Goal: Task Accomplishment & Management: Complete application form

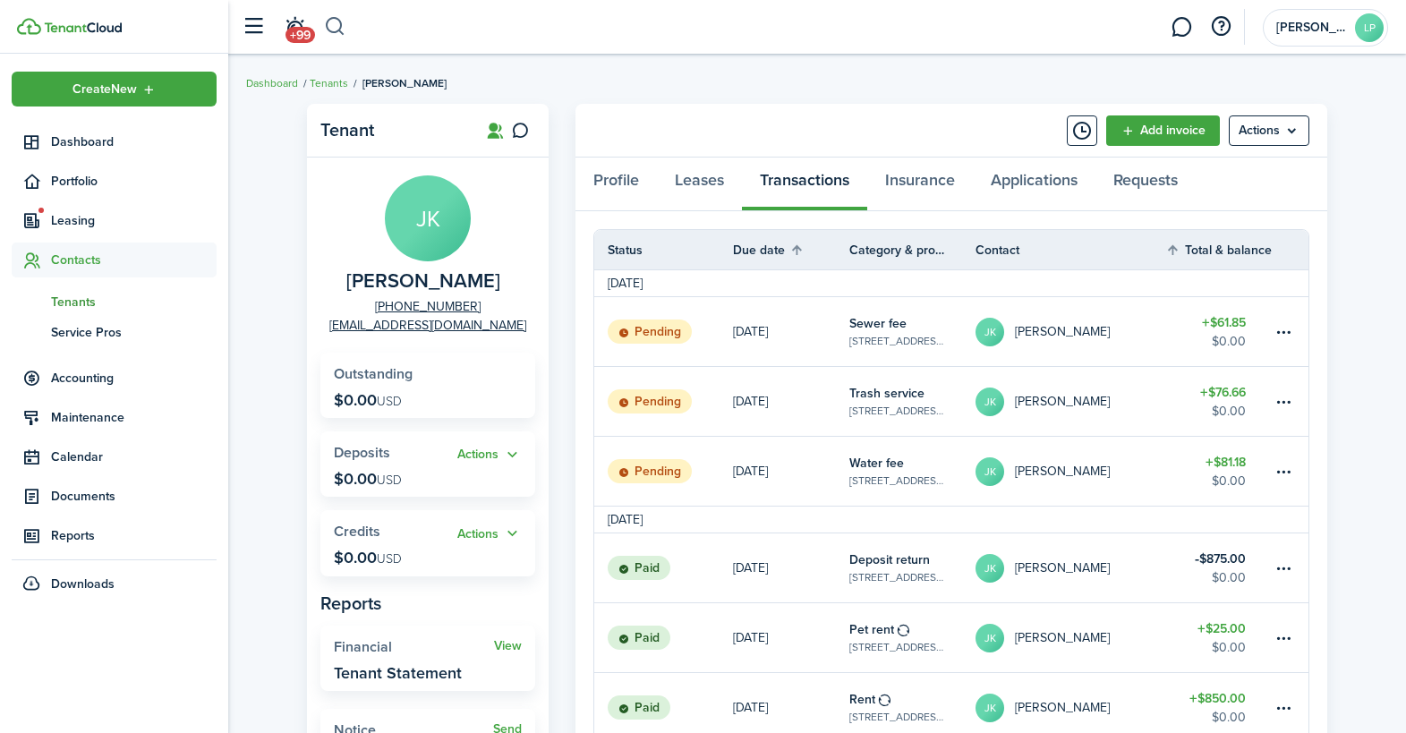
click at [343, 29] on button "button" at bounding box center [335, 27] width 22 height 30
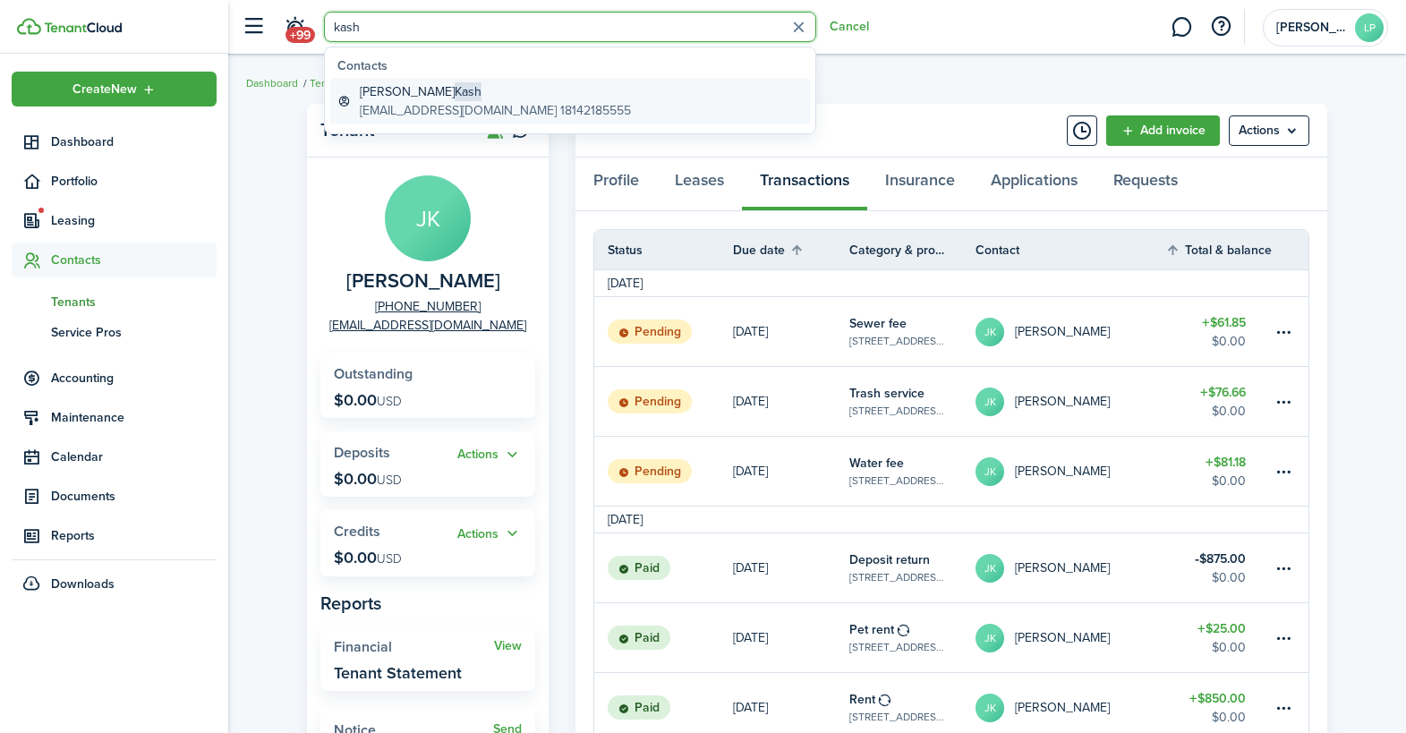
type input "kash"
click at [476, 87] on global-search-item-title "[PERSON_NAME]" at bounding box center [495, 91] width 271 height 19
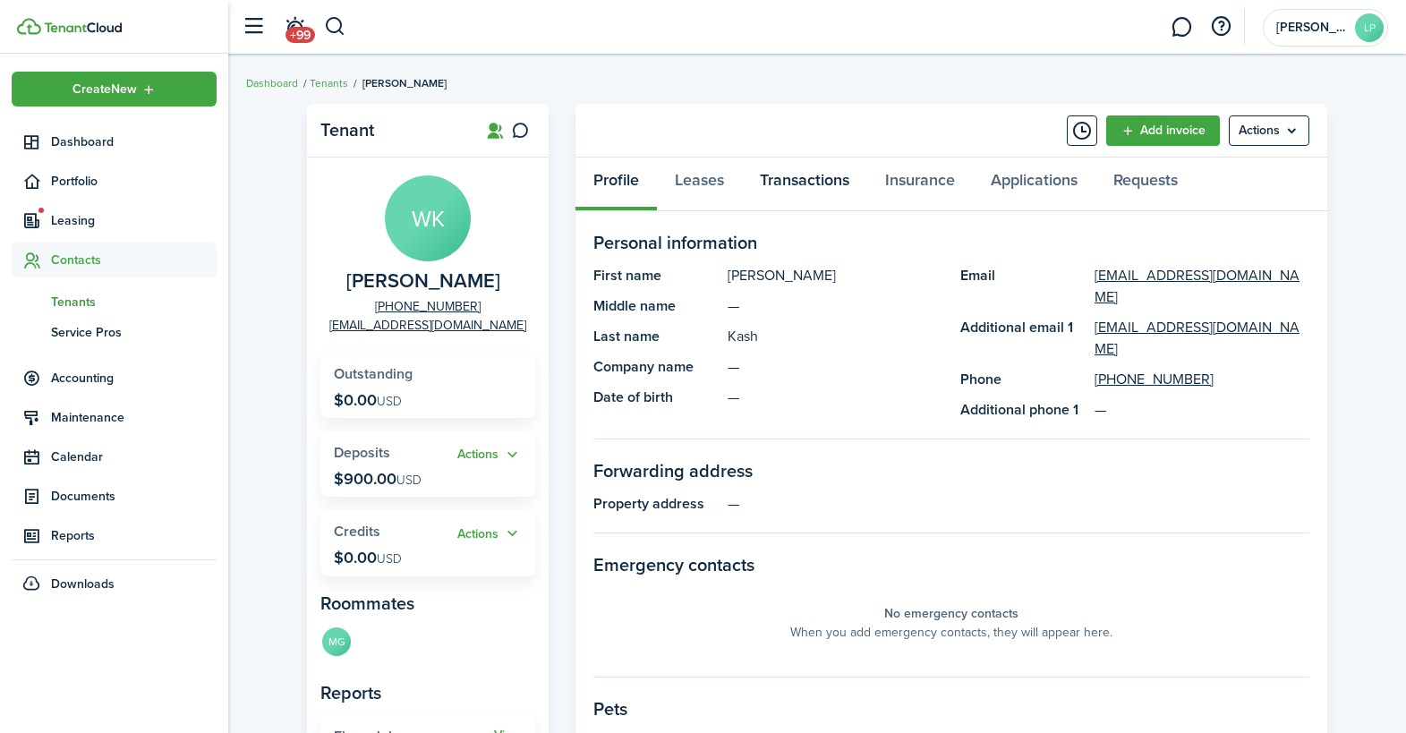
click at [783, 177] on link "Transactions" at bounding box center [804, 184] width 125 height 54
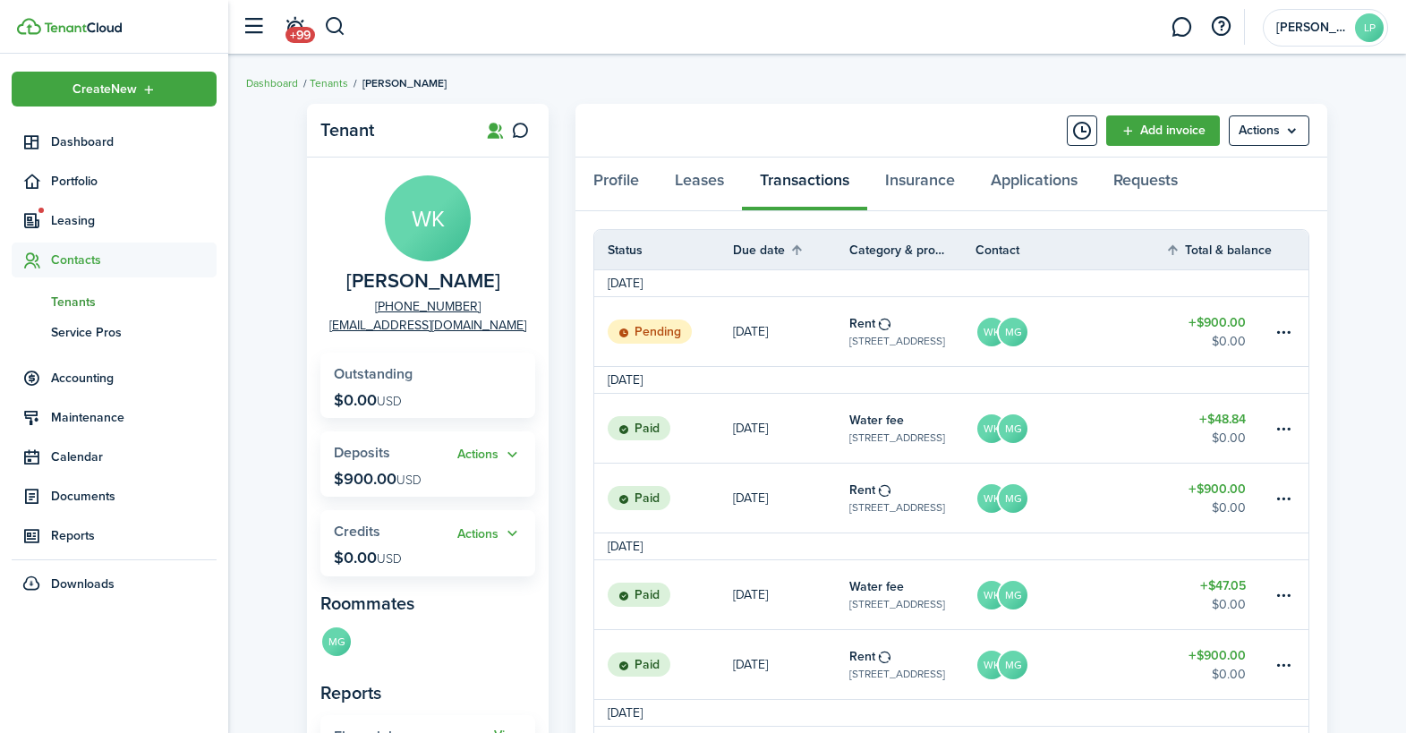
scroll to position [4, 0]
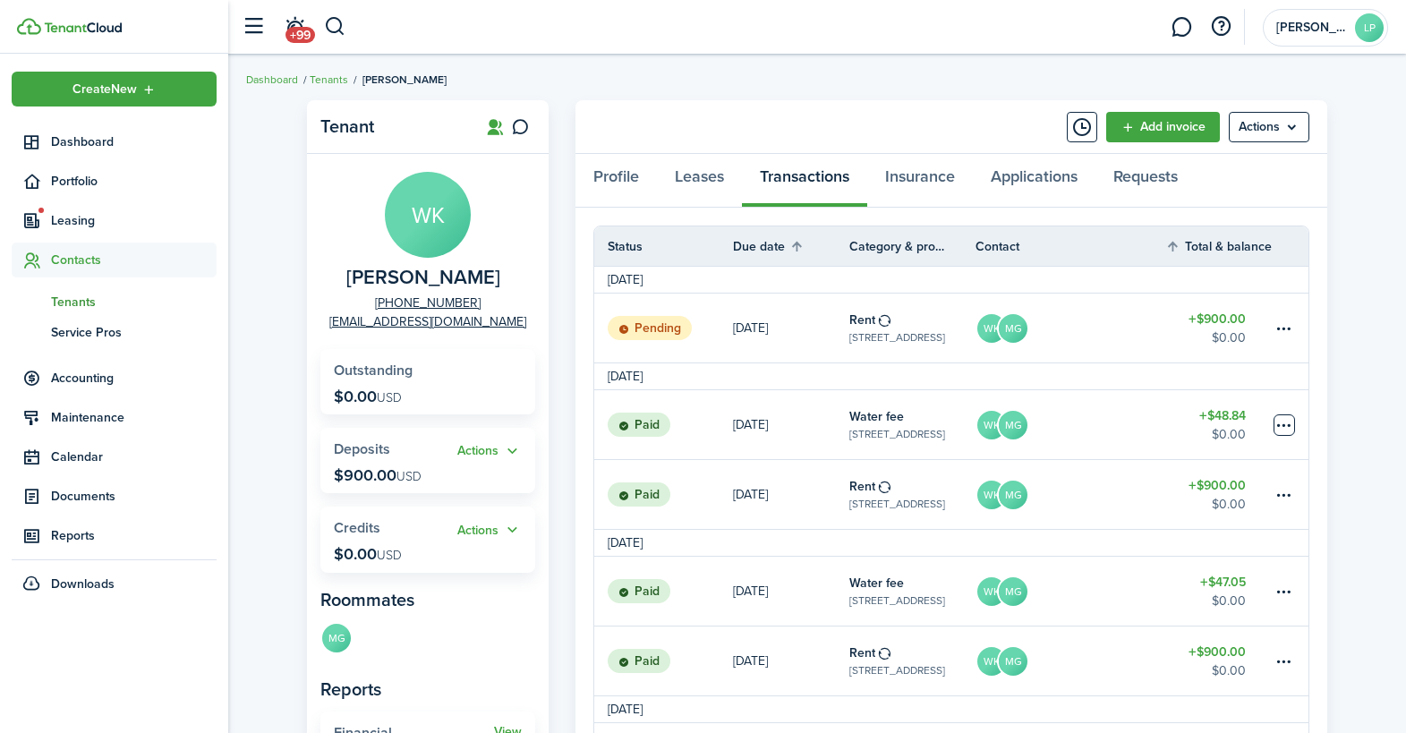
click at [1286, 421] on table-menu-btn-icon at bounding box center [1283, 424] width 21 height 21
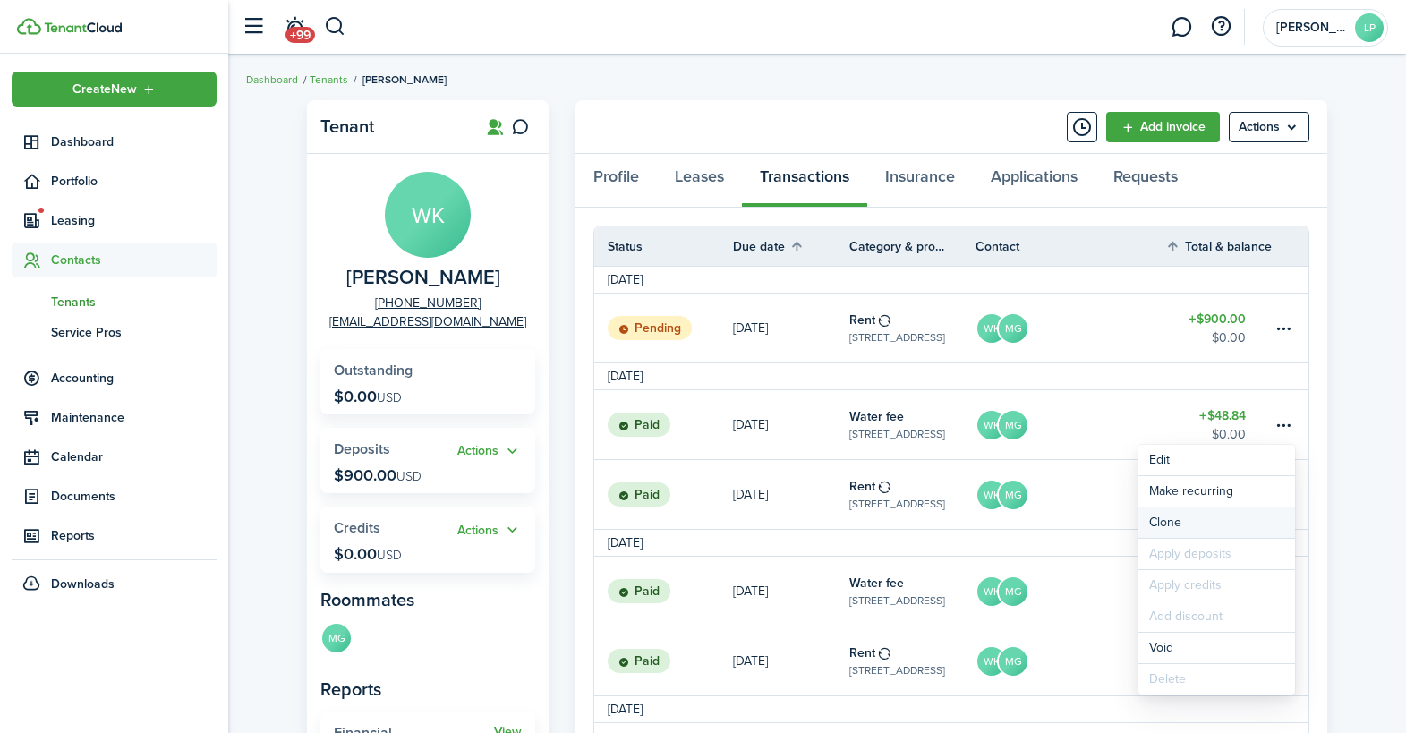
click at [1195, 517] on link "Clone" at bounding box center [1216, 522] width 157 height 30
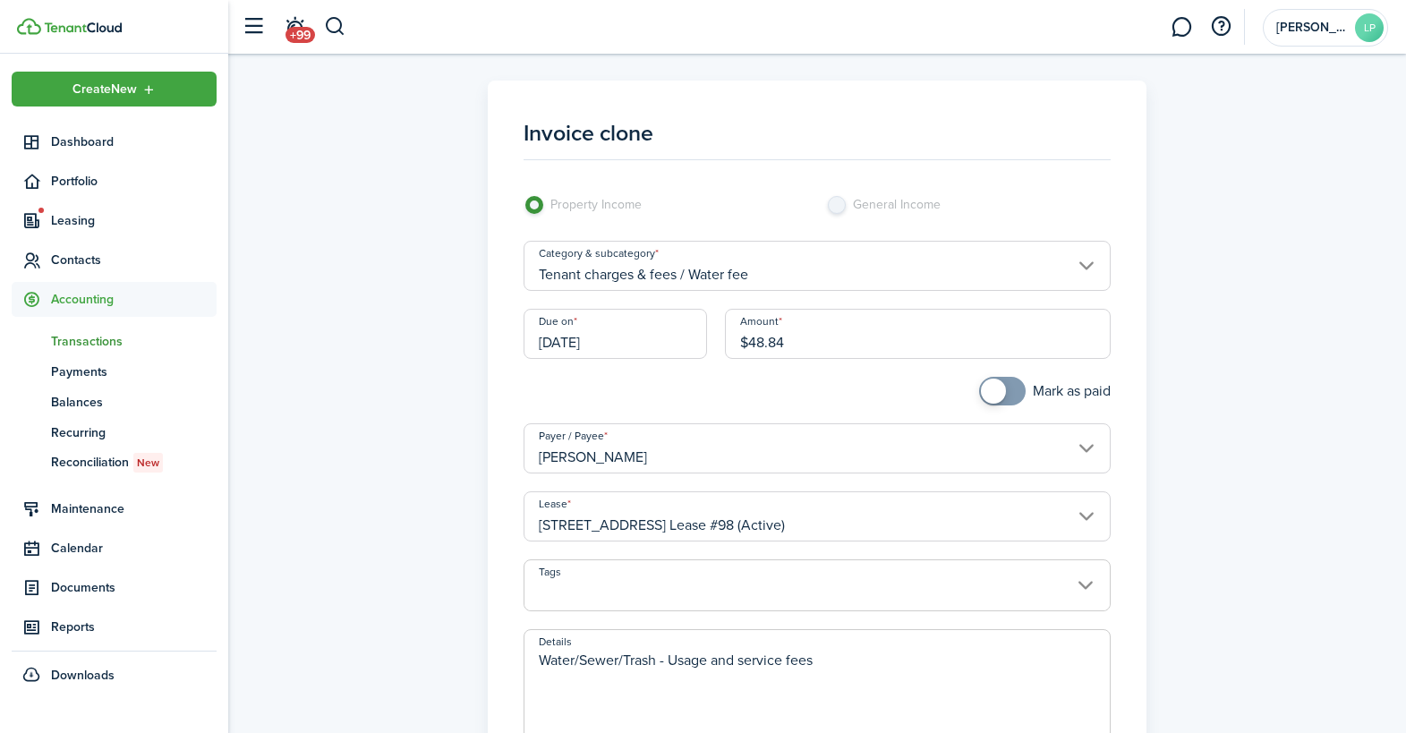
drag, startPoint x: 778, startPoint y: 343, endPoint x: 795, endPoint y: 342, distance: 16.1
click at [795, 342] on input "$48.84" at bounding box center [918, 334] width 386 height 50
type input "$48.81"
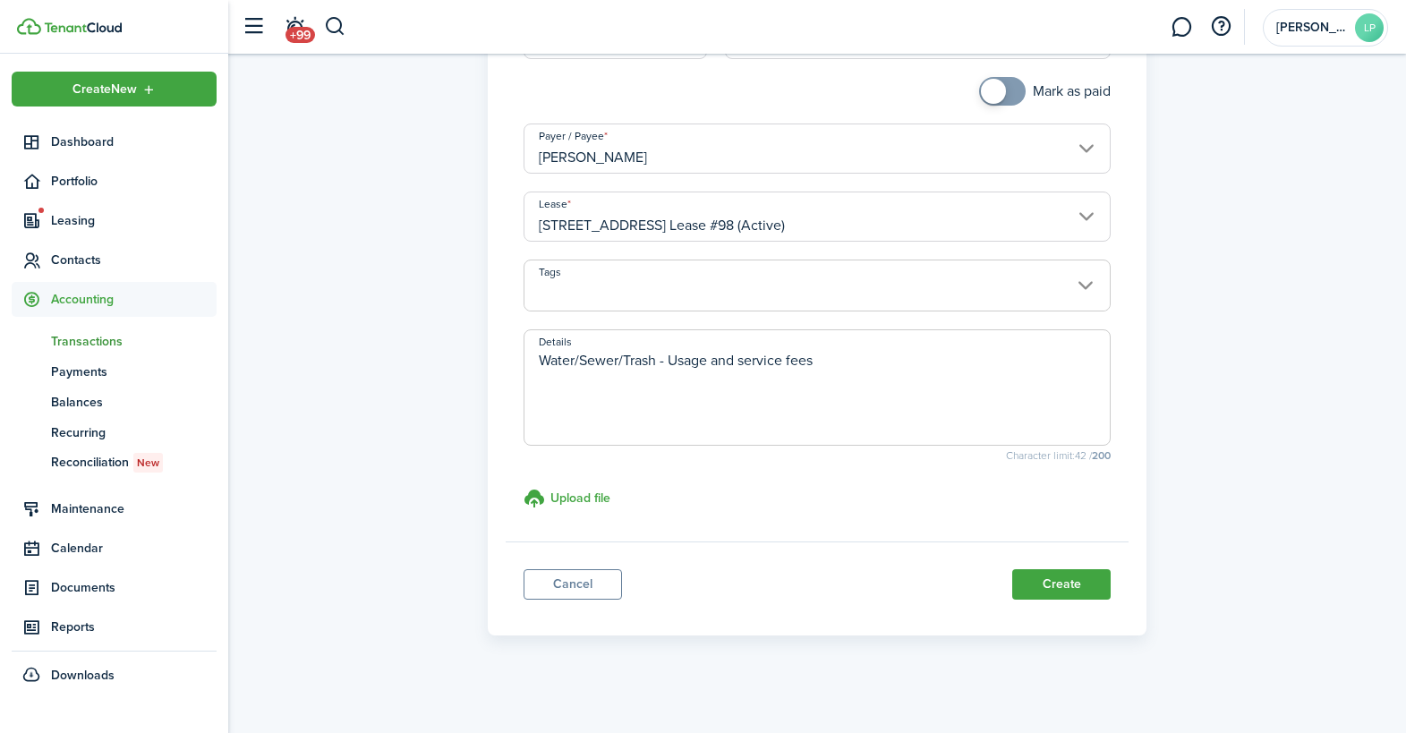
scroll to position [305, 0]
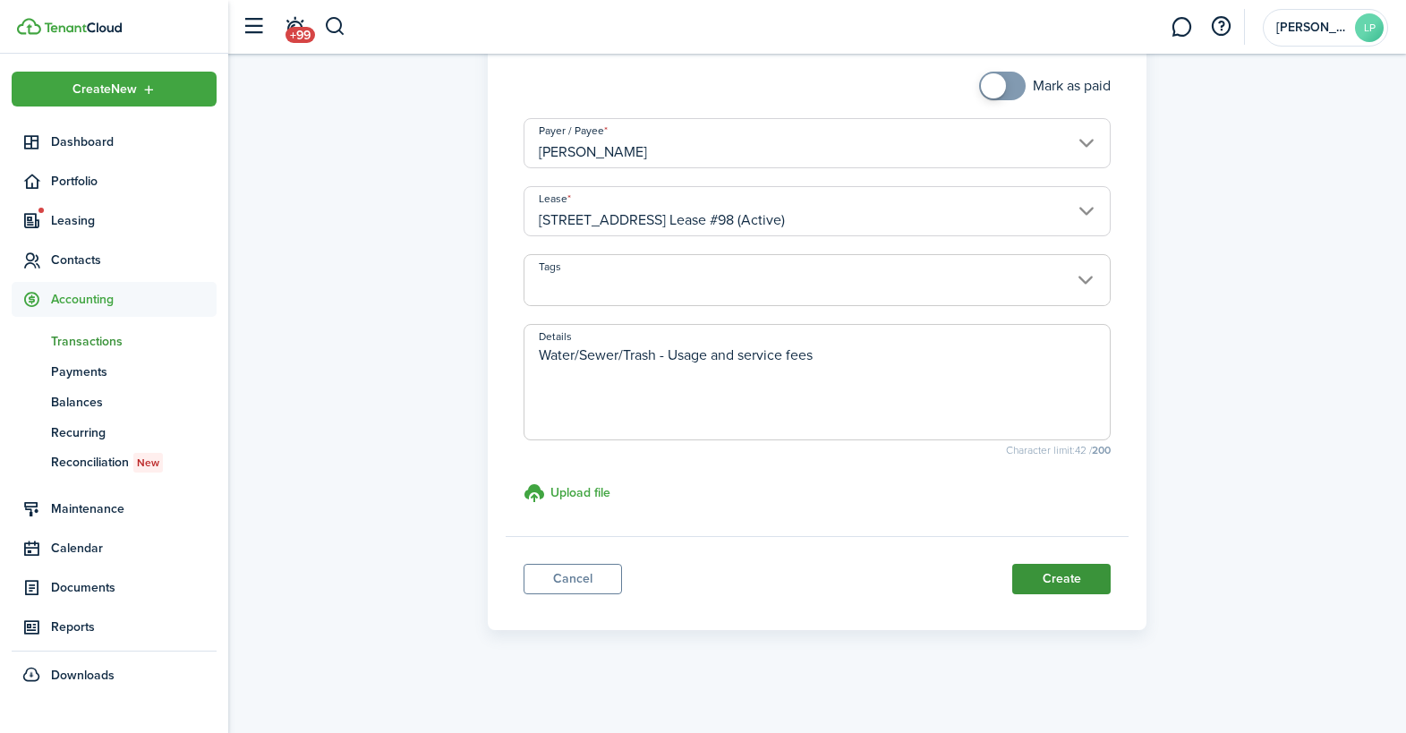
click at [1055, 586] on button "Create" at bounding box center [1061, 579] width 98 height 30
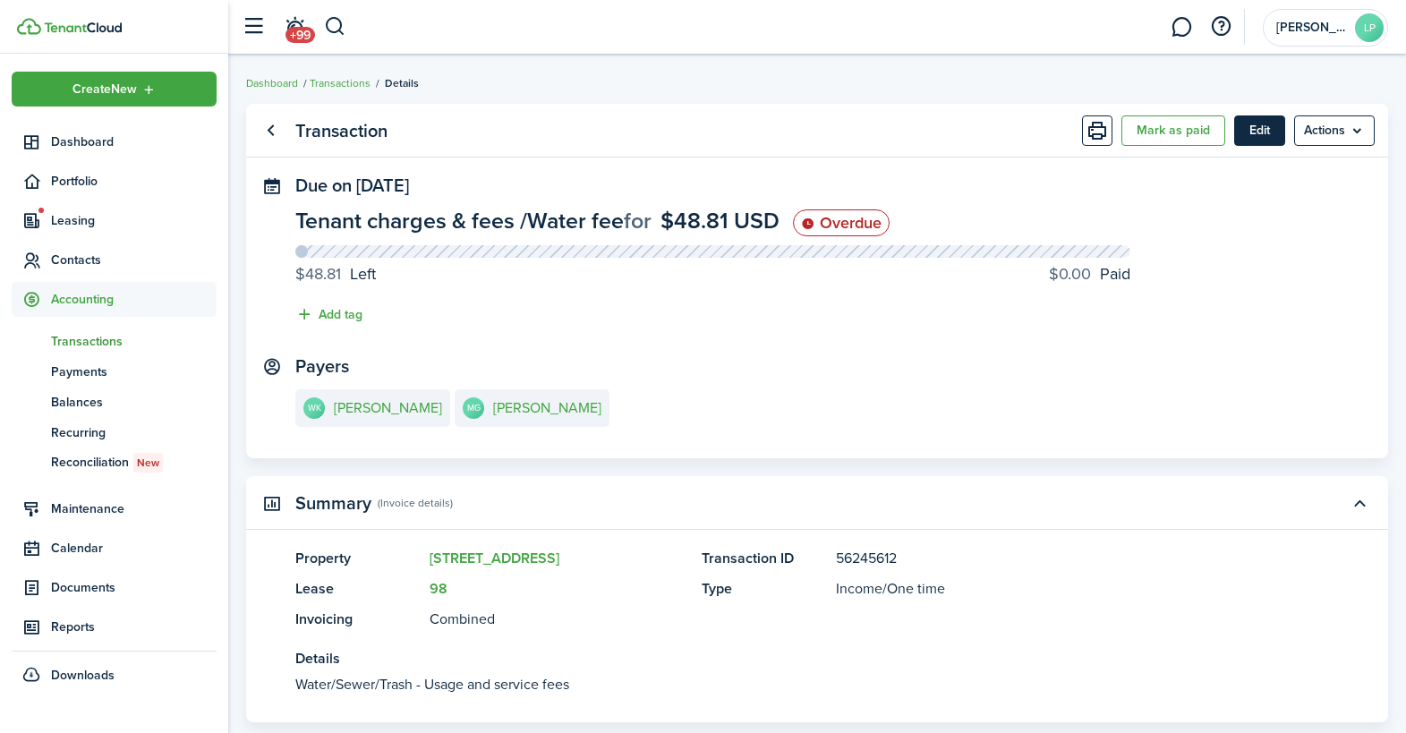
click at [1254, 132] on button "Edit" at bounding box center [1259, 130] width 51 height 30
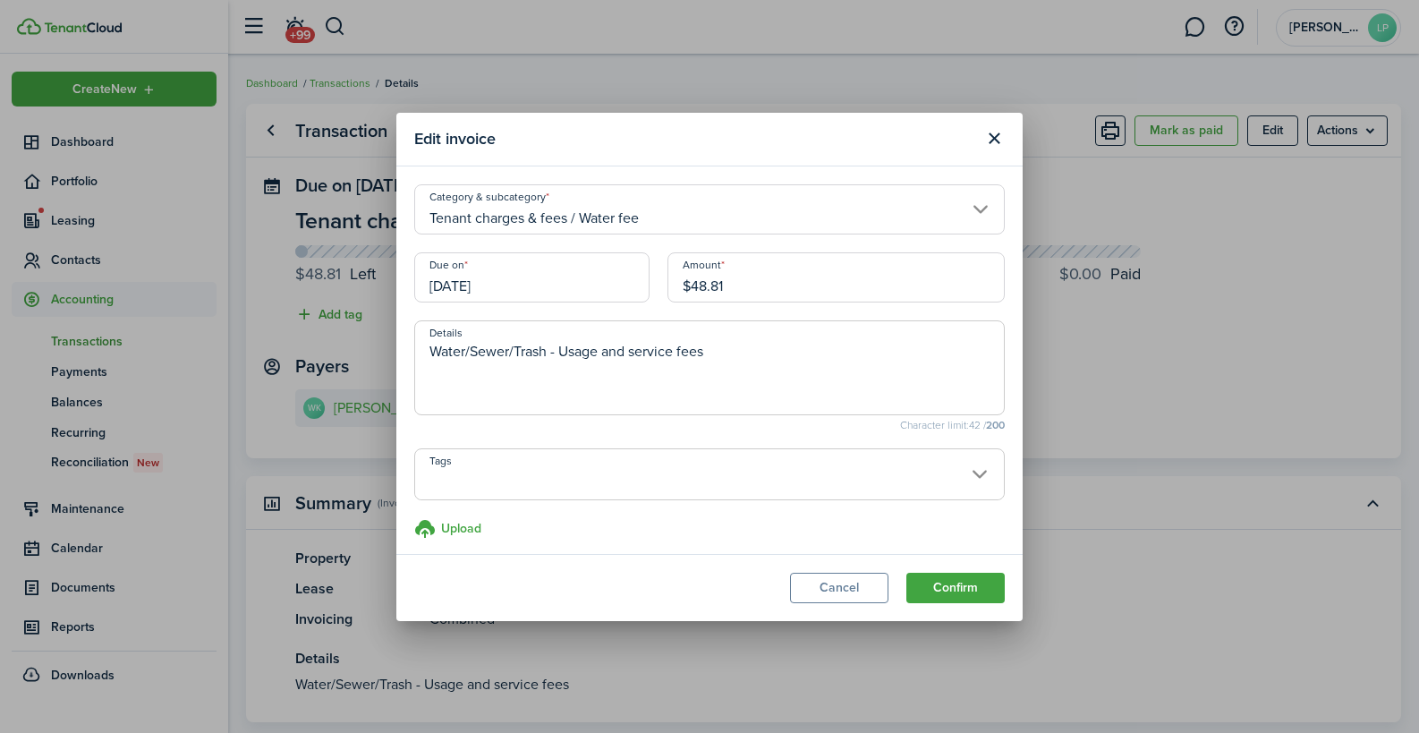
click at [574, 282] on input "[DATE]" at bounding box center [531, 277] width 235 height 50
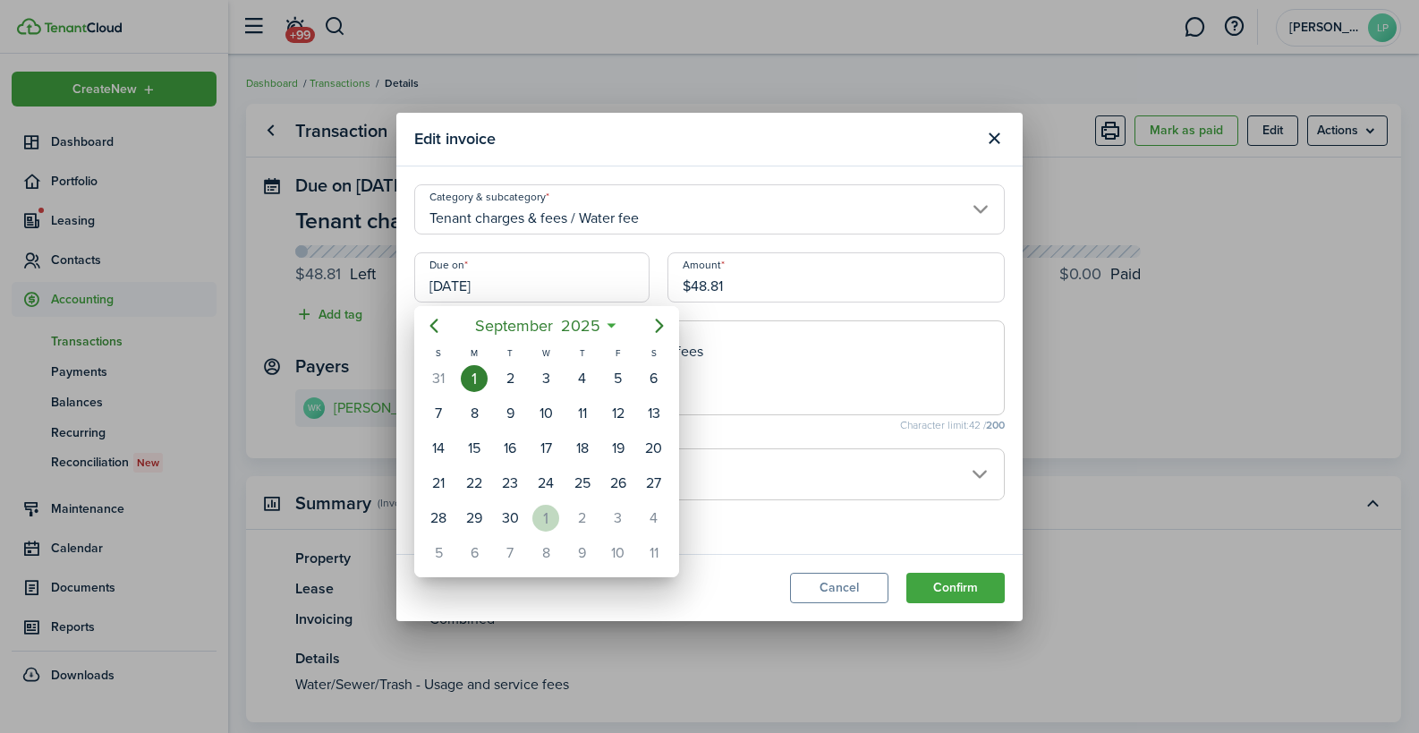
click at [544, 509] on div "1" at bounding box center [545, 518] width 27 height 27
type input "[DATE]"
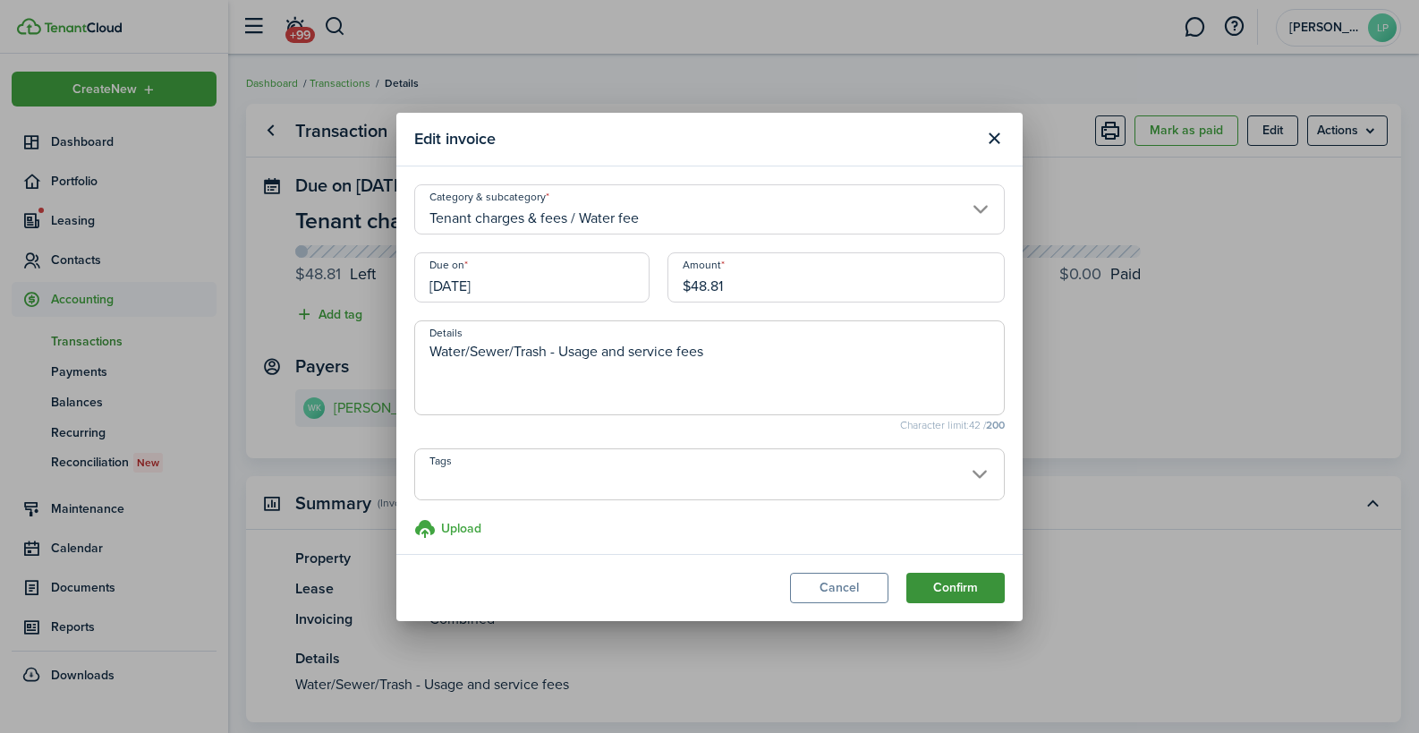
click at [943, 586] on button "Confirm" at bounding box center [955, 588] width 98 height 30
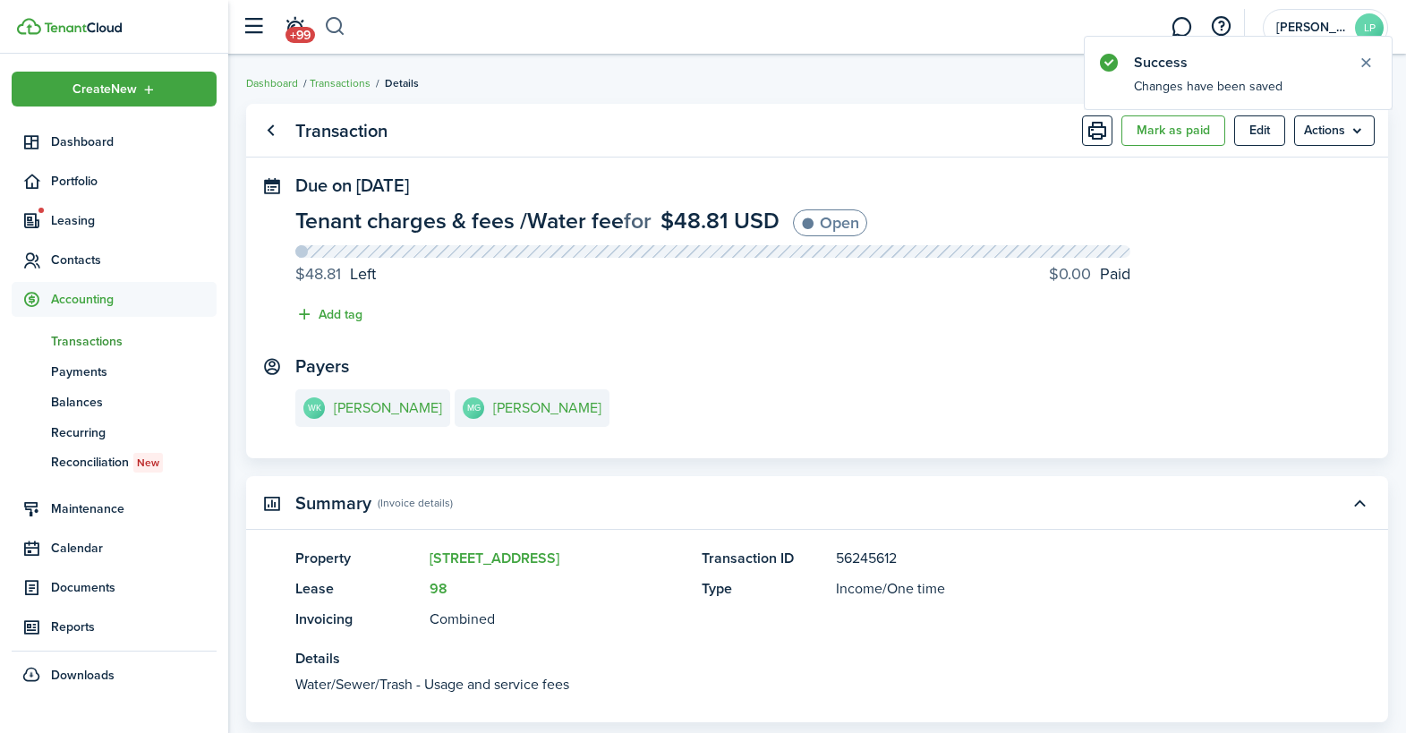
click at [332, 26] on button "button" at bounding box center [335, 27] width 22 height 30
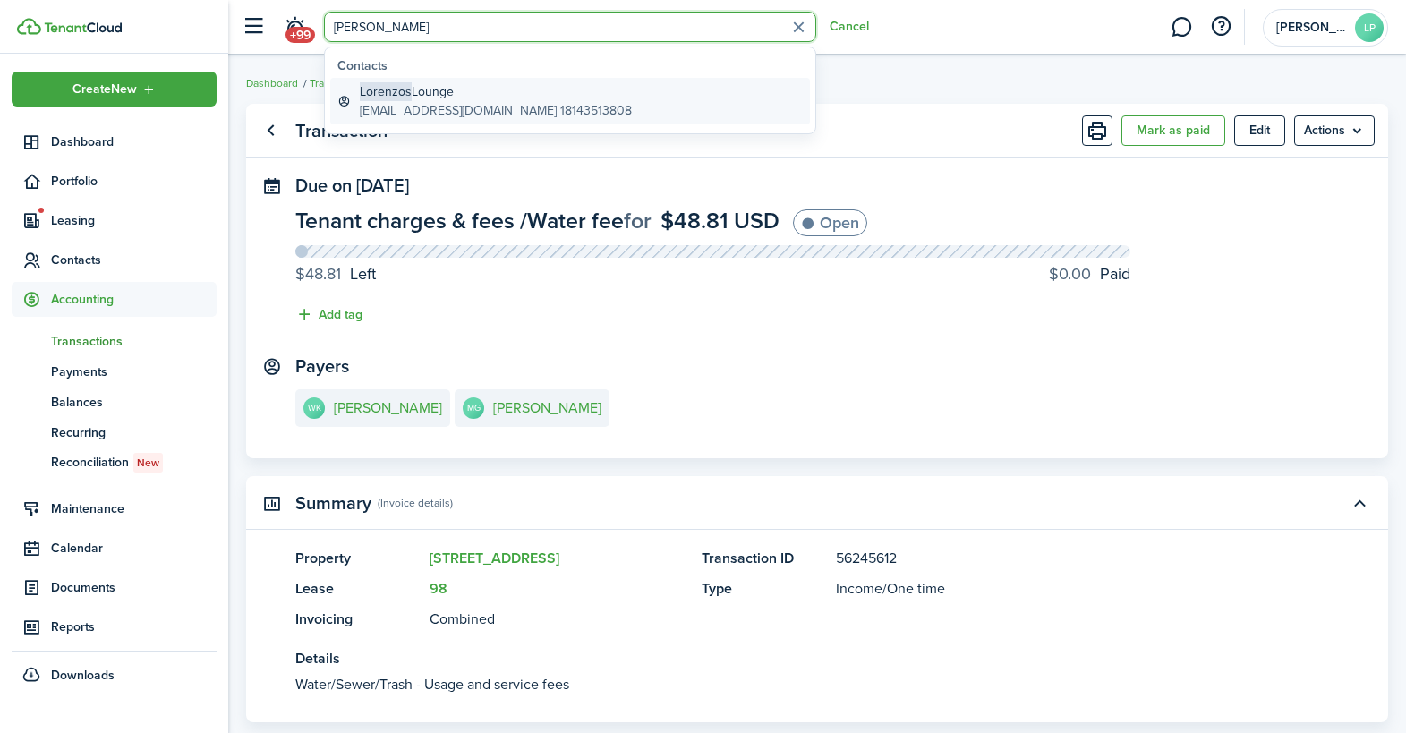
type input "[PERSON_NAME]"
click at [419, 96] on global-search-item-title "[PERSON_NAME]" at bounding box center [496, 91] width 272 height 19
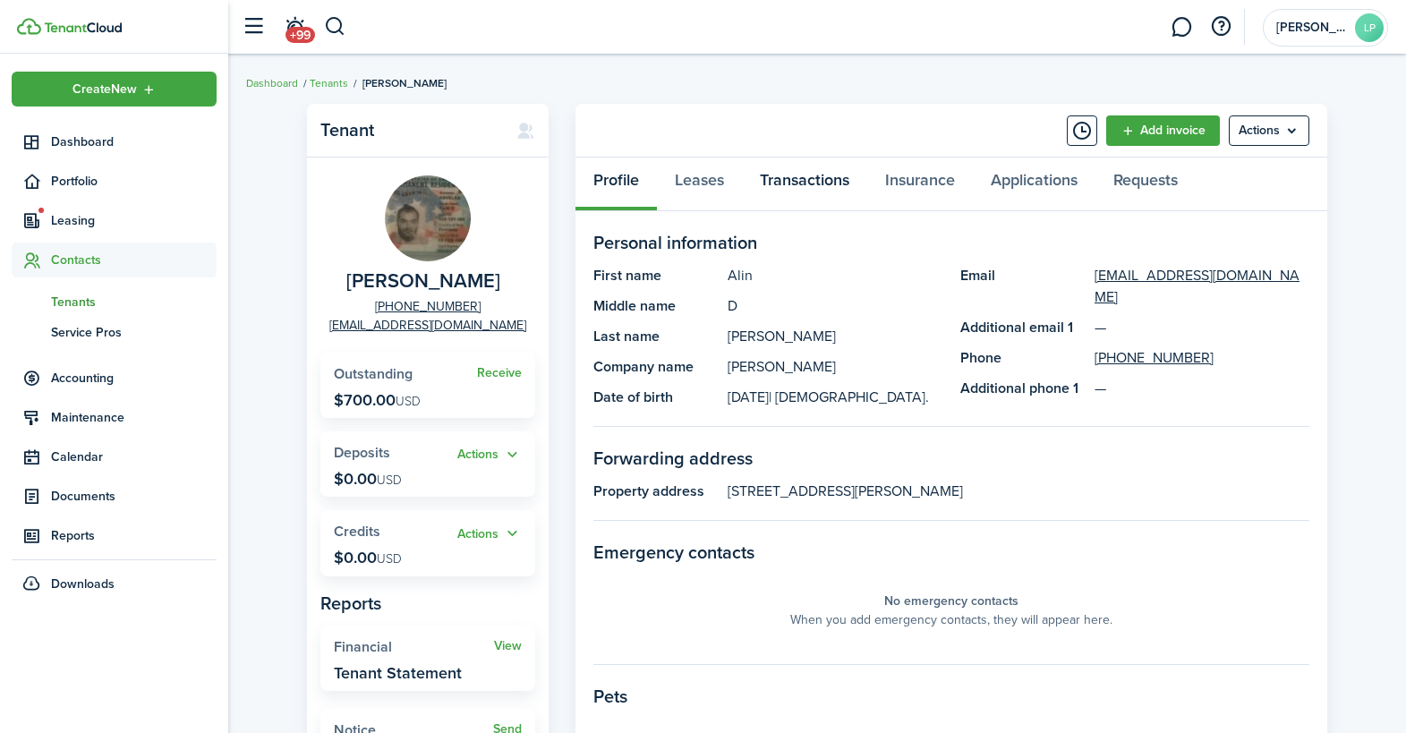
click at [787, 181] on link "Transactions" at bounding box center [804, 184] width 125 height 54
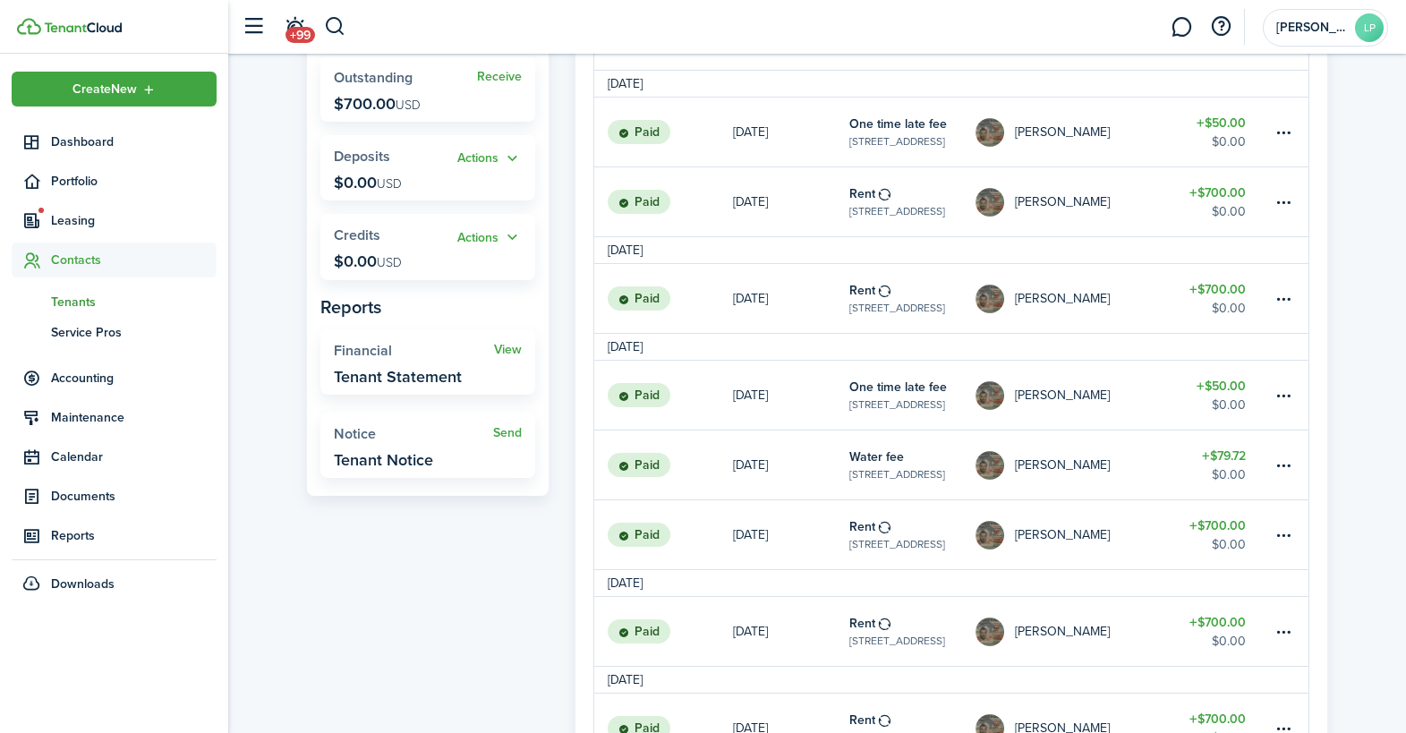
scroll to position [321, 0]
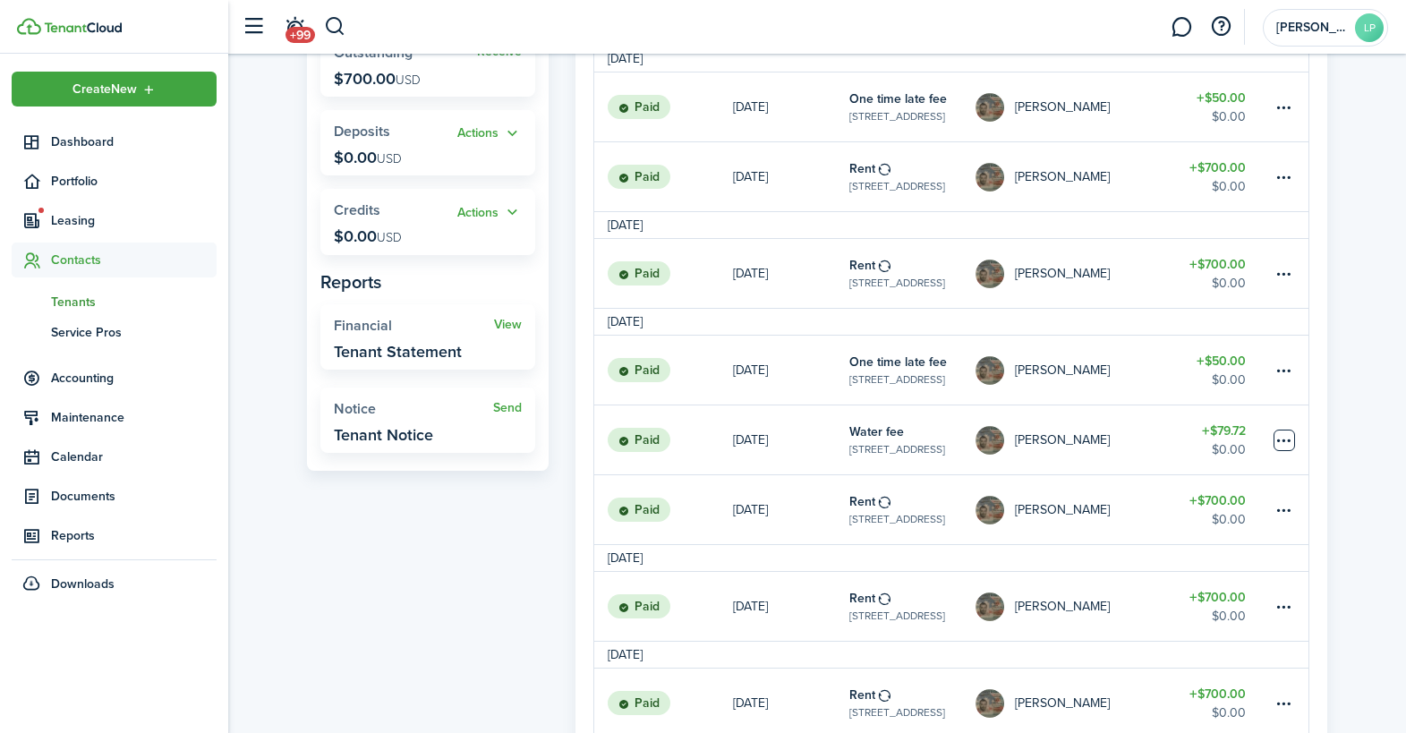
click at [1284, 439] on table-menu-btn-icon at bounding box center [1283, 439] width 21 height 21
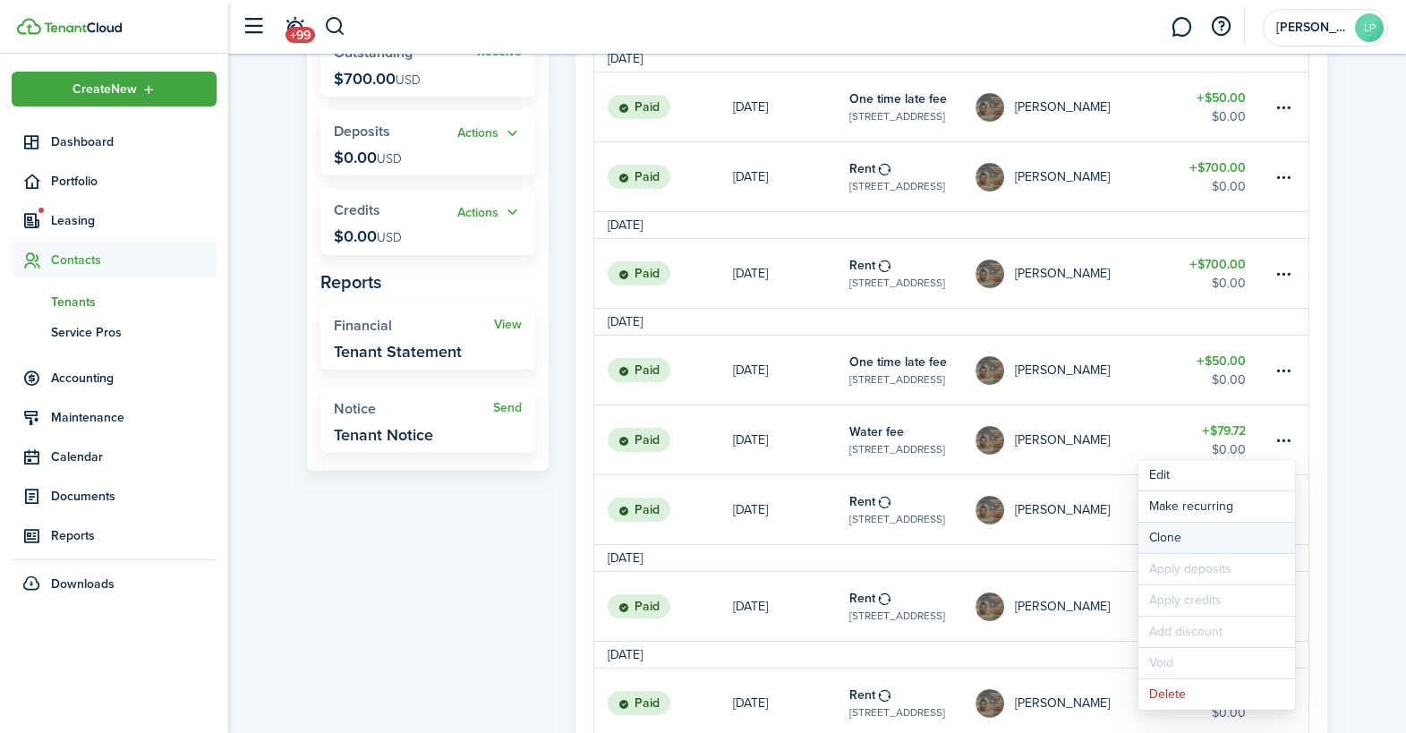
click at [1168, 538] on link "Clone" at bounding box center [1216, 538] width 157 height 30
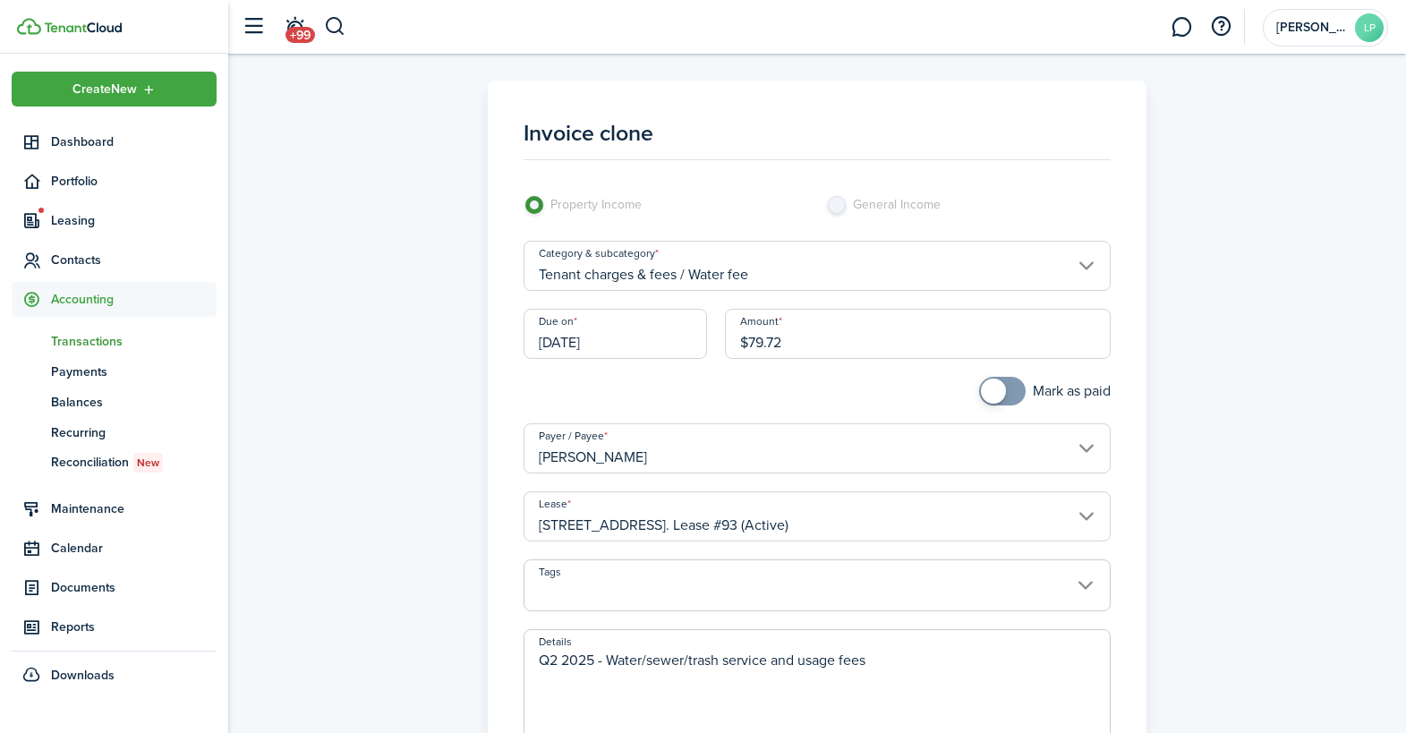
drag, startPoint x: 750, startPoint y: 347, endPoint x: 844, endPoint y: 344, distance: 94.0
click at [844, 344] on input "$79.72" at bounding box center [918, 334] width 386 height 50
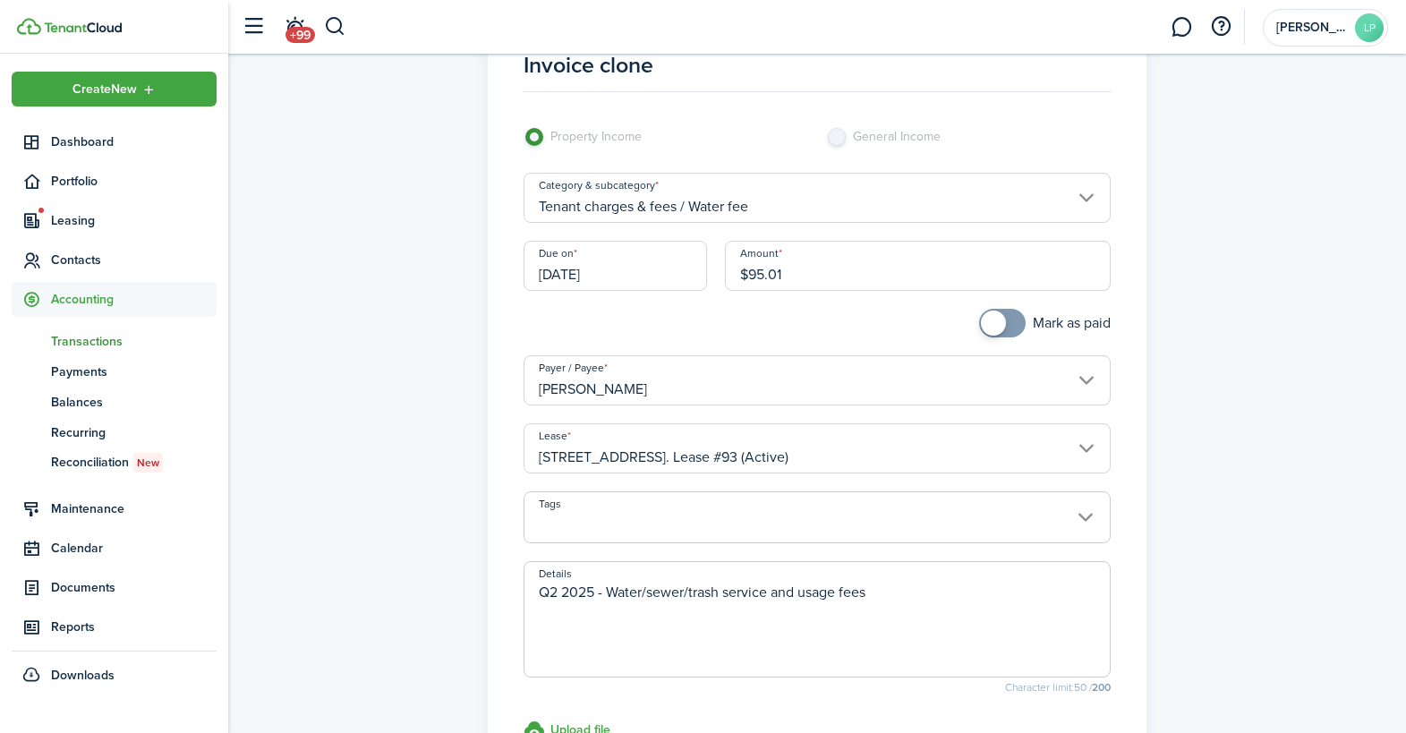
scroll to position [100, 0]
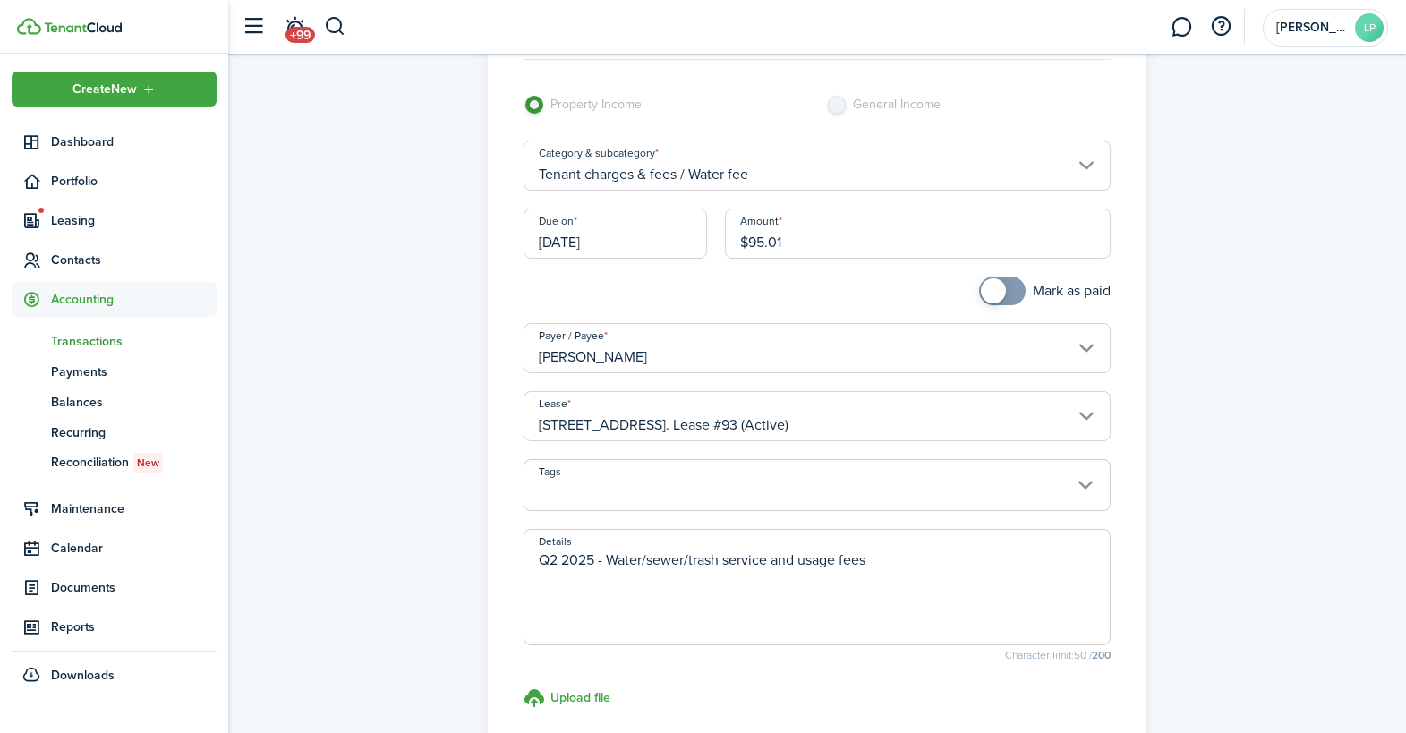
click at [633, 245] on input "[DATE]" at bounding box center [614, 233] width 183 height 50
type input "$95.01"
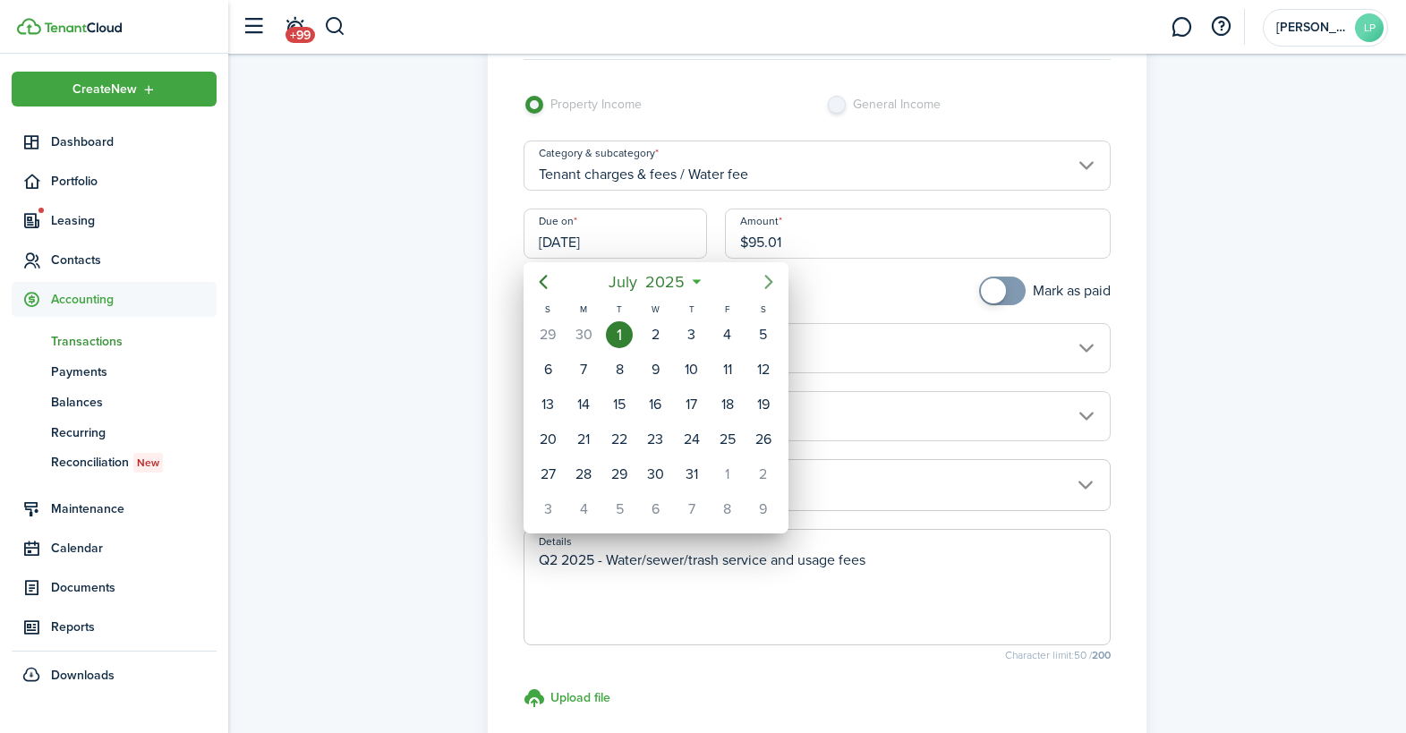
click at [769, 279] on icon "Next page" at bounding box center [768, 282] width 8 height 14
click at [658, 478] on div "1" at bounding box center [655, 474] width 27 height 27
type input "[DATE]"
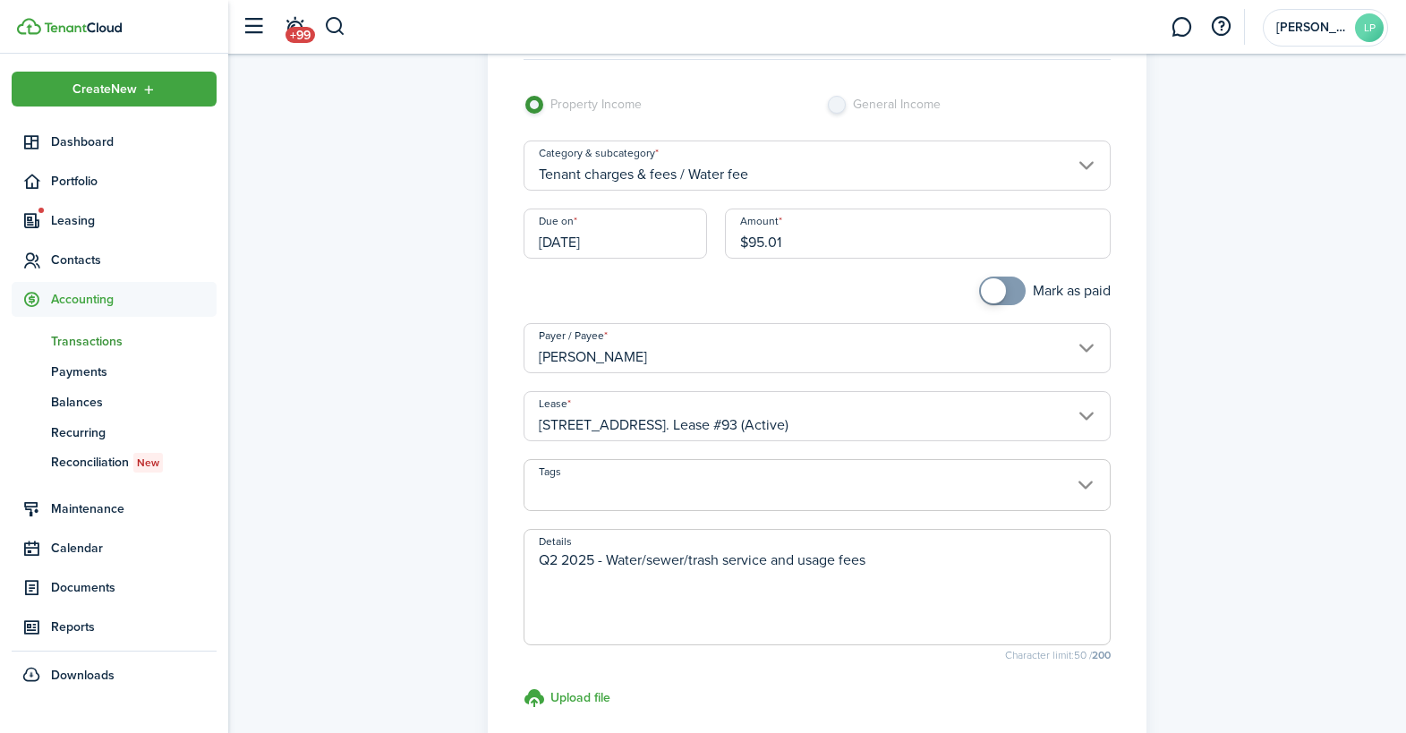
scroll to position [0, 0]
click at [558, 562] on textarea "Q2 2025 - Water/sewer/trash service and usage fees" at bounding box center [816, 592] width 585 height 86
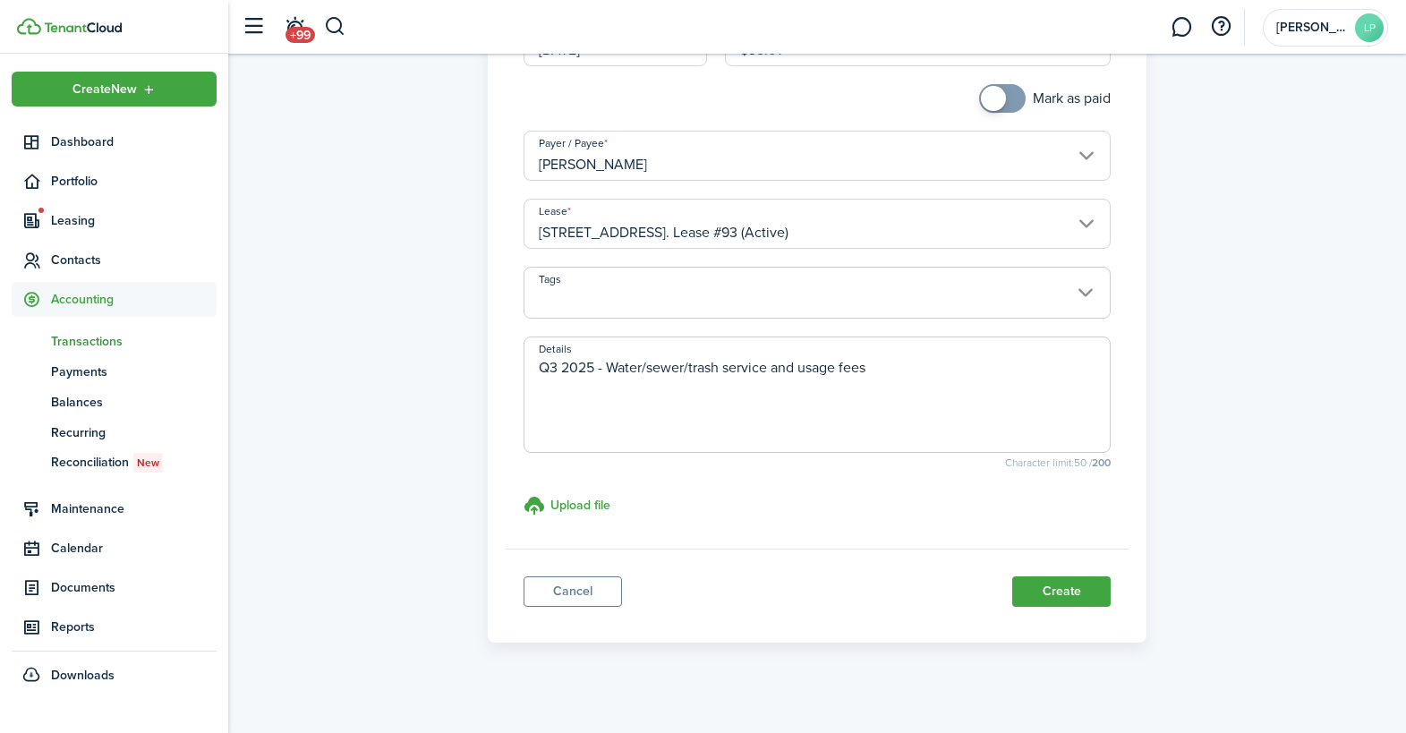
scroll to position [305, 0]
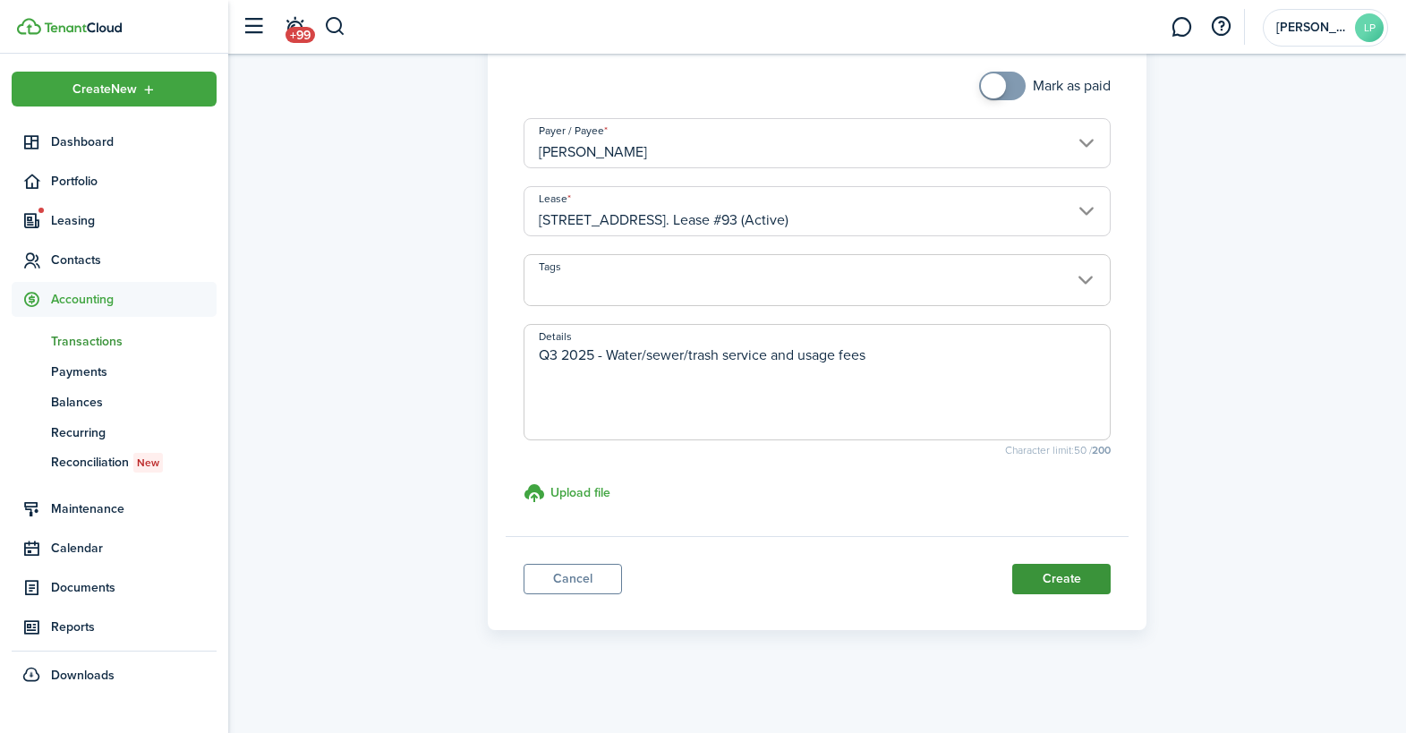
type textarea "Q3 2025 - Water/sewer/trash service and usage fees"
click at [1043, 574] on button "Create" at bounding box center [1061, 579] width 98 height 30
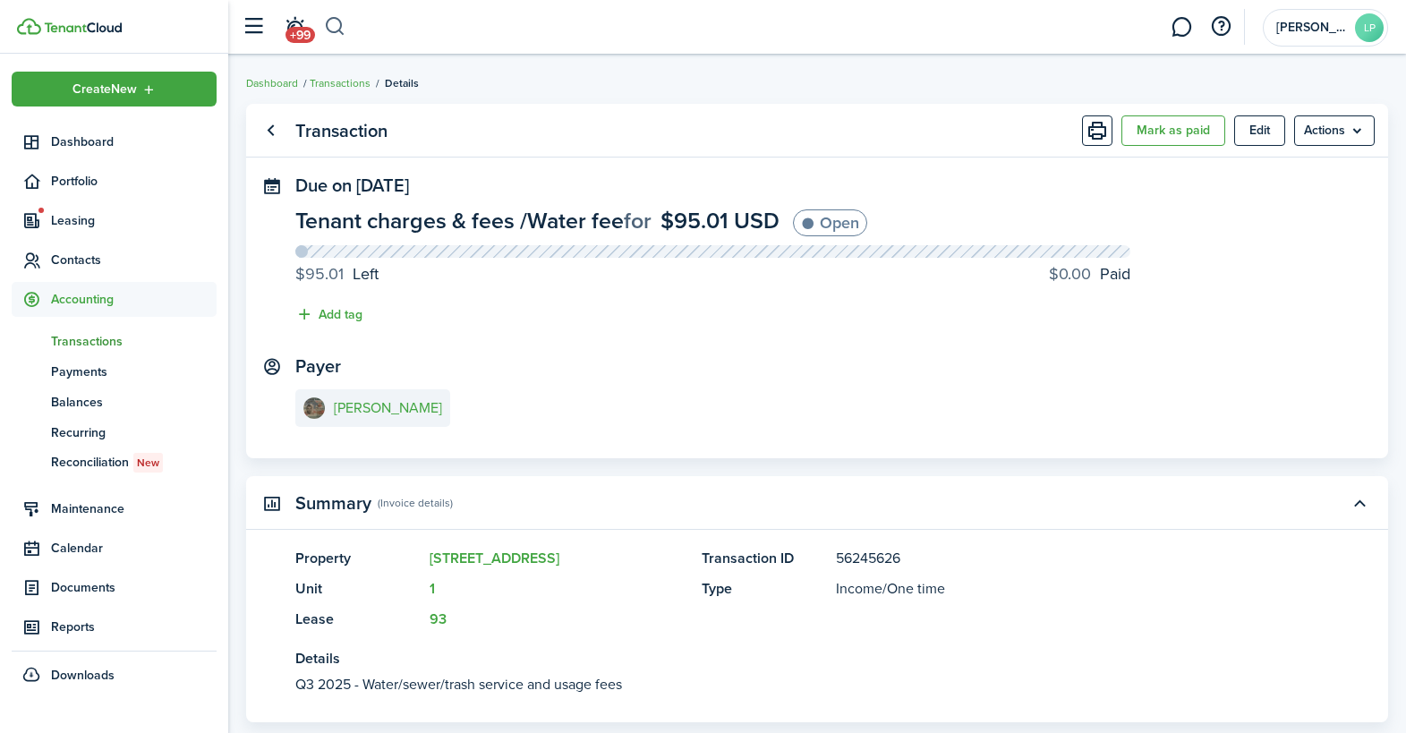
click at [339, 28] on button "button" at bounding box center [335, 27] width 22 height 30
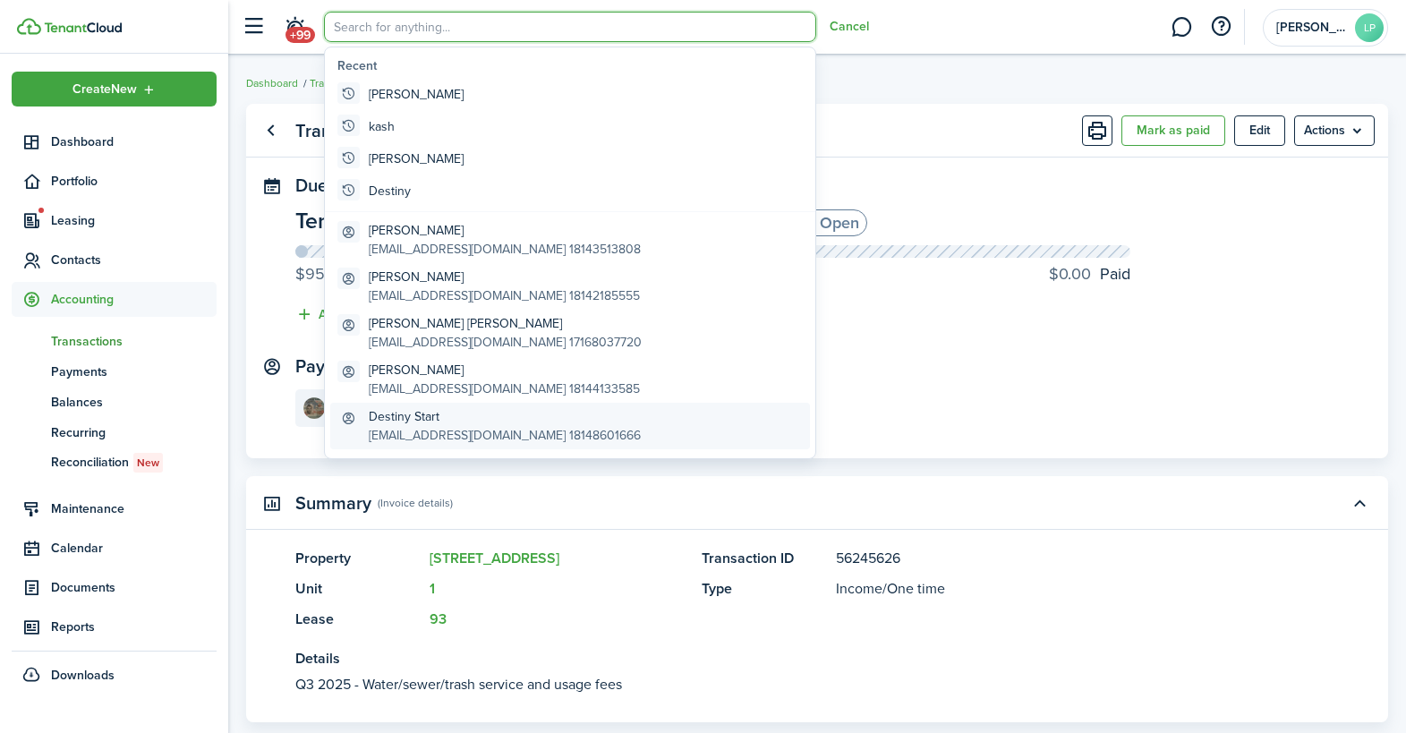
click at [422, 422] on global-search-item-title "Destiny Start" at bounding box center [505, 416] width 272 height 19
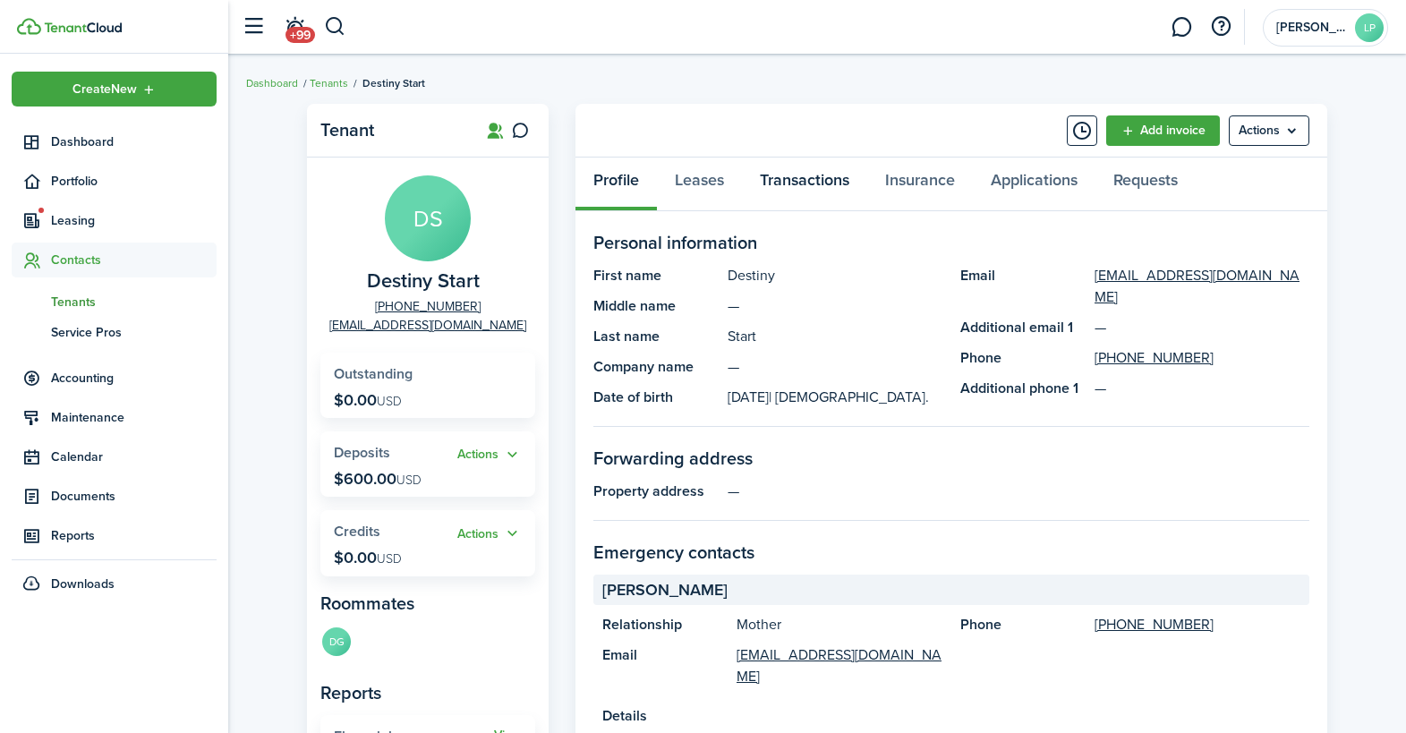
click at [789, 182] on link "Transactions" at bounding box center [804, 184] width 125 height 54
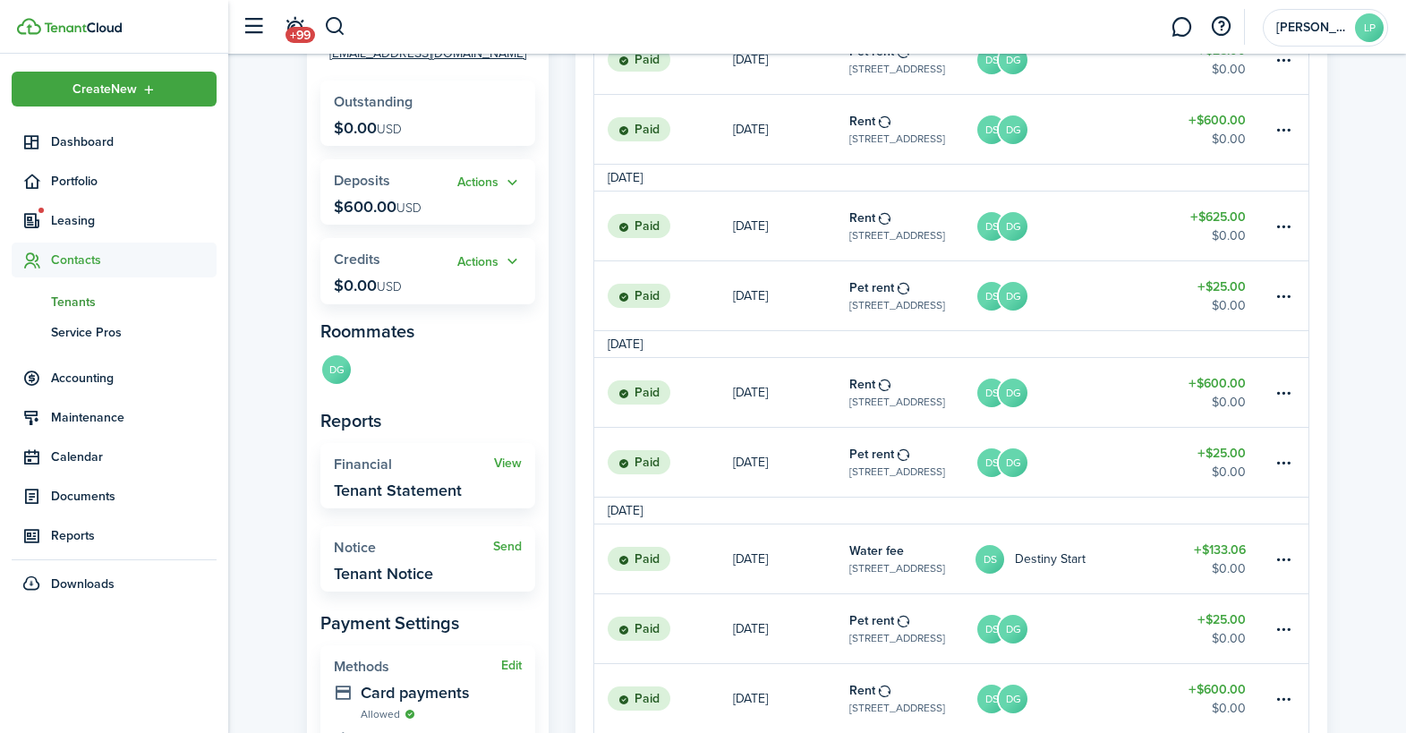
scroll to position [297, 0]
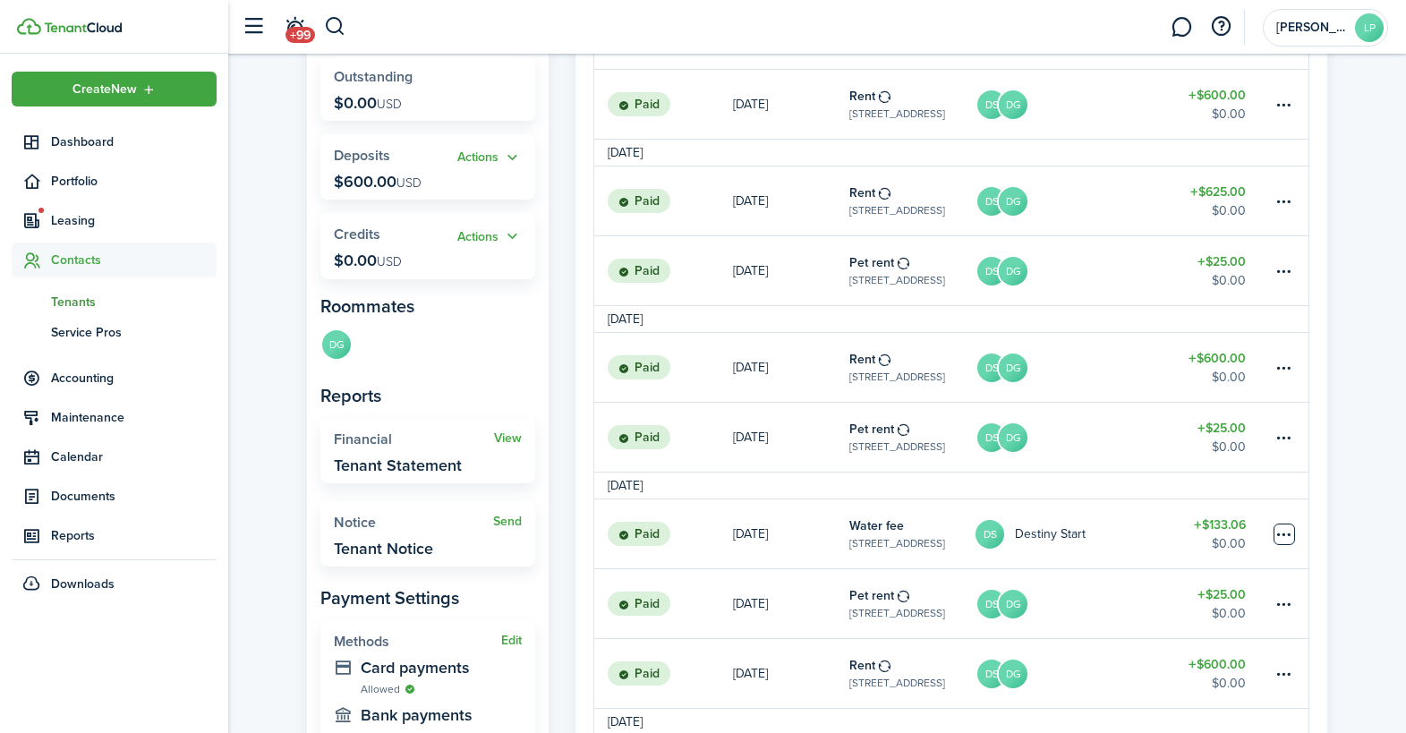
click at [1286, 535] on table-menu-btn-icon at bounding box center [1283, 533] width 21 height 21
click at [1177, 556] on link "Clone" at bounding box center [1216, 556] width 157 height 30
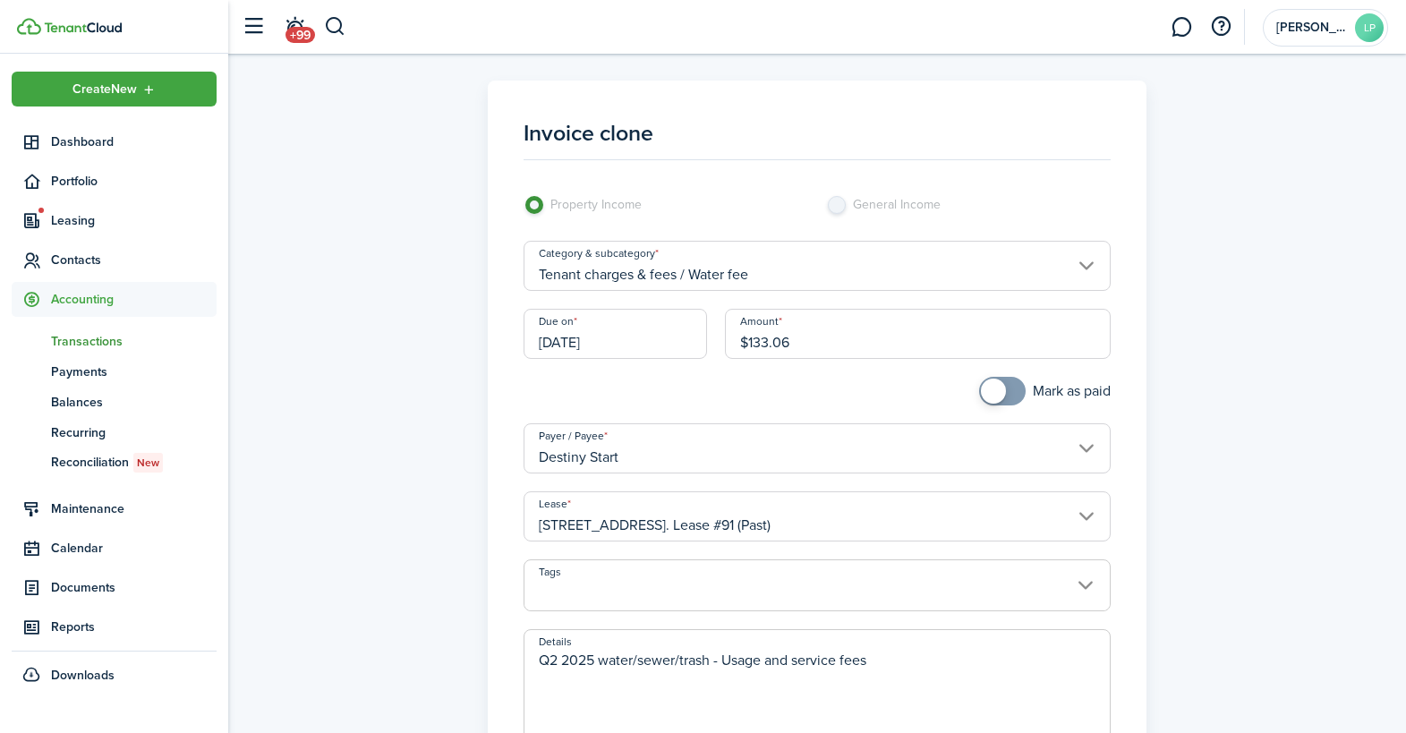
click at [642, 343] on input "[DATE]" at bounding box center [614, 334] width 183 height 50
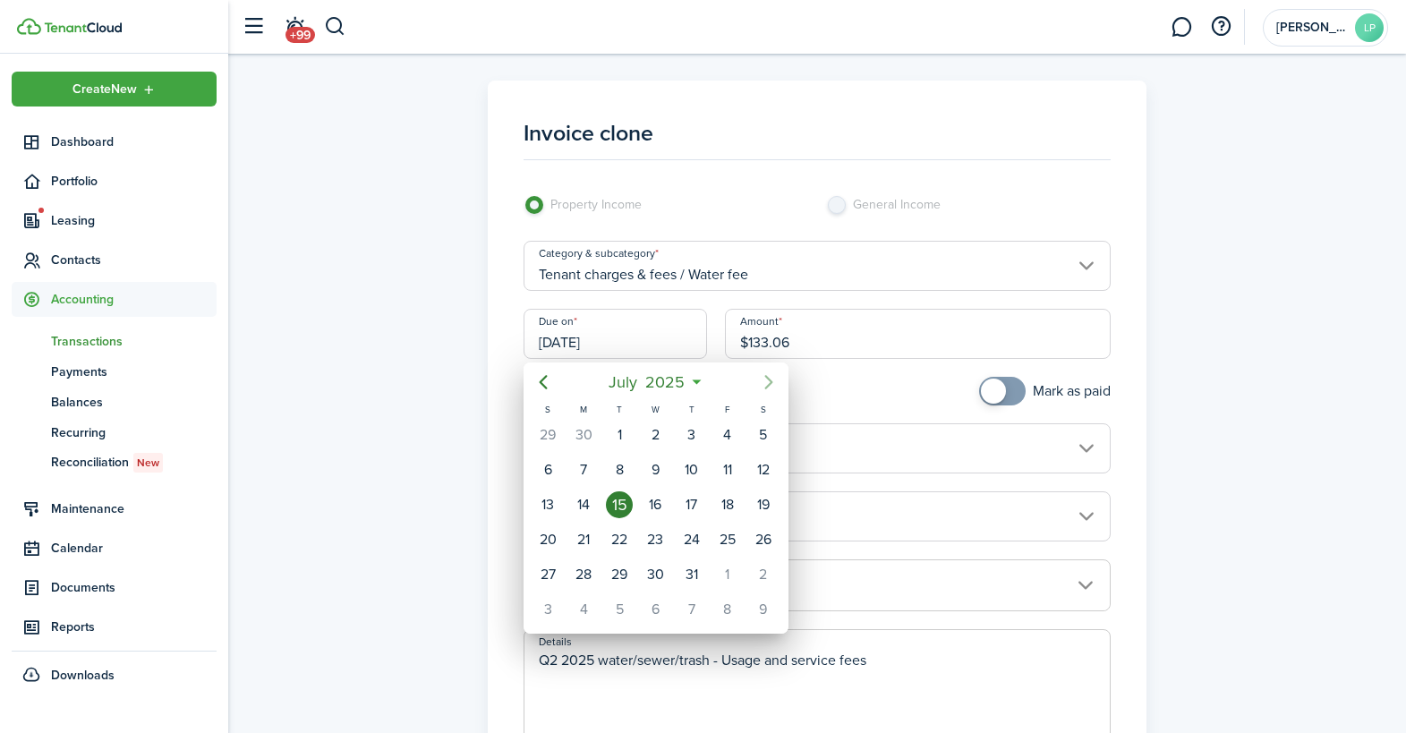
click at [775, 378] on icon "Next page" at bounding box center [768, 381] width 21 height 21
click at [770, 378] on icon "Next page" at bounding box center [768, 381] width 21 height 21
click at [646, 508] on div "15" at bounding box center [655, 504] width 27 height 27
type input "[DATE]"
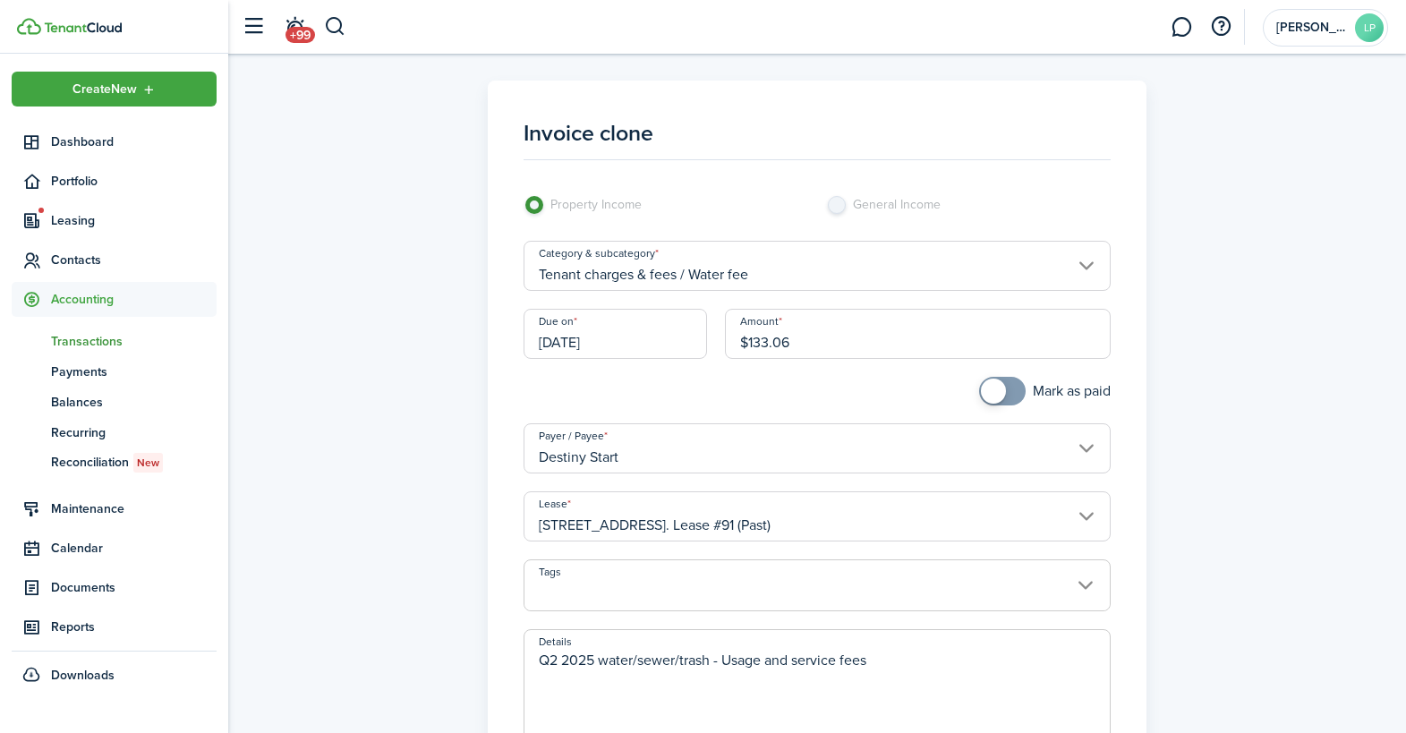
drag, startPoint x: 752, startPoint y: 344, endPoint x: 851, endPoint y: 342, distance: 98.4
click at [850, 342] on input "$133.06" at bounding box center [918, 334] width 386 height 50
type input "$157.93"
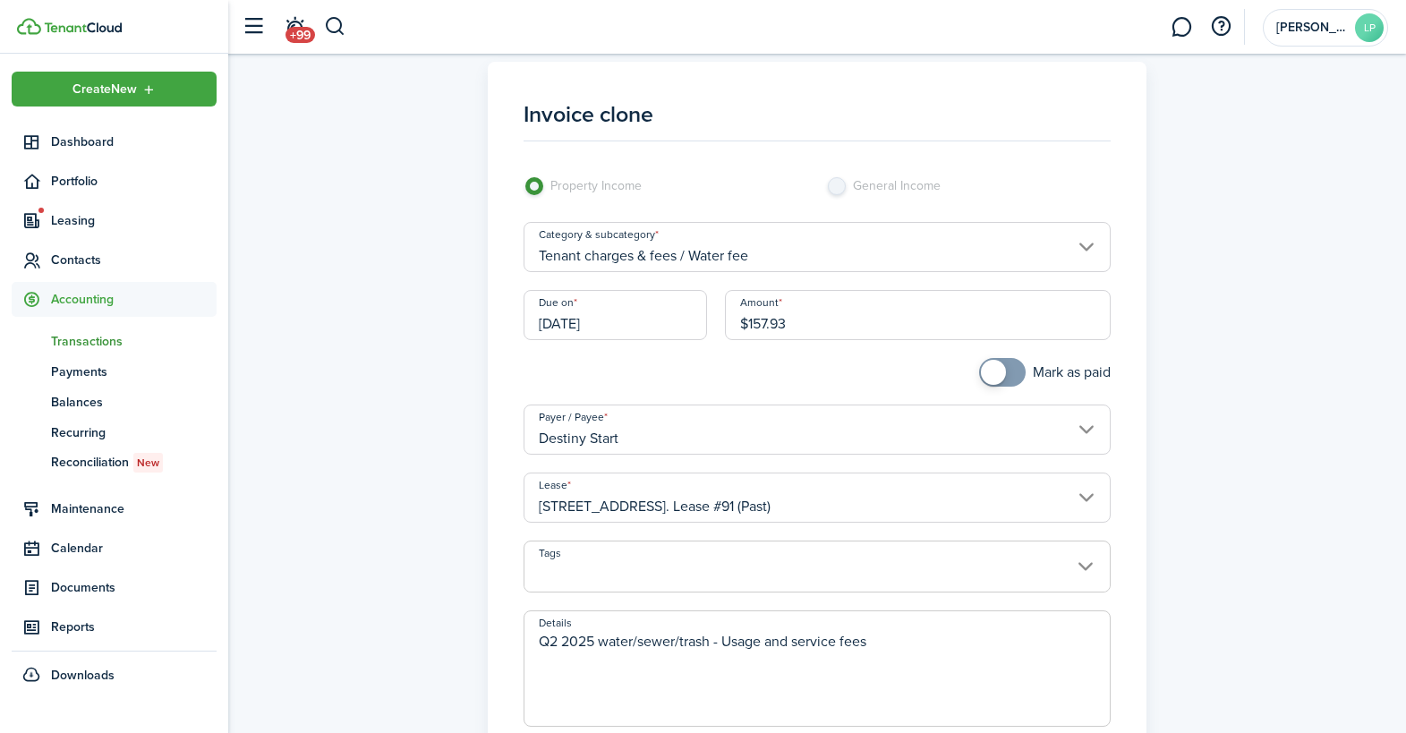
scroll to position [21, 0]
click at [551, 636] on textarea "Q2 2025 water/sewer/trash - Usage and service fees" at bounding box center [816, 672] width 585 height 86
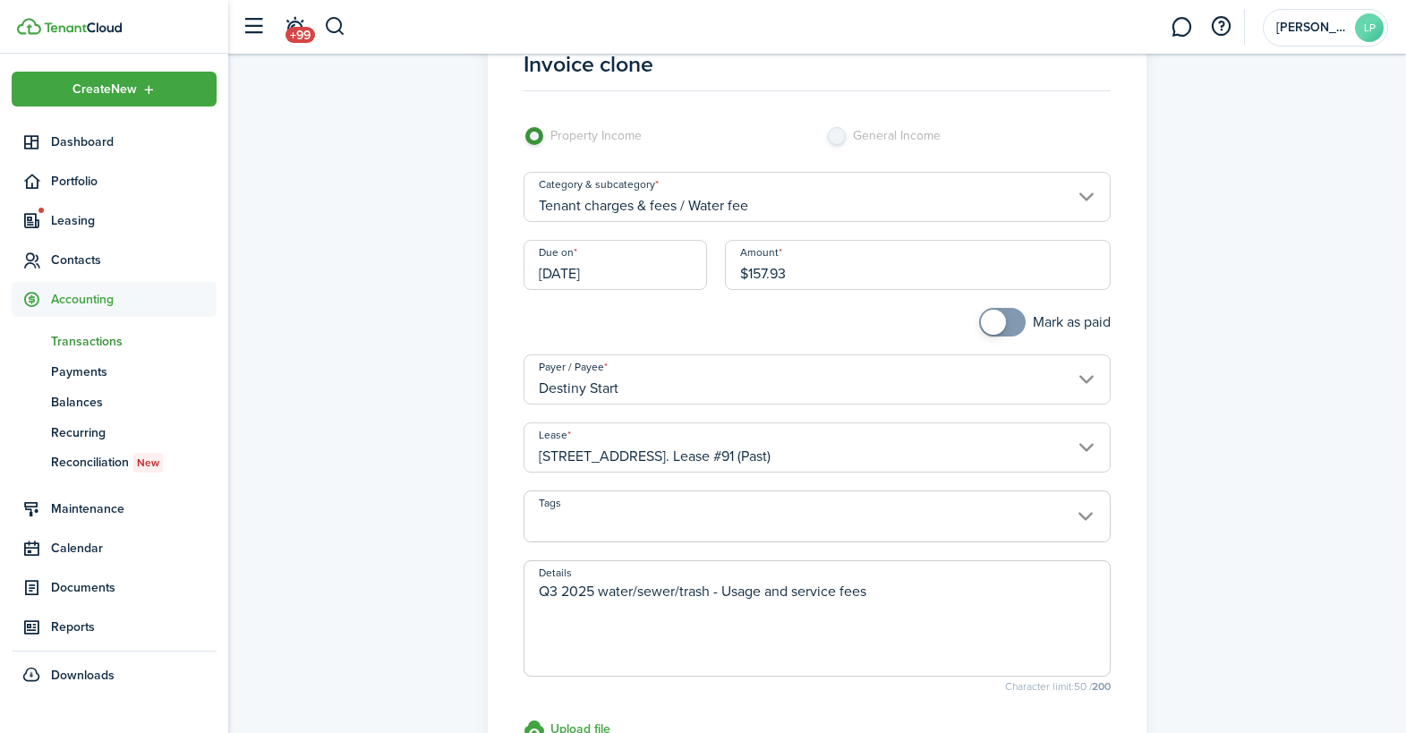
scroll to position [305, 0]
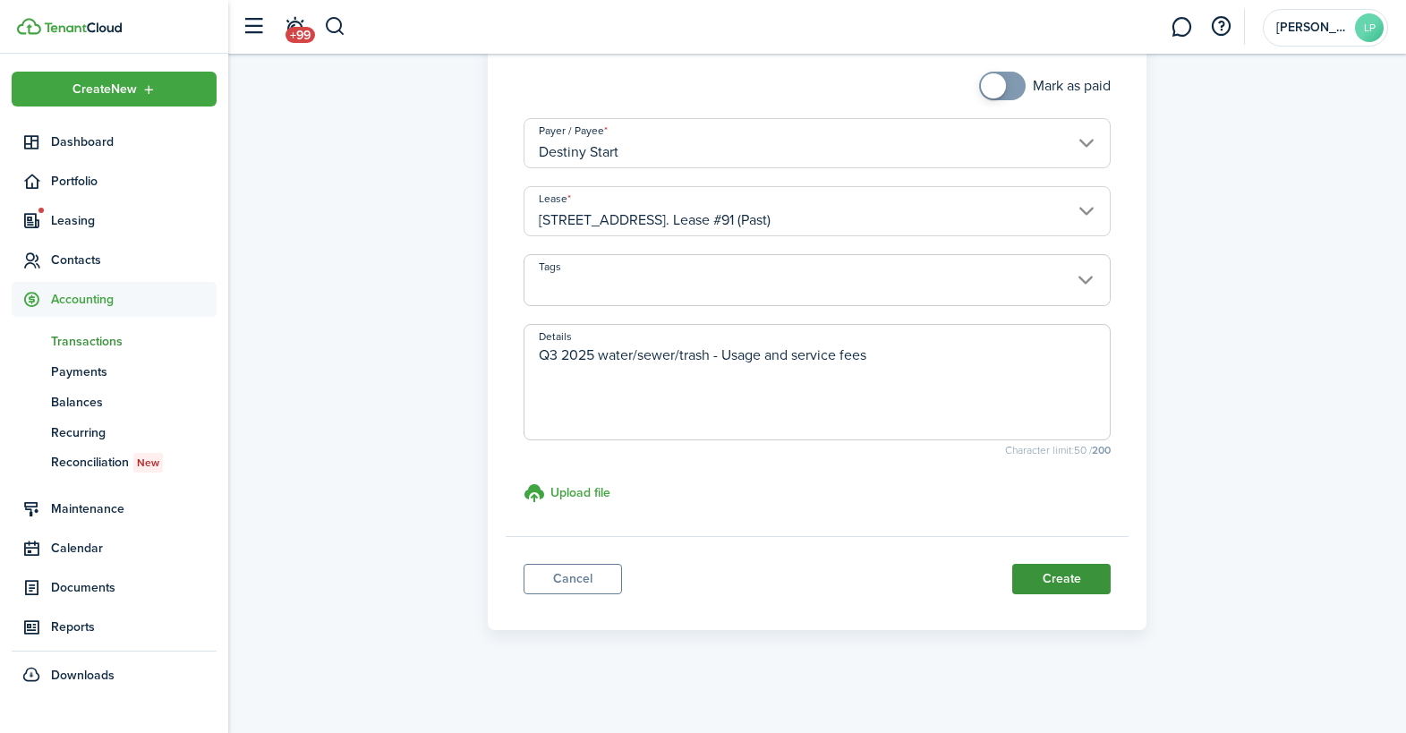
type textarea "Q3 2025 water/sewer/trash - Usage and service fees"
click at [1053, 574] on button "Create" at bounding box center [1061, 579] width 98 height 30
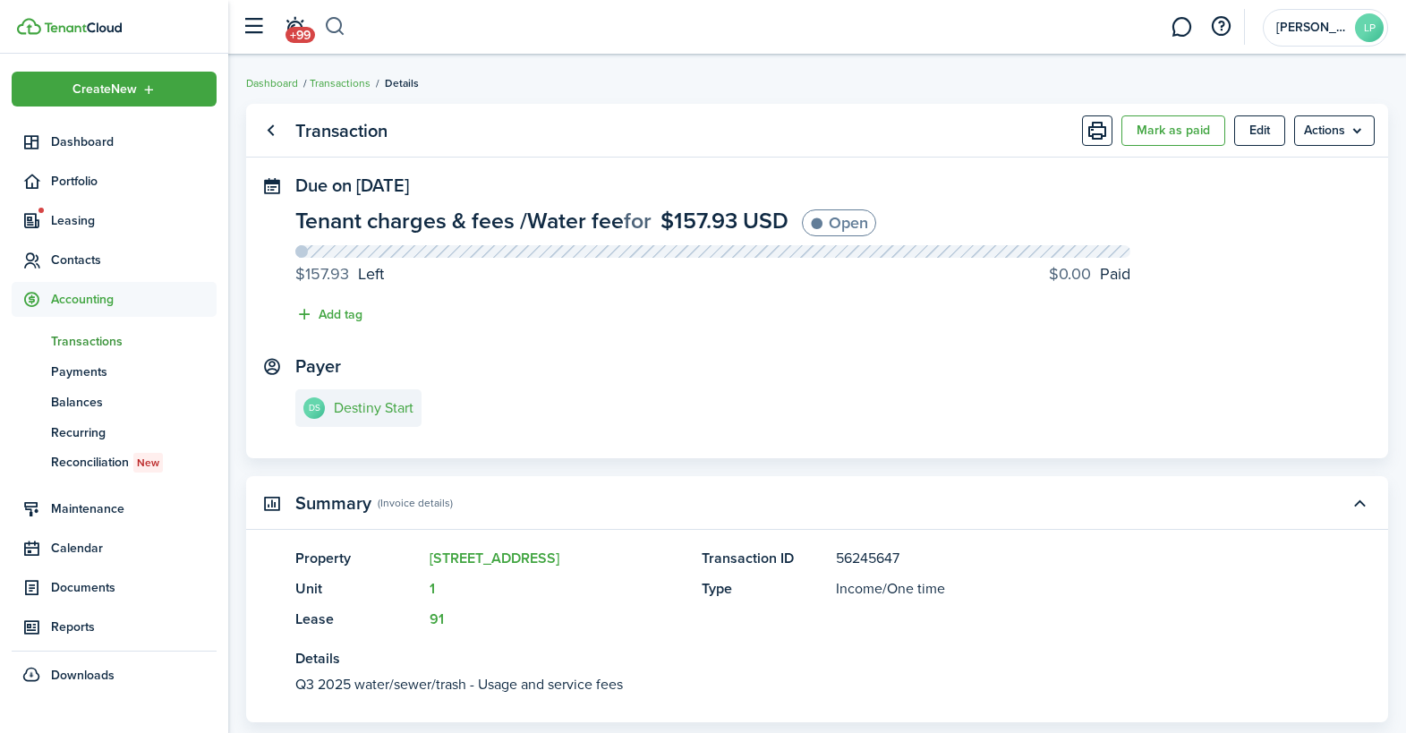
click at [336, 21] on button "button" at bounding box center [335, 27] width 22 height 30
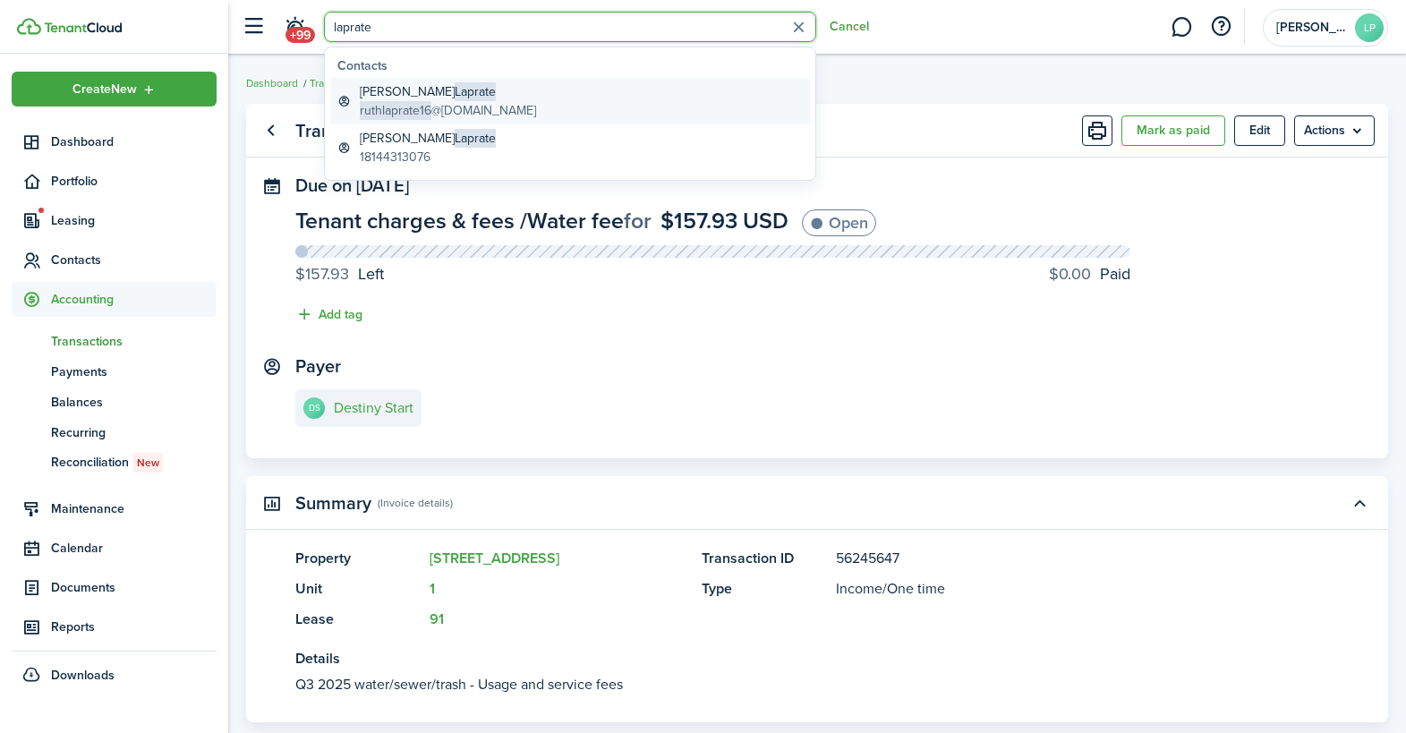
type input "laprate"
click at [451, 85] on global-search-item-title "[PERSON_NAME]" at bounding box center [448, 91] width 176 height 19
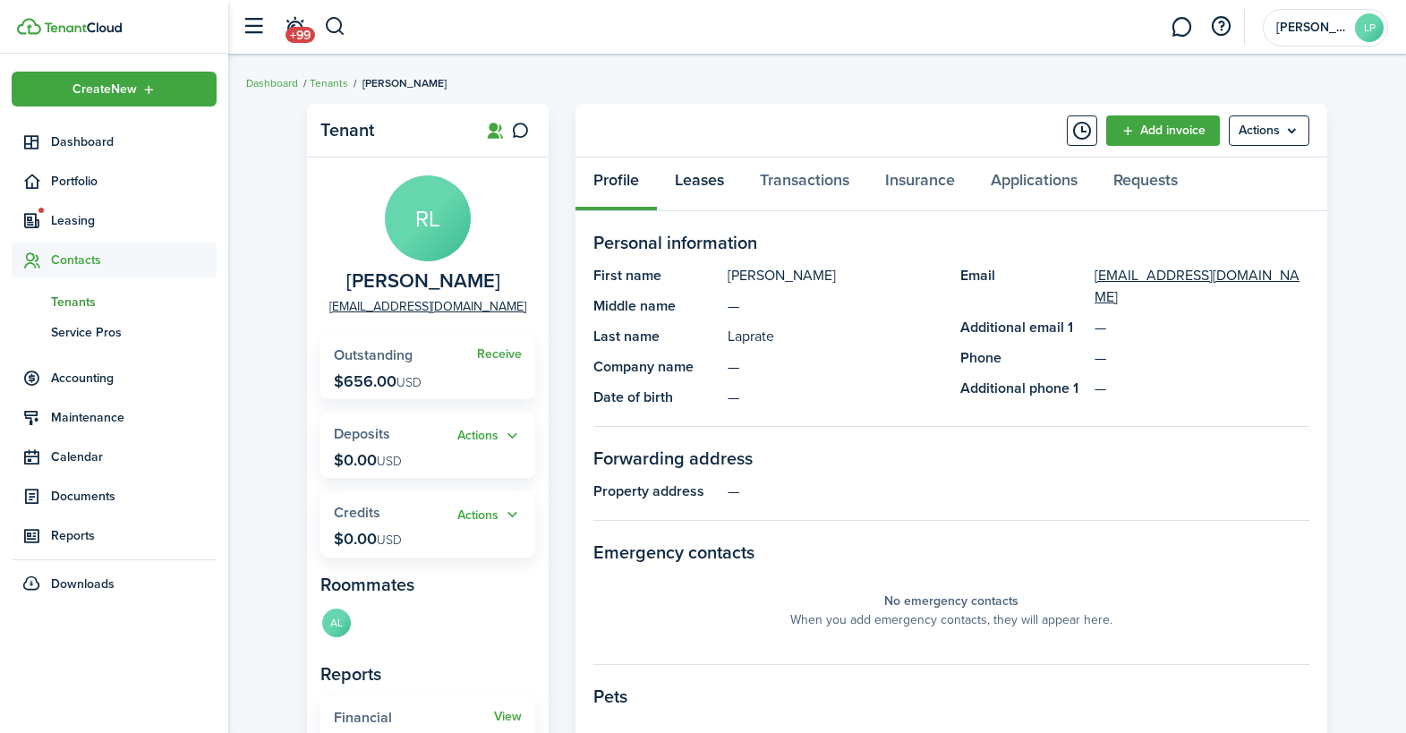
click at [688, 183] on link "Leases" at bounding box center [699, 184] width 85 height 54
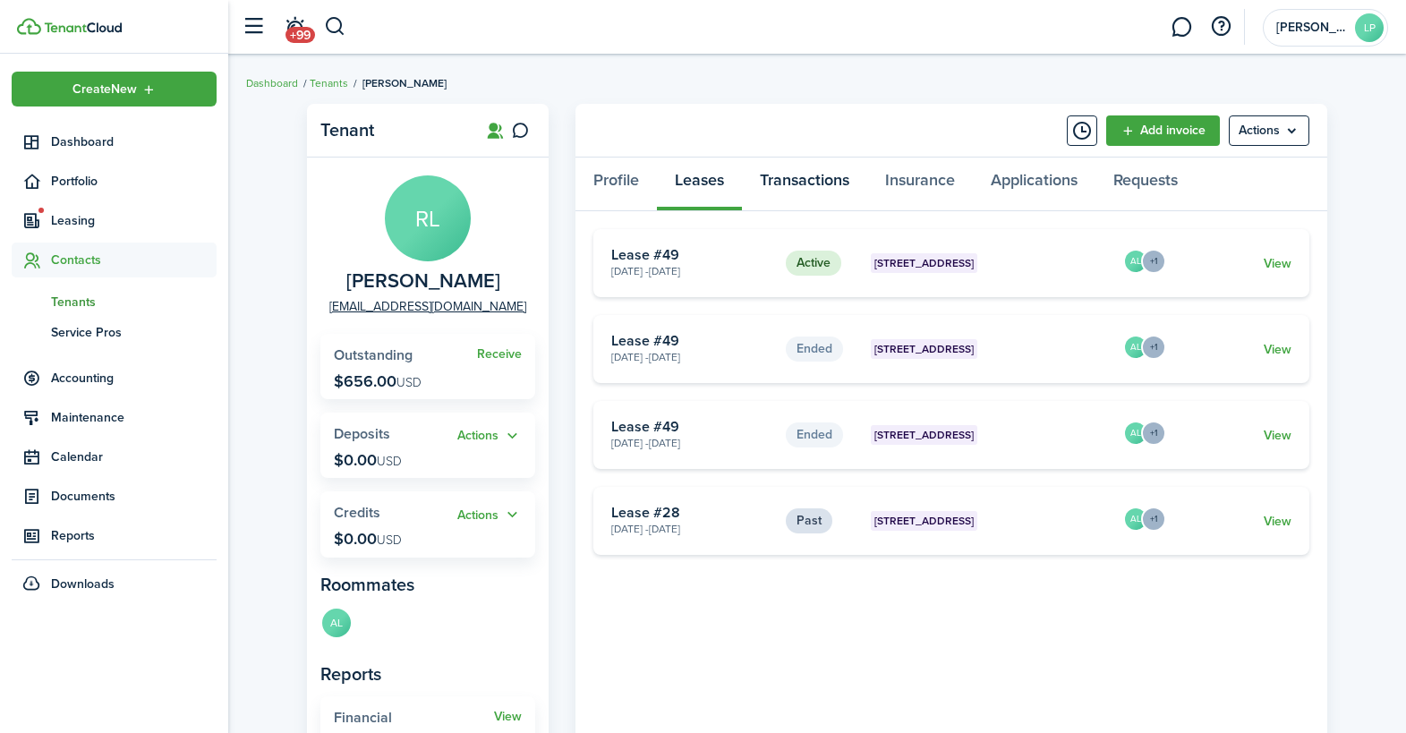
click at [778, 177] on link "Transactions" at bounding box center [804, 184] width 125 height 54
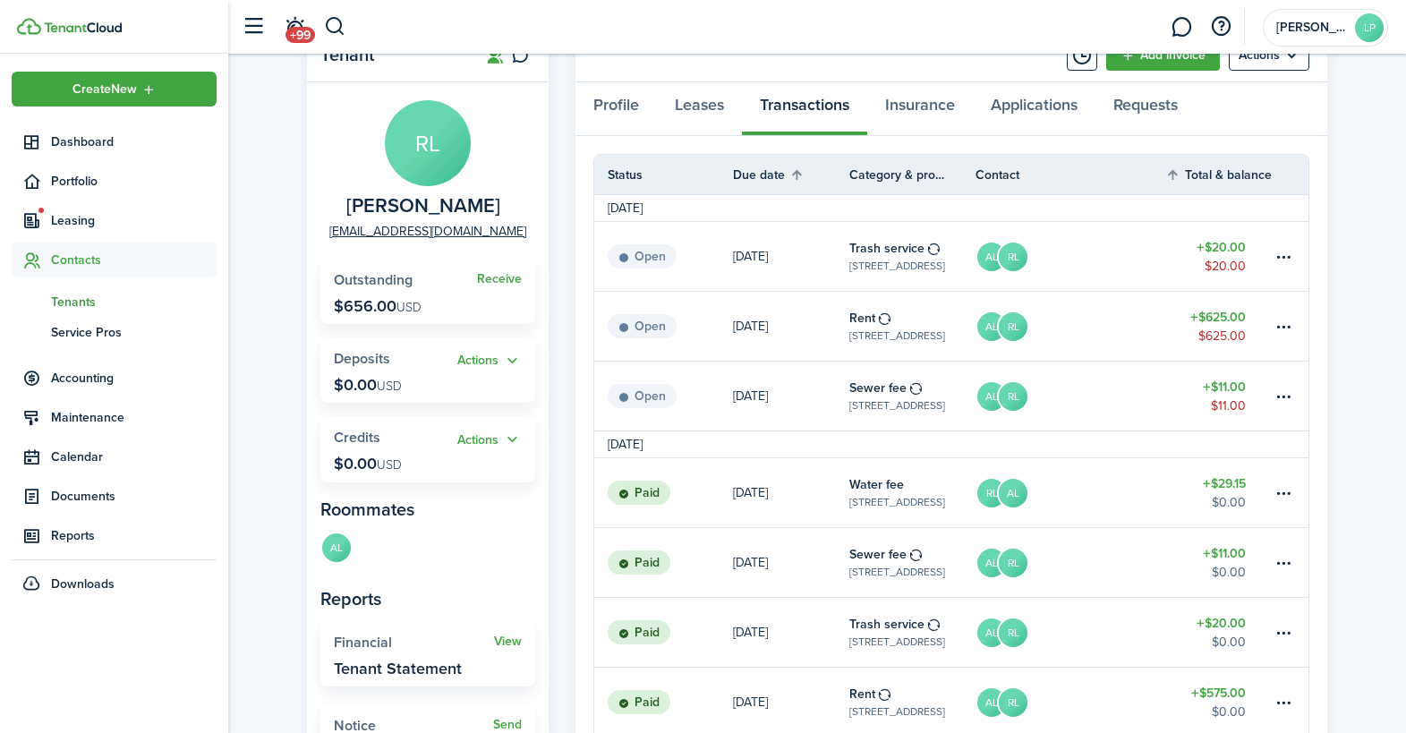
scroll to position [122, 0]
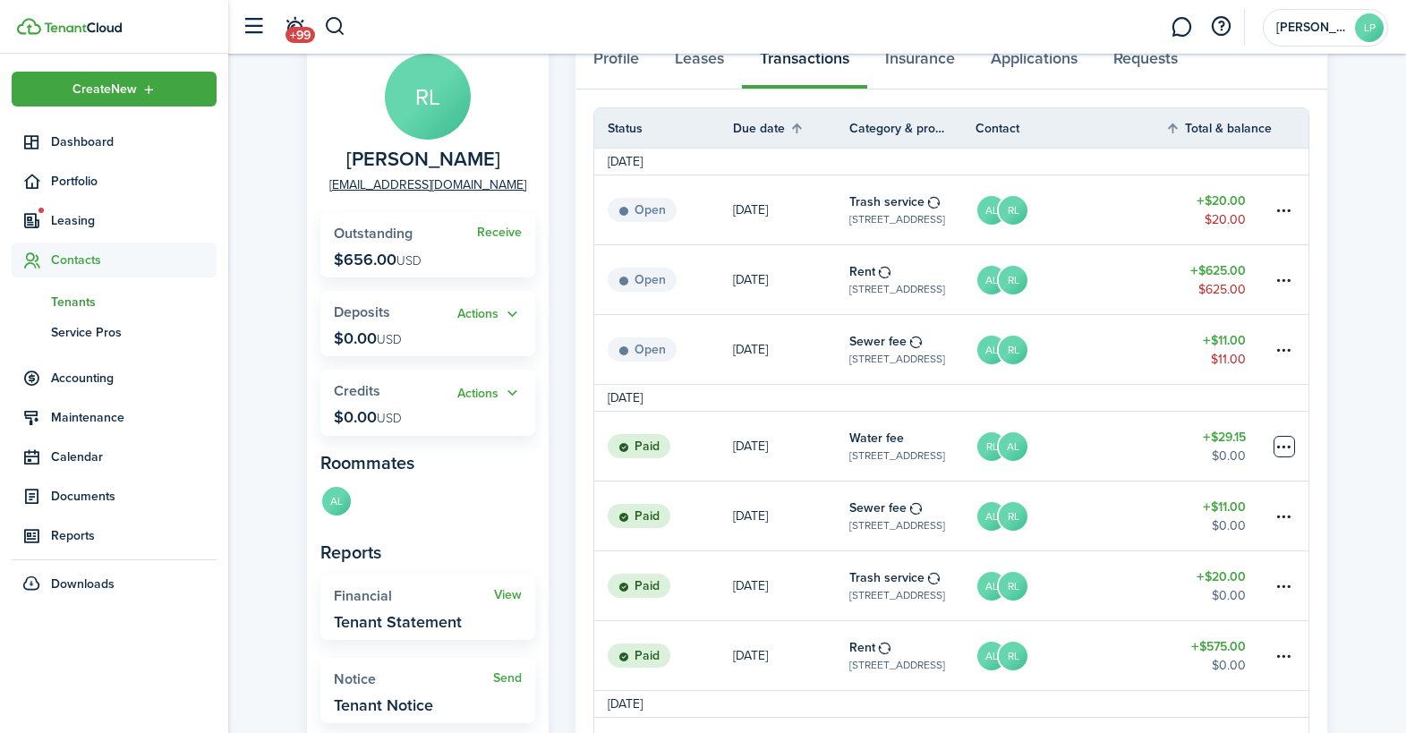
click at [1280, 442] on table-menu-btn-icon at bounding box center [1283, 446] width 21 height 21
click at [1171, 541] on link "Clone" at bounding box center [1216, 544] width 157 height 30
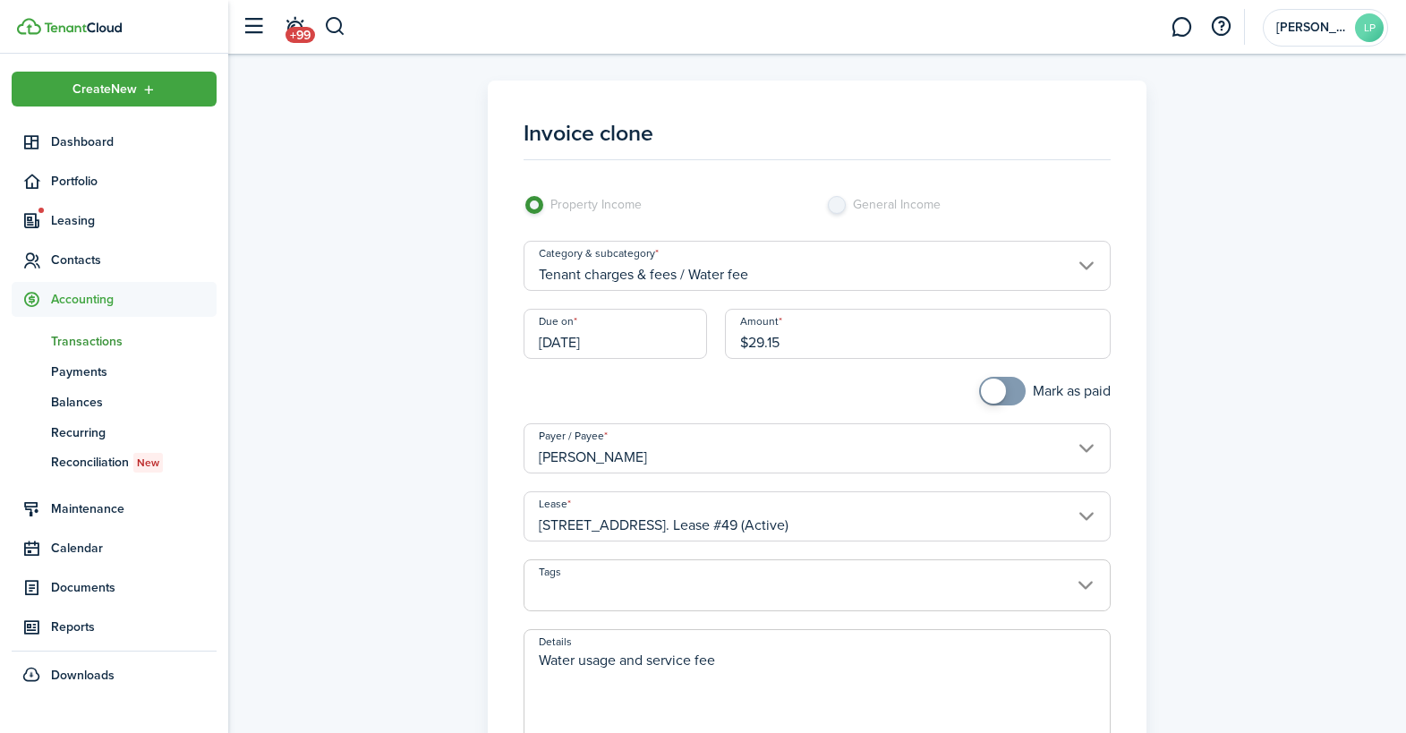
click at [629, 355] on input "[DATE]" at bounding box center [614, 334] width 183 height 50
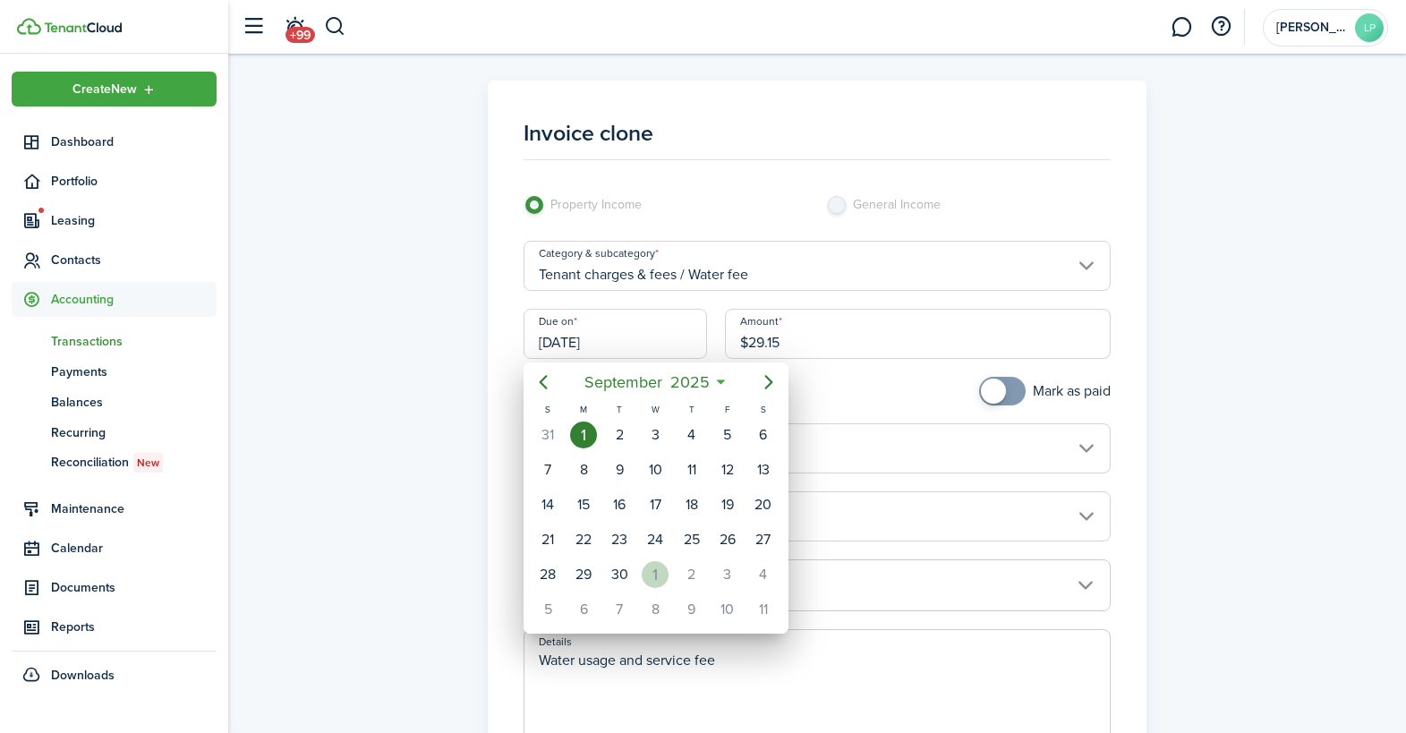
click at [650, 567] on div "1" at bounding box center [655, 574] width 27 height 27
type input "[DATE]"
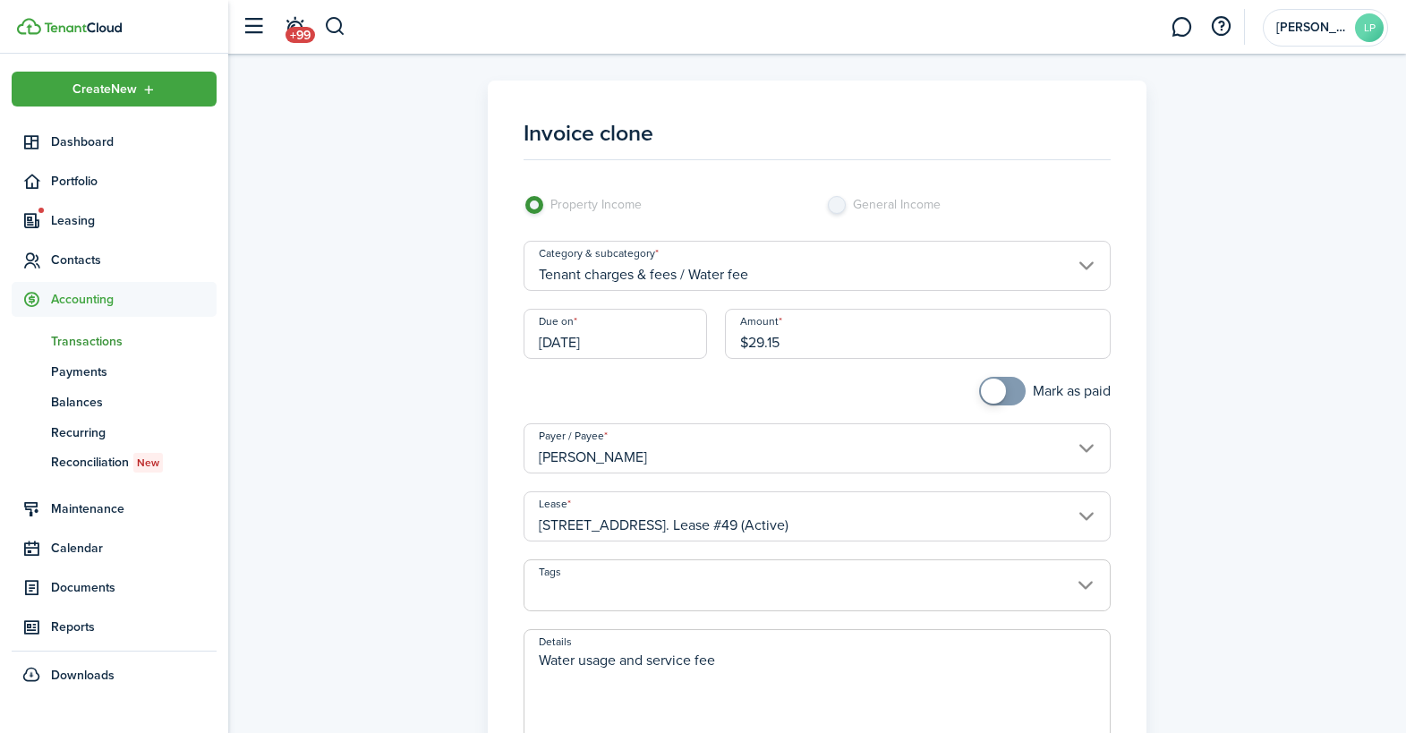
drag, startPoint x: 759, startPoint y: 339, endPoint x: 804, endPoint y: 339, distance: 45.6
click at [804, 339] on input "$29.15" at bounding box center [918, 334] width 386 height 50
type input "$27.51"
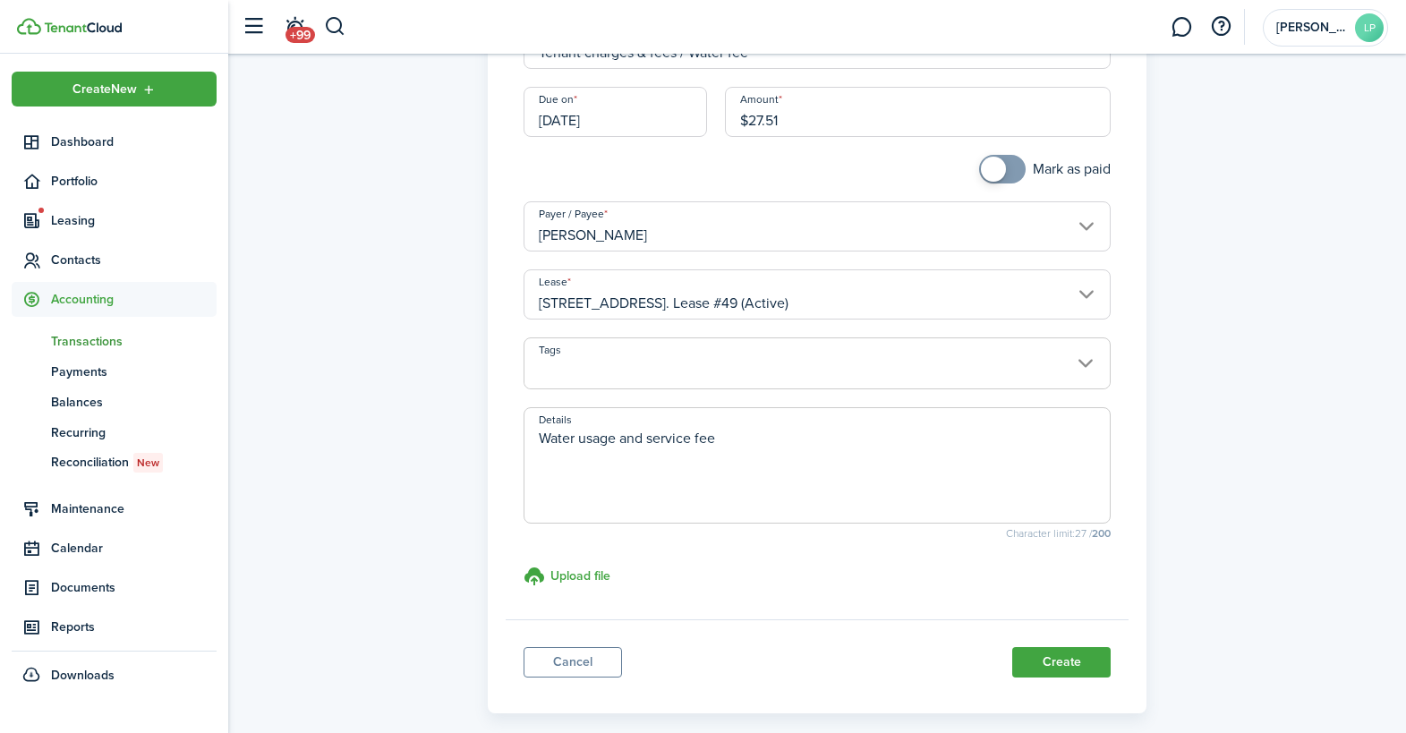
scroll to position [242, 0]
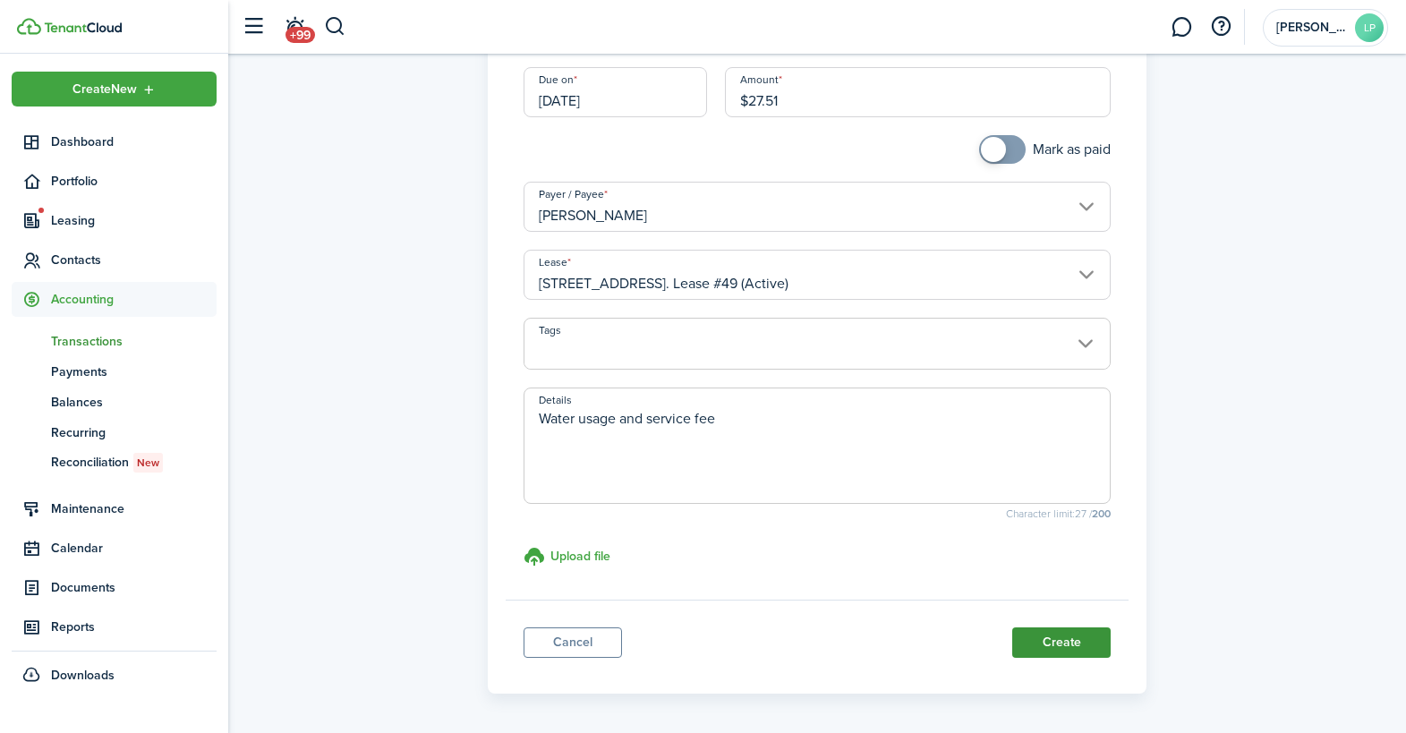
click at [1044, 637] on button "Create" at bounding box center [1061, 642] width 98 height 30
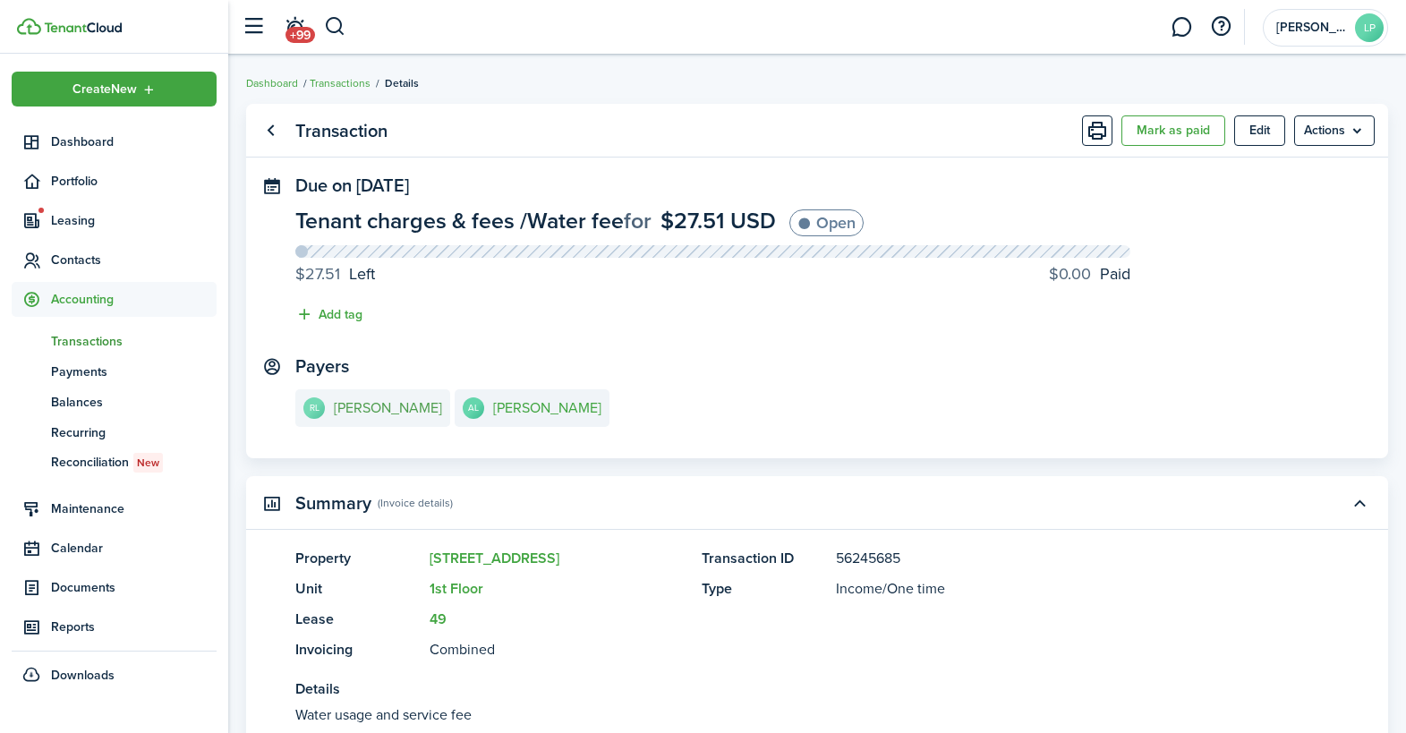
click at [373, 408] on e-details-info-title "[PERSON_NAME]" at bounding box center [388, 408] width 108 height 16
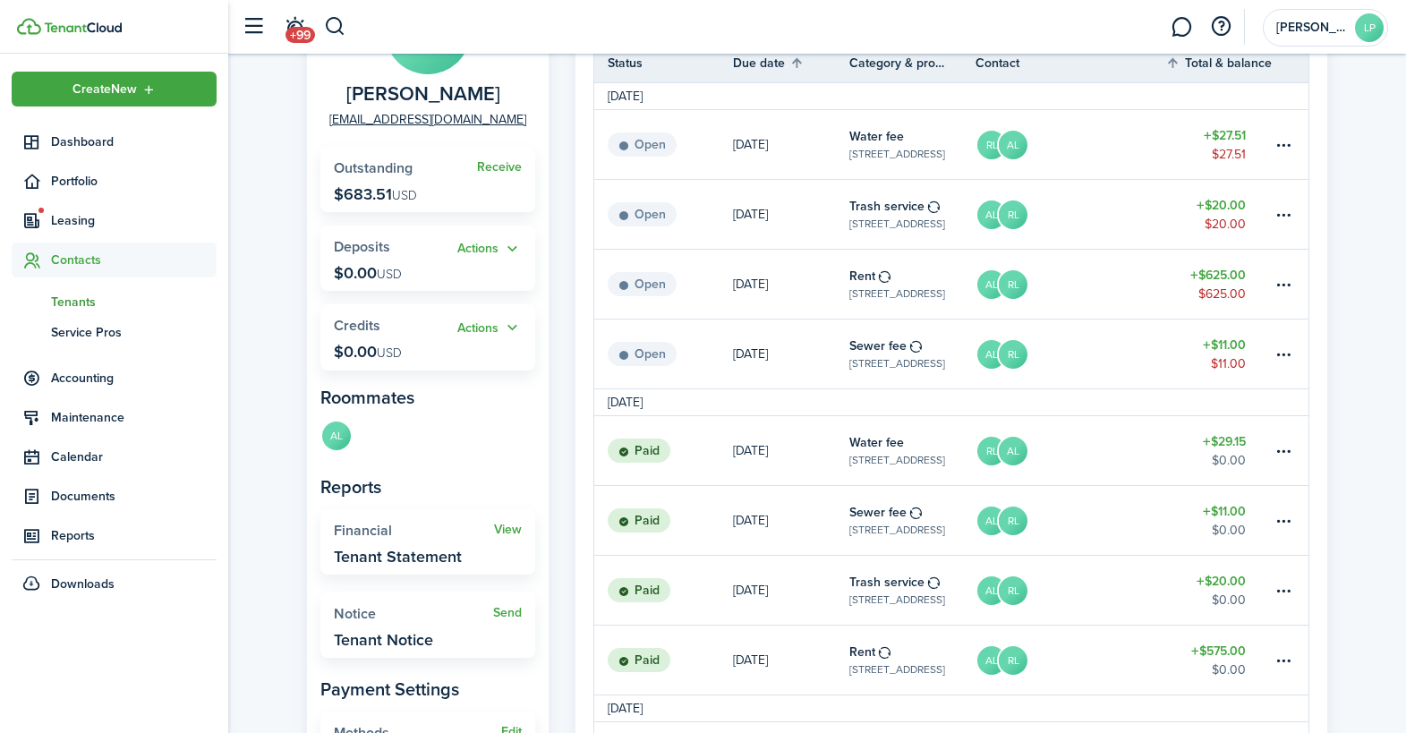
scroll to position [193, 0]
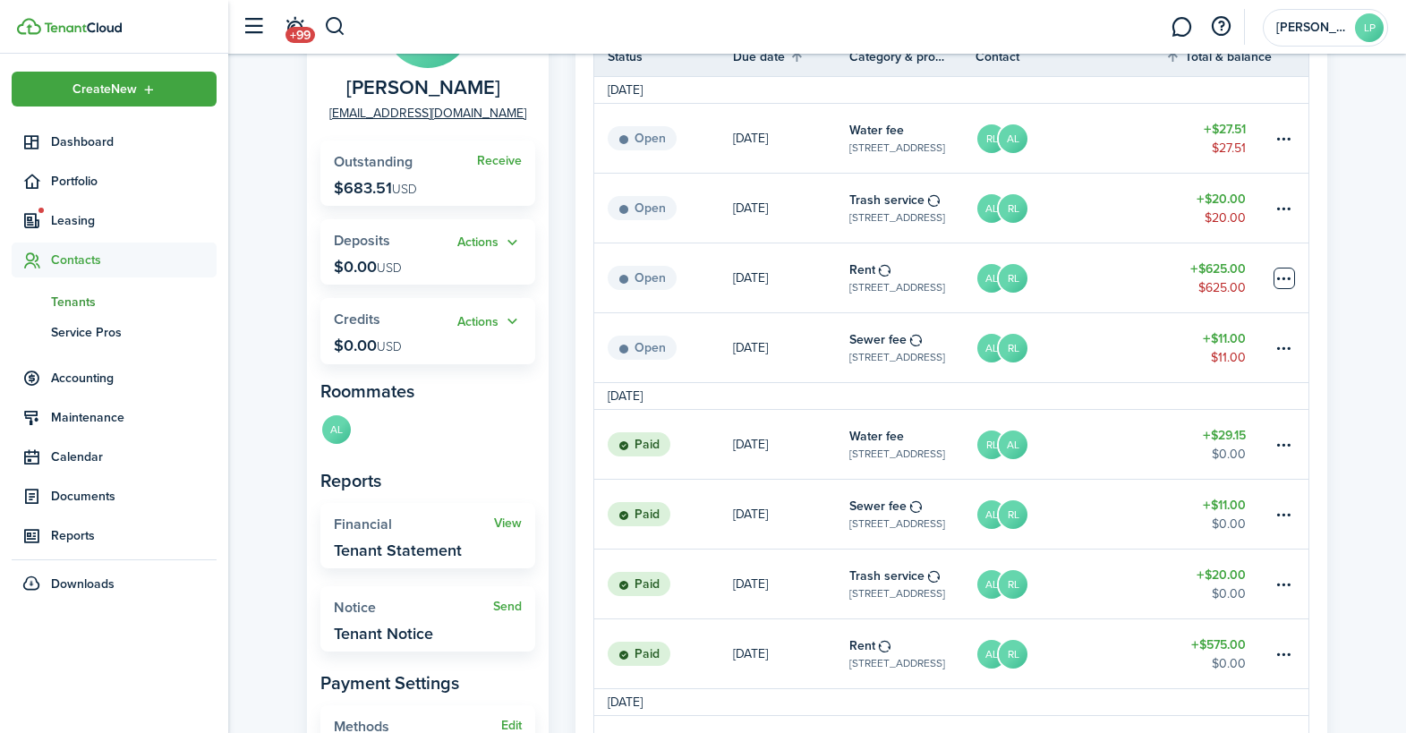
click at [1286, 277] on table-menu-btn-icon at bounding box center [1283, 278] width 21 height 21
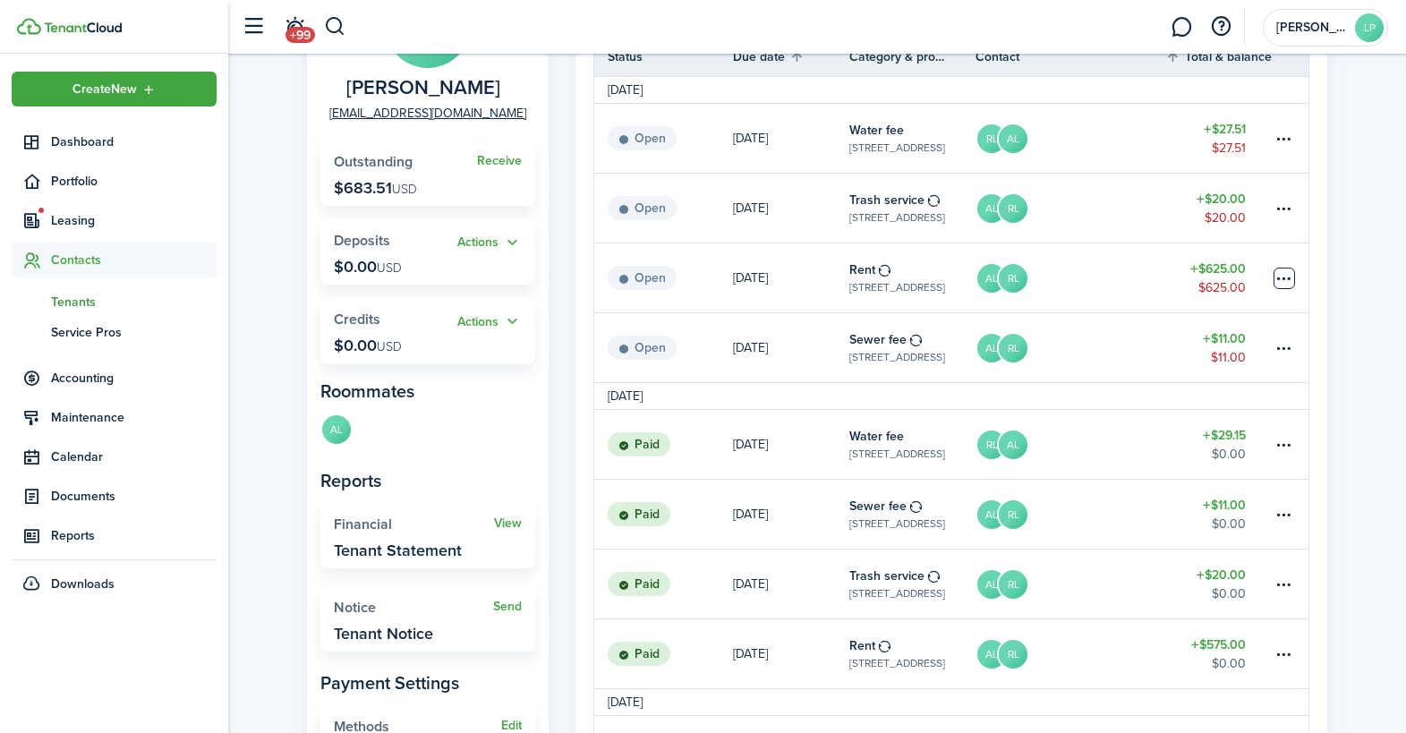
click at [1277, 276] on table-menu-btn-icon "Open menu" at bounding box center [1283, 278] width 21 height 21
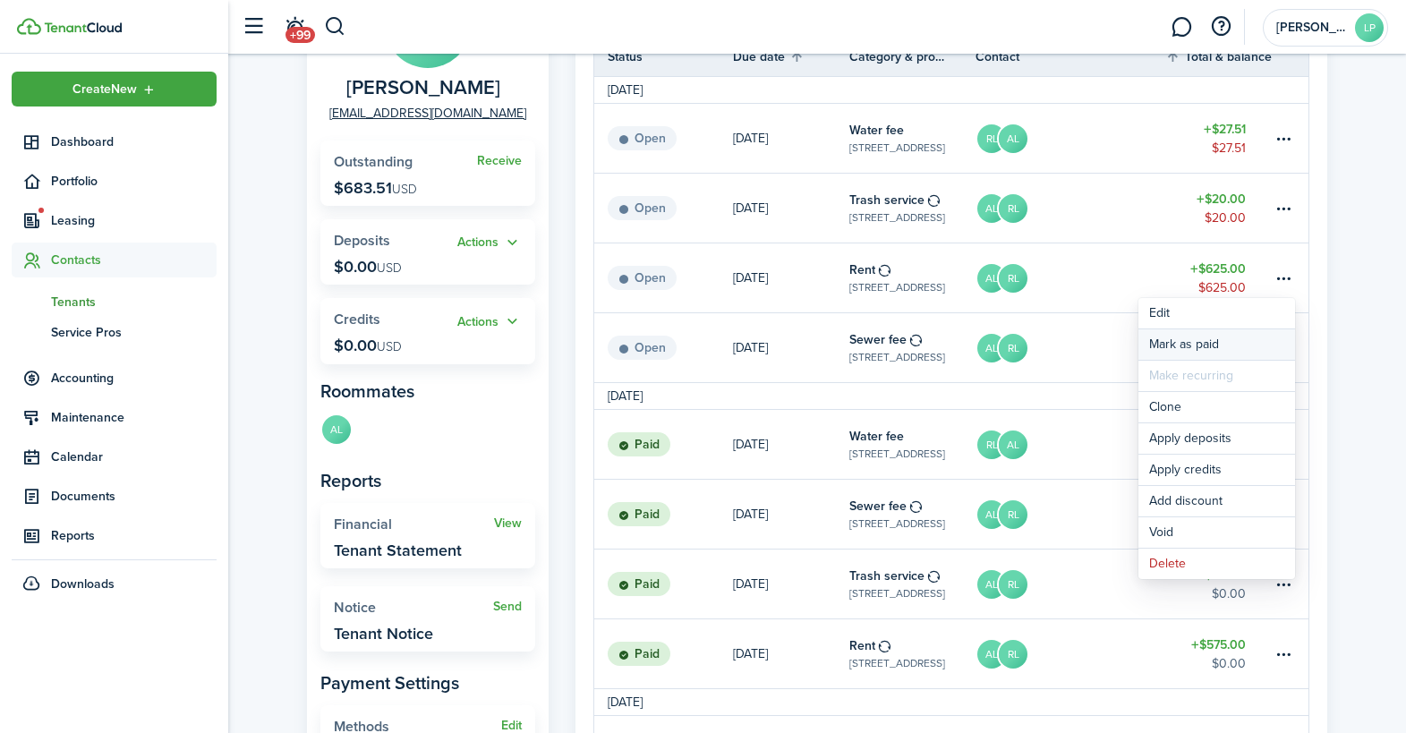
click at [1197, 341] on link "Mark as paid" at bounding box center [1216, 344] width 157 height 30
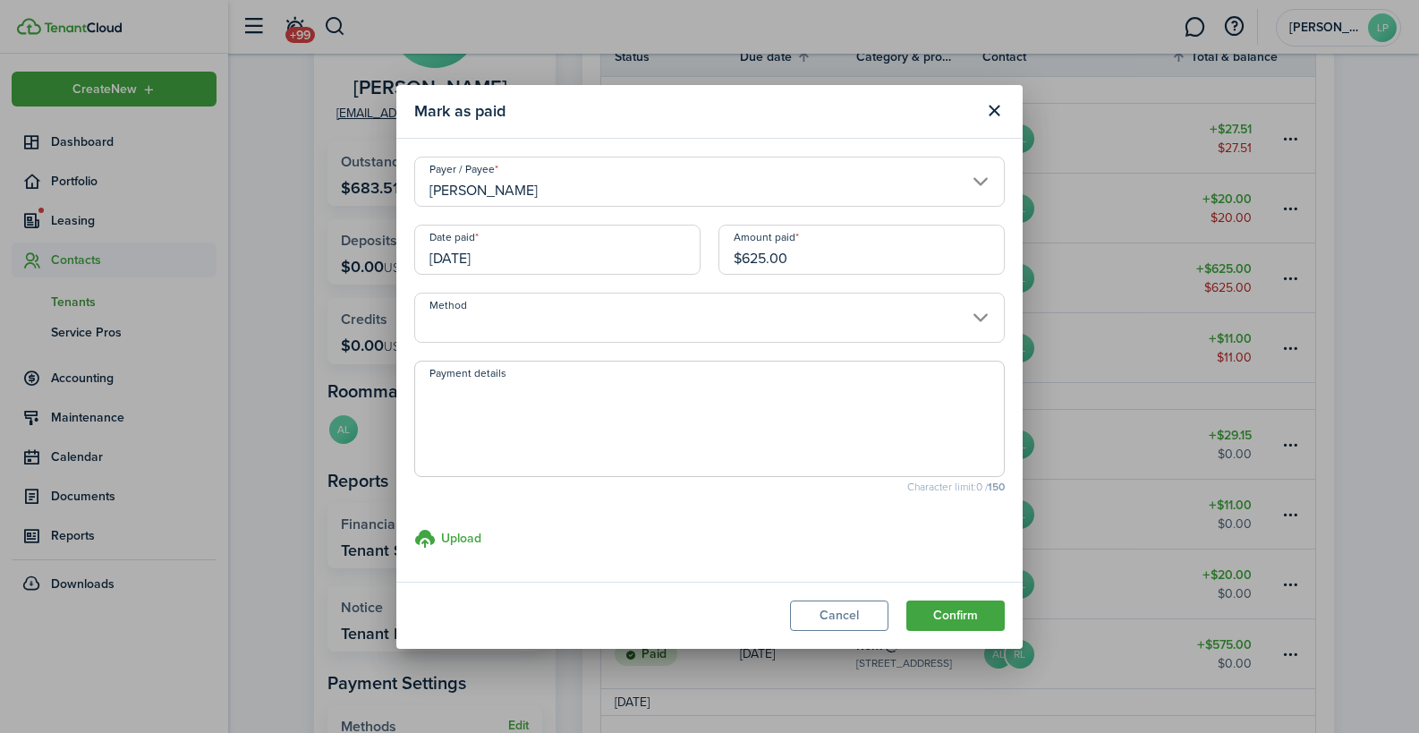
click at [469, 327] on input "Method" at bounding box center [709, 318] width 591 height 50
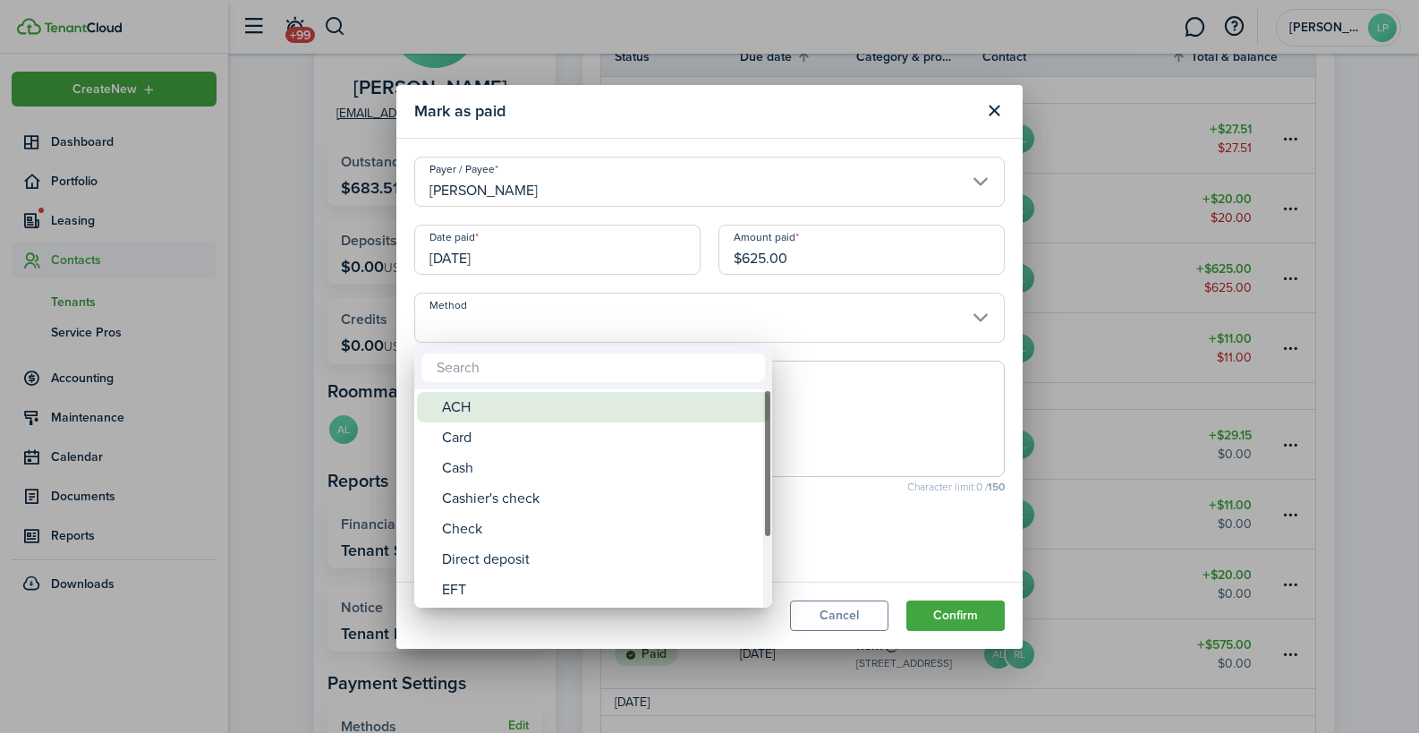
click at [462, 408] on div "ACH" at bounding box center [600, 407] width 317 height 30
type input "ACH"
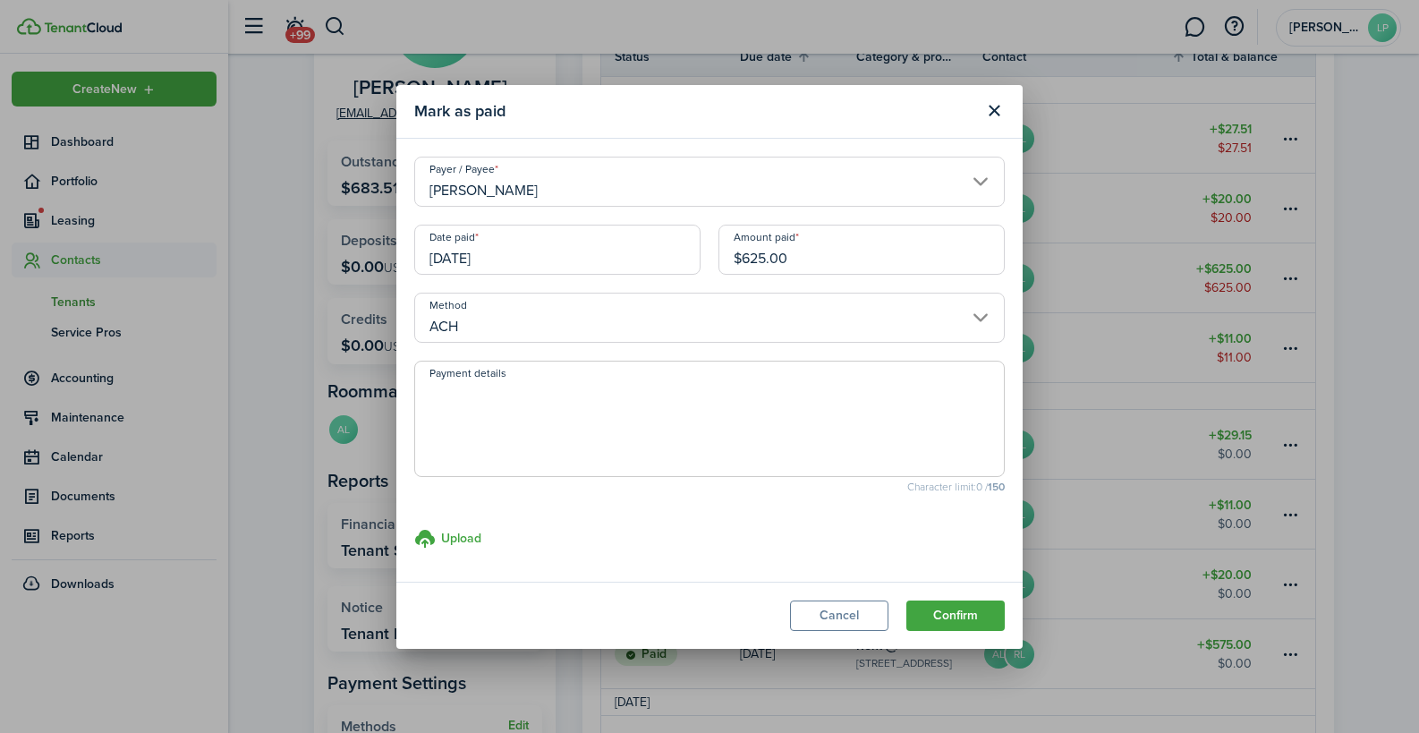
click at [462, 408] on textarea "Payment details" at bounding box center [709, 424] width 589 height 86
type textarea "Section 8 payment"
drag, startPoint x: 765, startPoint y: 258, endPoint x: 747, endPoint y: 256, distance: 18.0
click at [747, 256] on input "$625.00" at bounding box center [861, 250] width 286 height 50
click at [745, 257] on input "$6.00" at bounding box center [861, 250] width 286 height 50
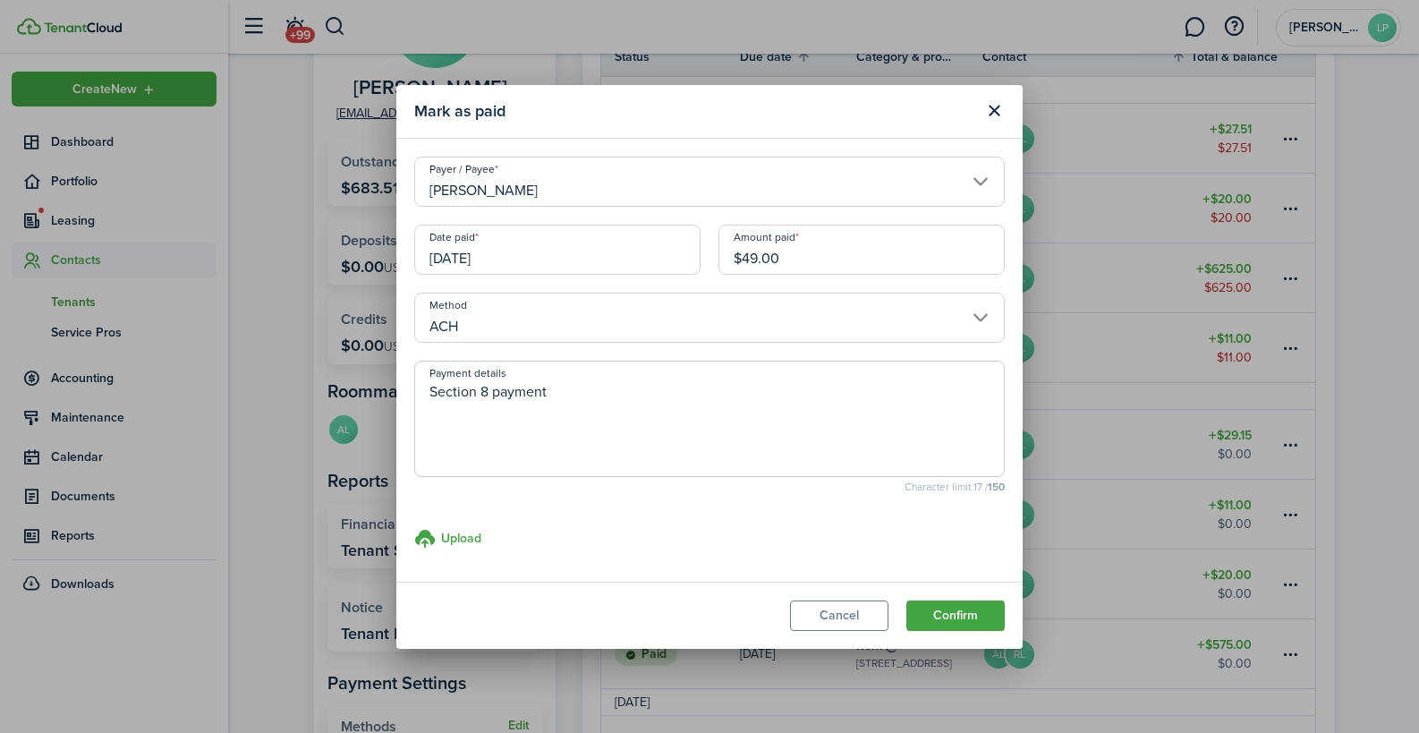
click at [548, 249] on input "[DATE]" at bounding box center [557, 250] width 286 height 50
type input "$49.00"
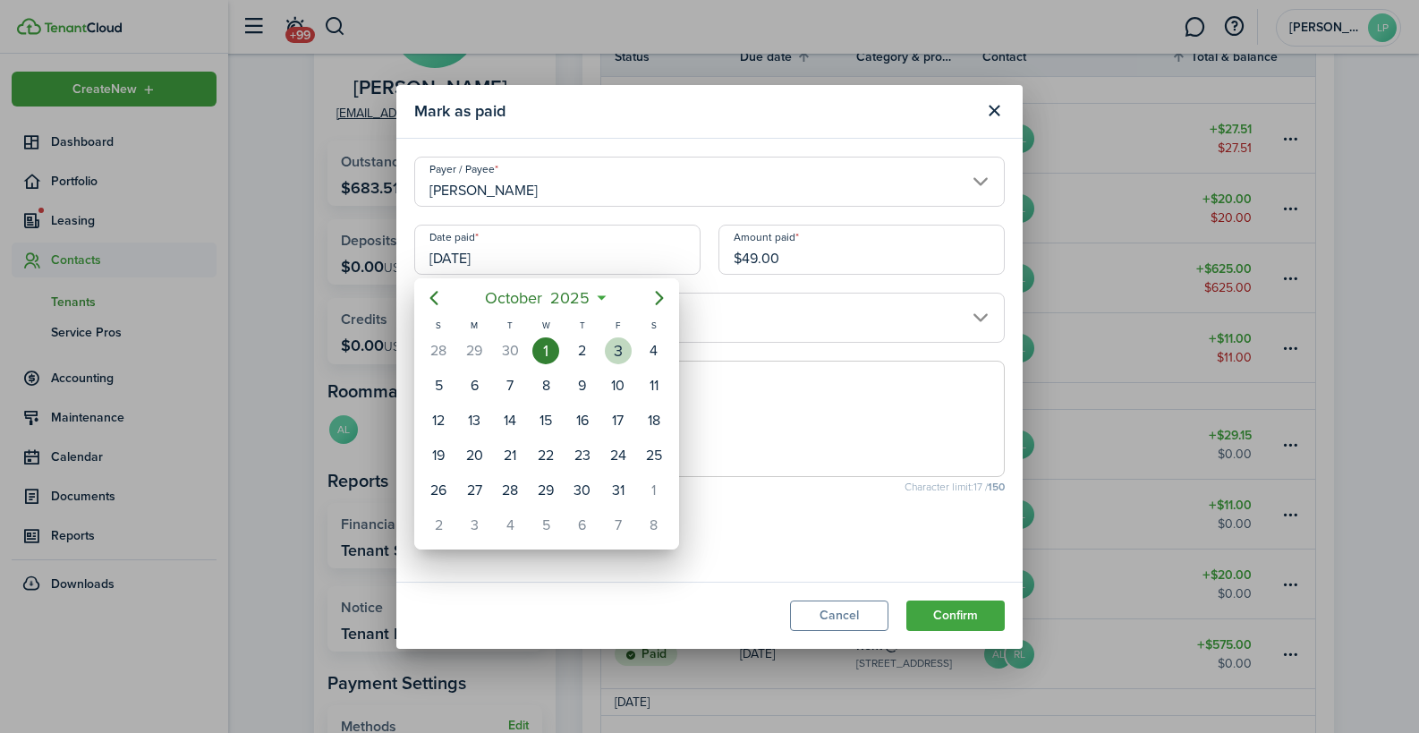
click at [611, 346] on div "3" at bounding box center [618, 350] width 27 height 27
type input "[DATE]"
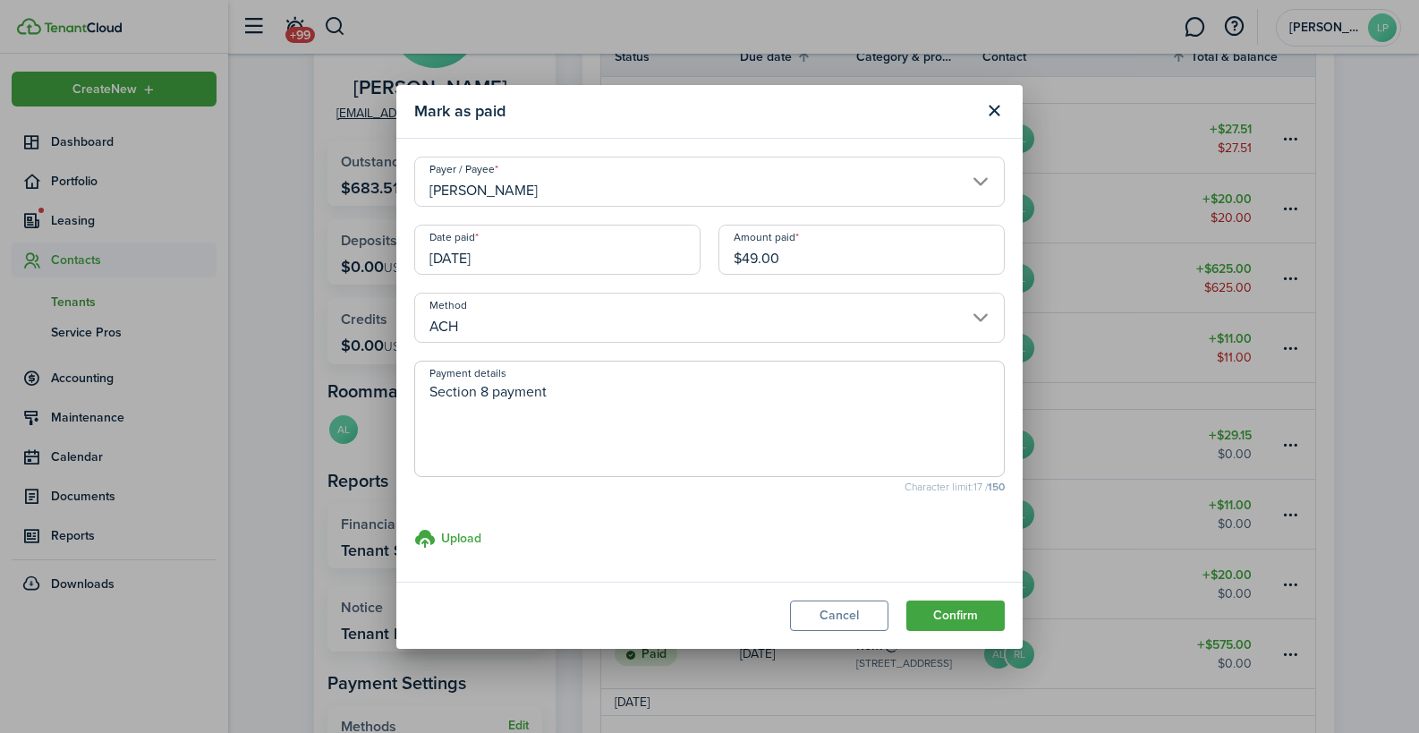
click at [807, 259] on input "$49.00" at bounding box center [861, 250] width 286 height 50
click at [951, 615] on button "Confirm" at bounding box center [955, 615] width 98 height 30
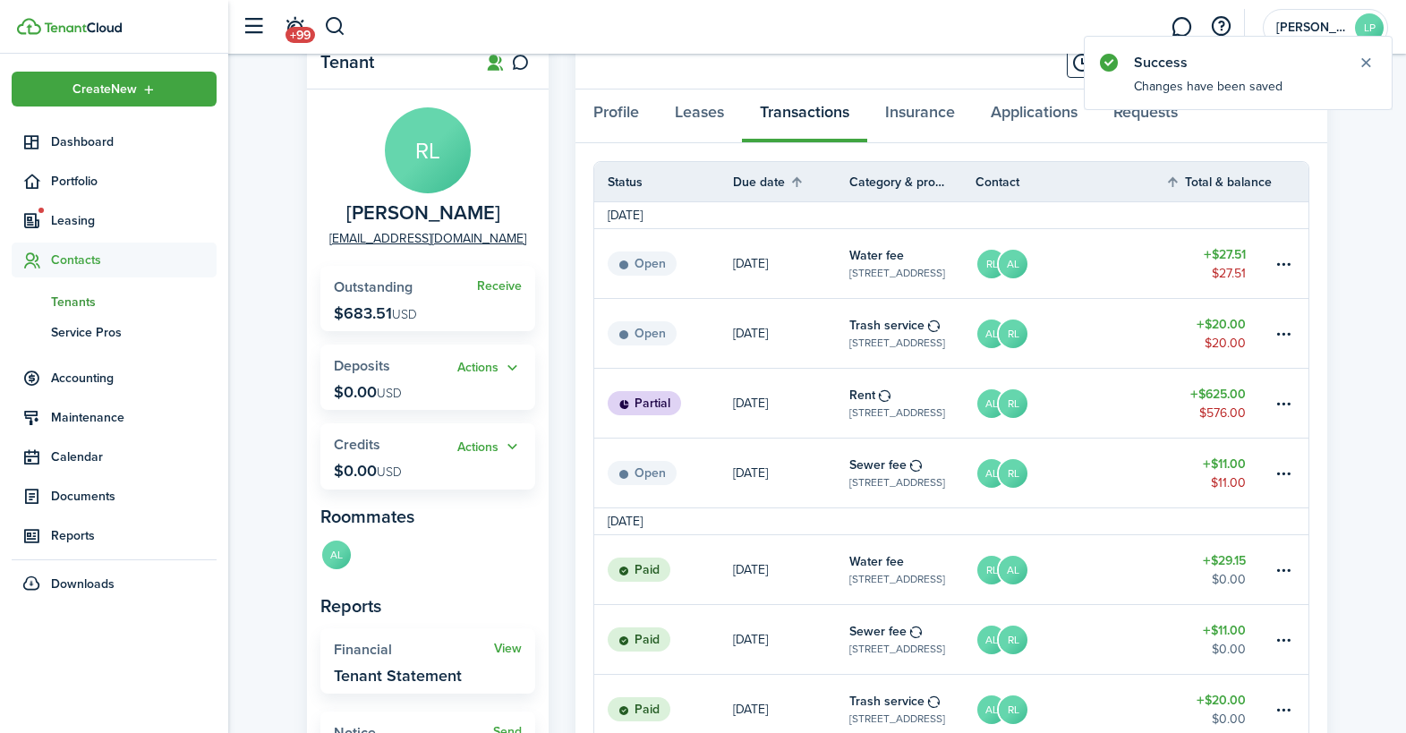
scroll to position [0, 0]
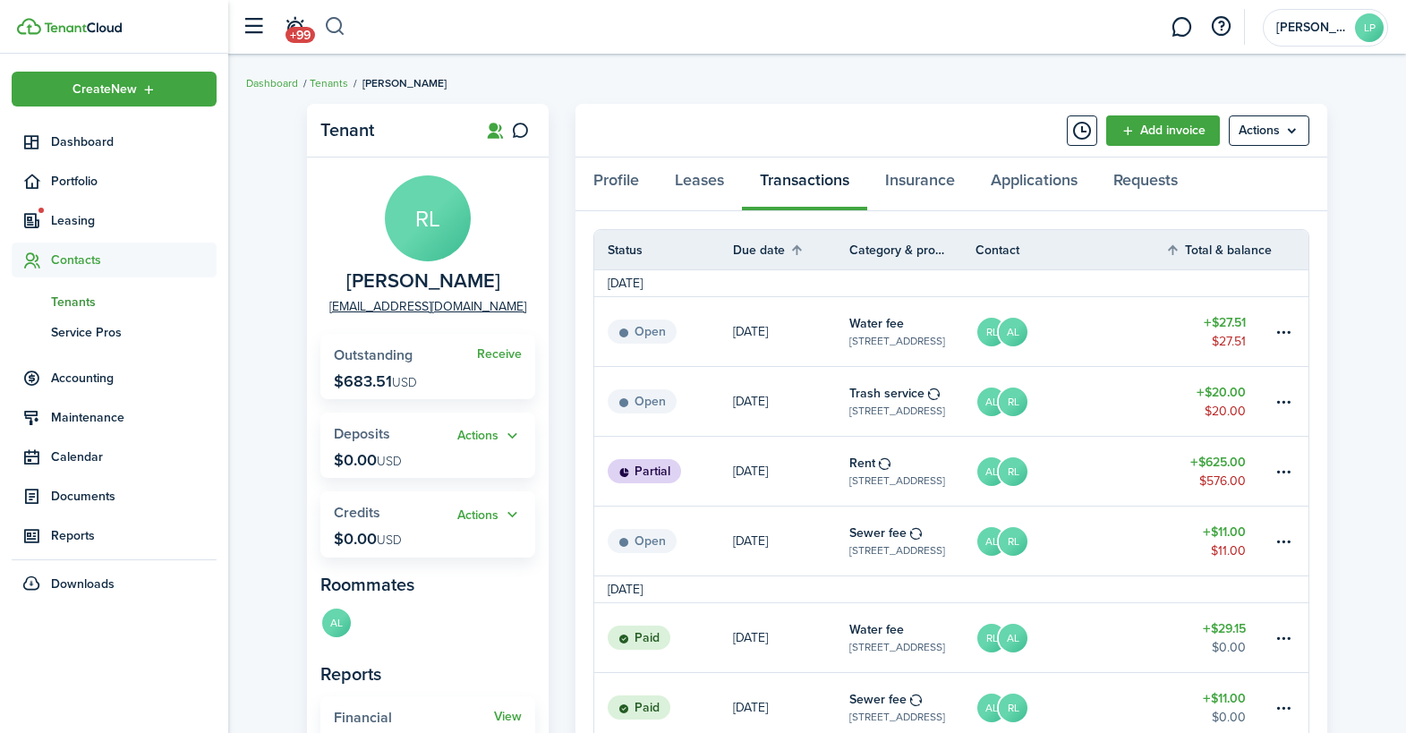
click at [344, 18] on button "button" at bounding box center [335, 27] width 22 height 30
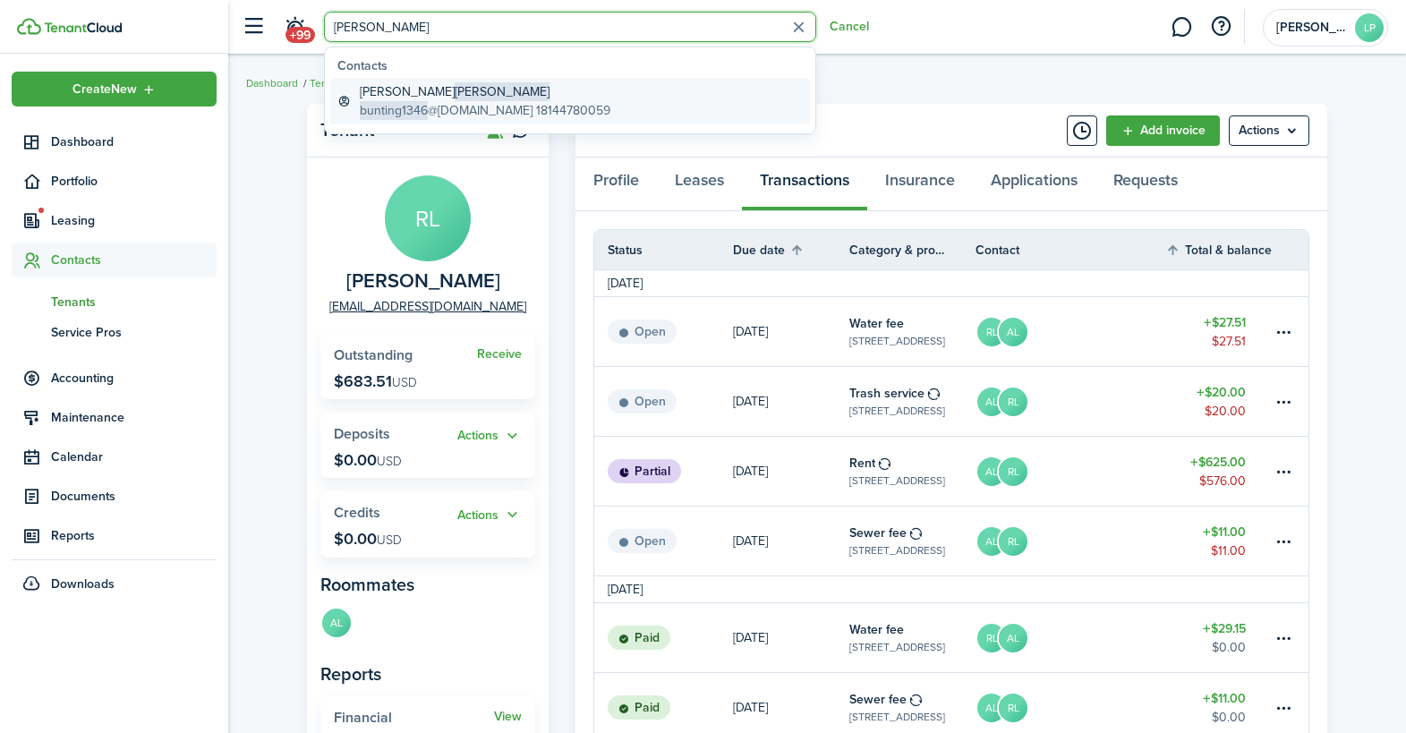
type input "[PERSON_NAME]"
click at [468, 95] on global-search-item-title "[PERSON_NAME]" at bounding box center [485, 91] width 251 height 19
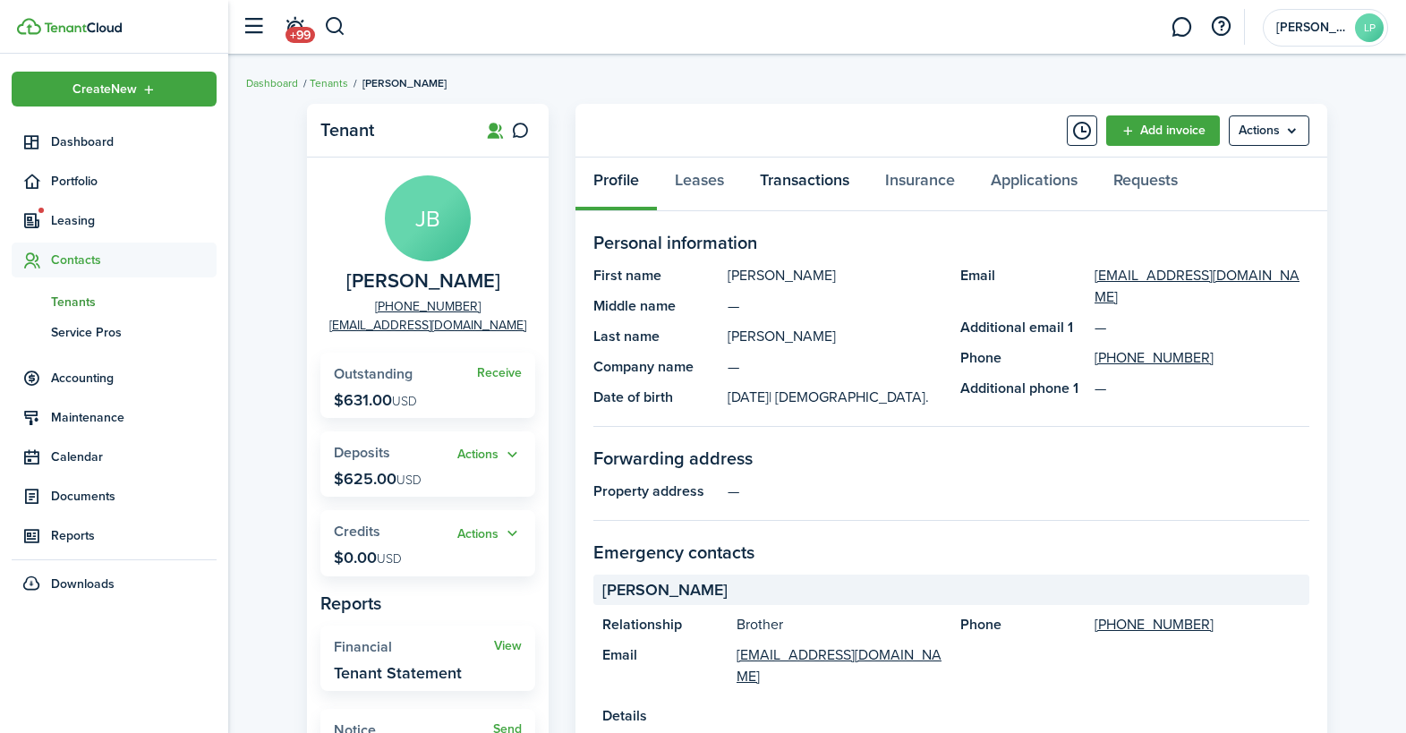
click at [785, 181] on link "Transactions" at bounding box center [804, 184] width 125 height 54
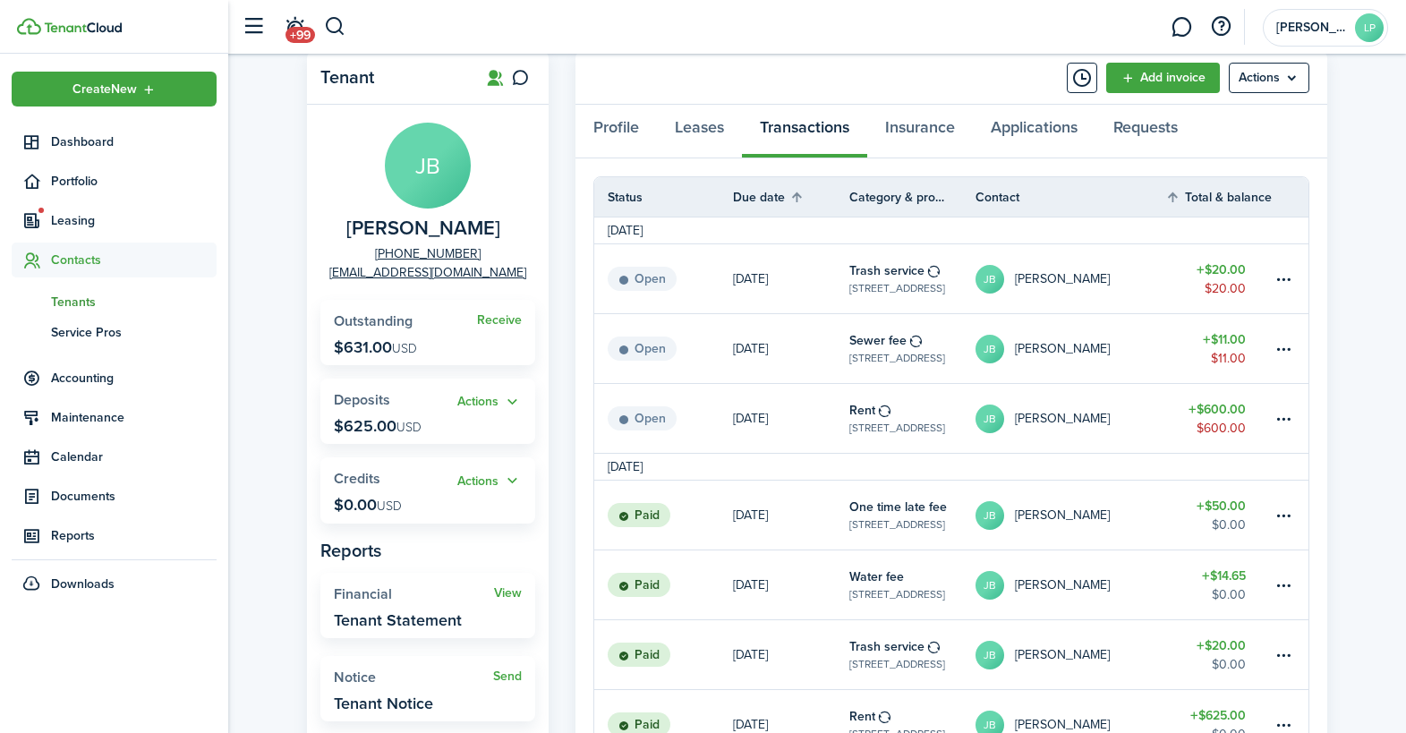
scroll to position [73, 0]
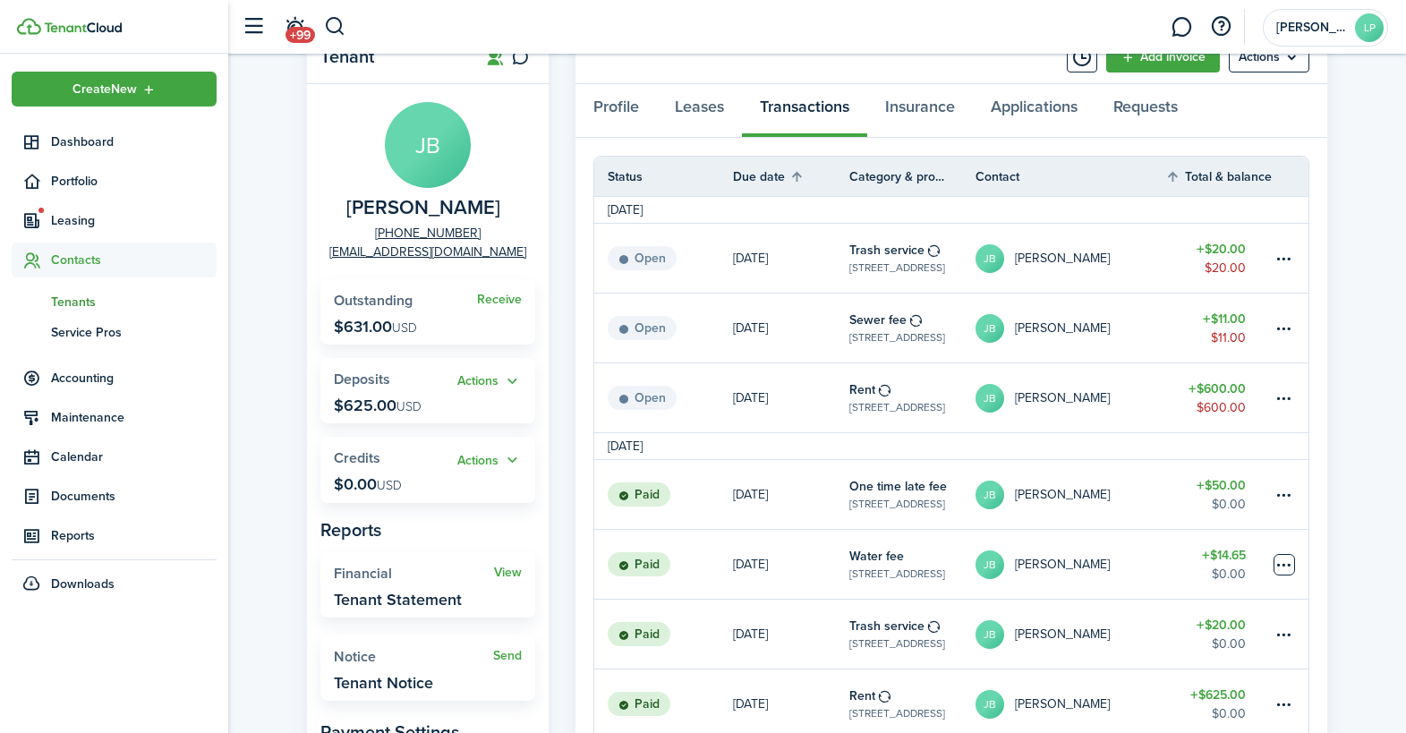
click at [1284, 562] on table-menu-btn-icon at bounding box center [1283, 564] width 21 height 21
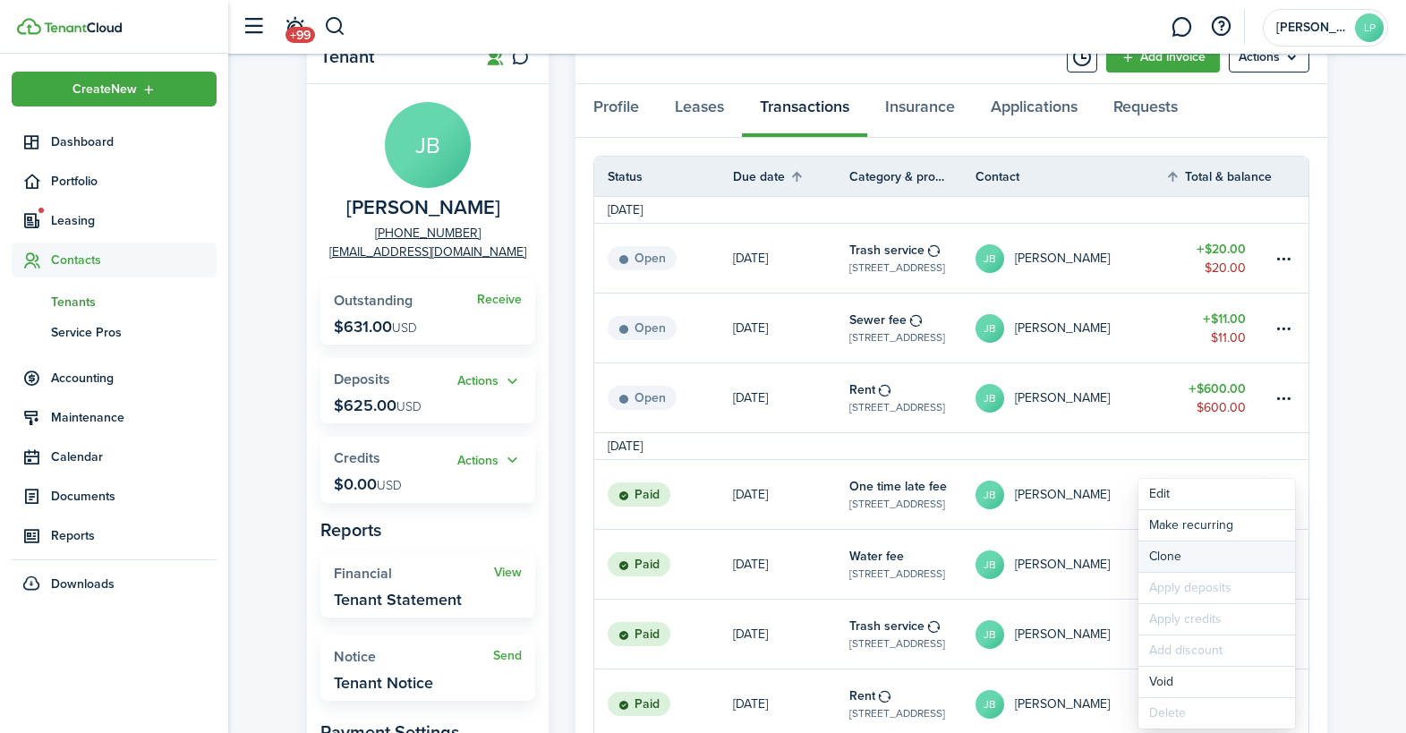
click at [1165, 556] on link "Clone" at bounding box center [1216, 556] width 157 height 30
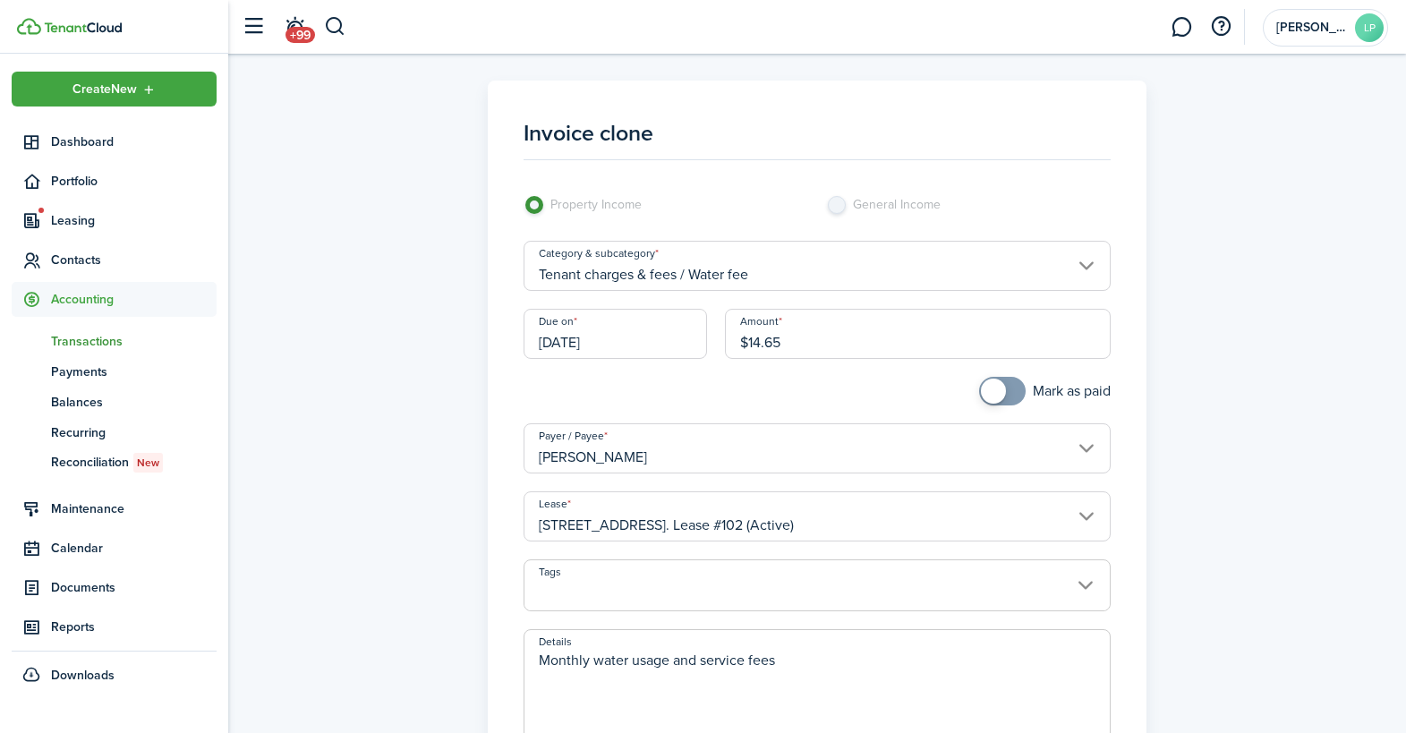
click at [610, 344] on input "[DATE]" at bounding box center [614, 334] width 183 height 50
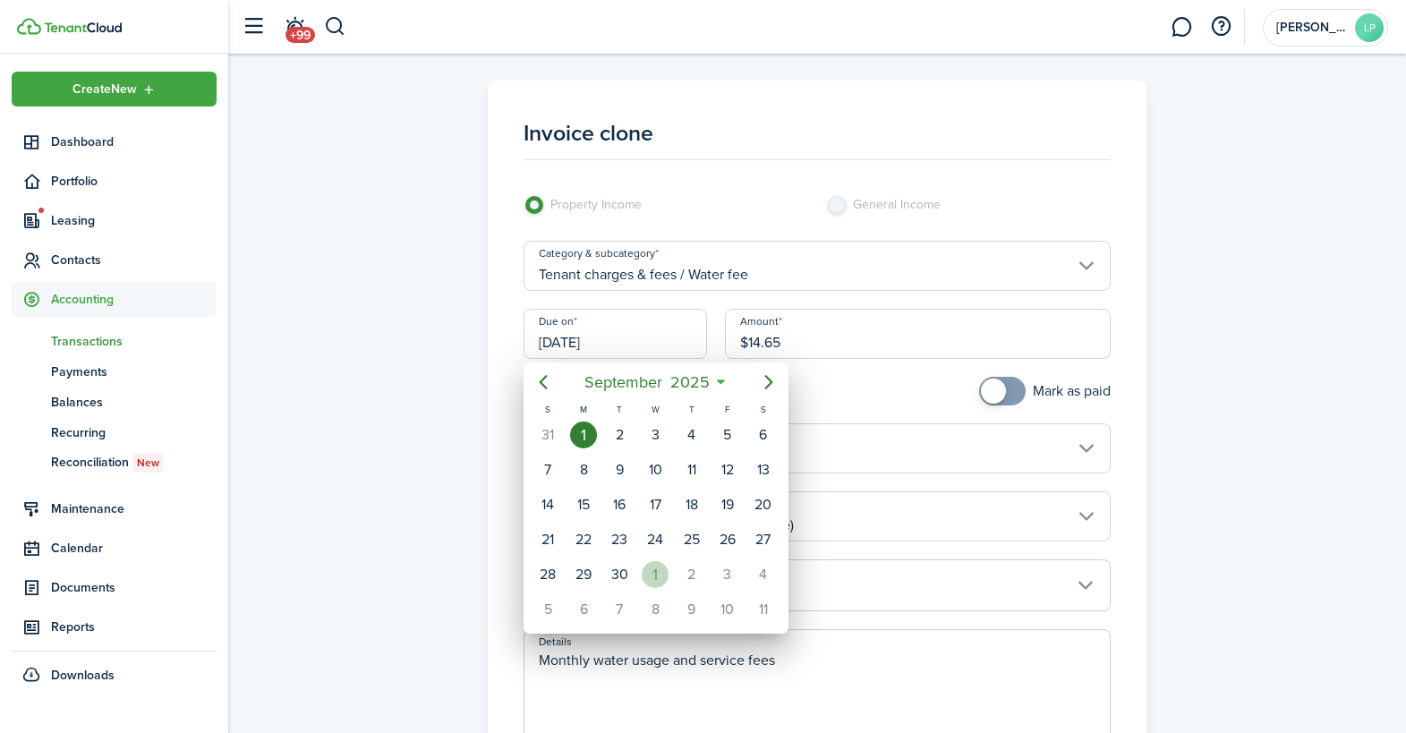
click at [655, 566] on div "1" at bounding box center [655, 574] width 27 height 27
type input "[DATE]"
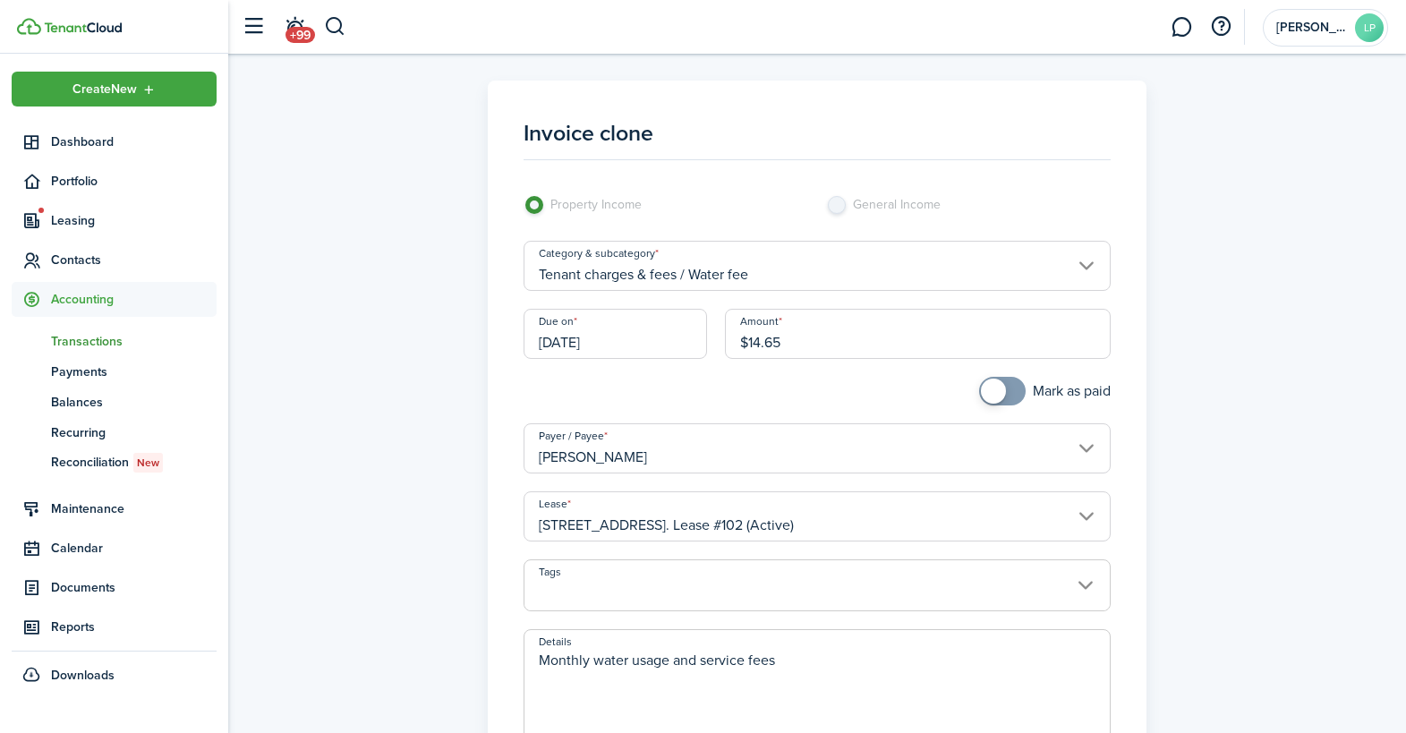
drag, startPoint x: 748, startPoint y: 346, endPoint x: 829, endPoint y: 342, distance: 80.7
click at [824, 344] on input "$14.65" at bounding box center [918, 334] width 386 height 50
type input "$13.37"
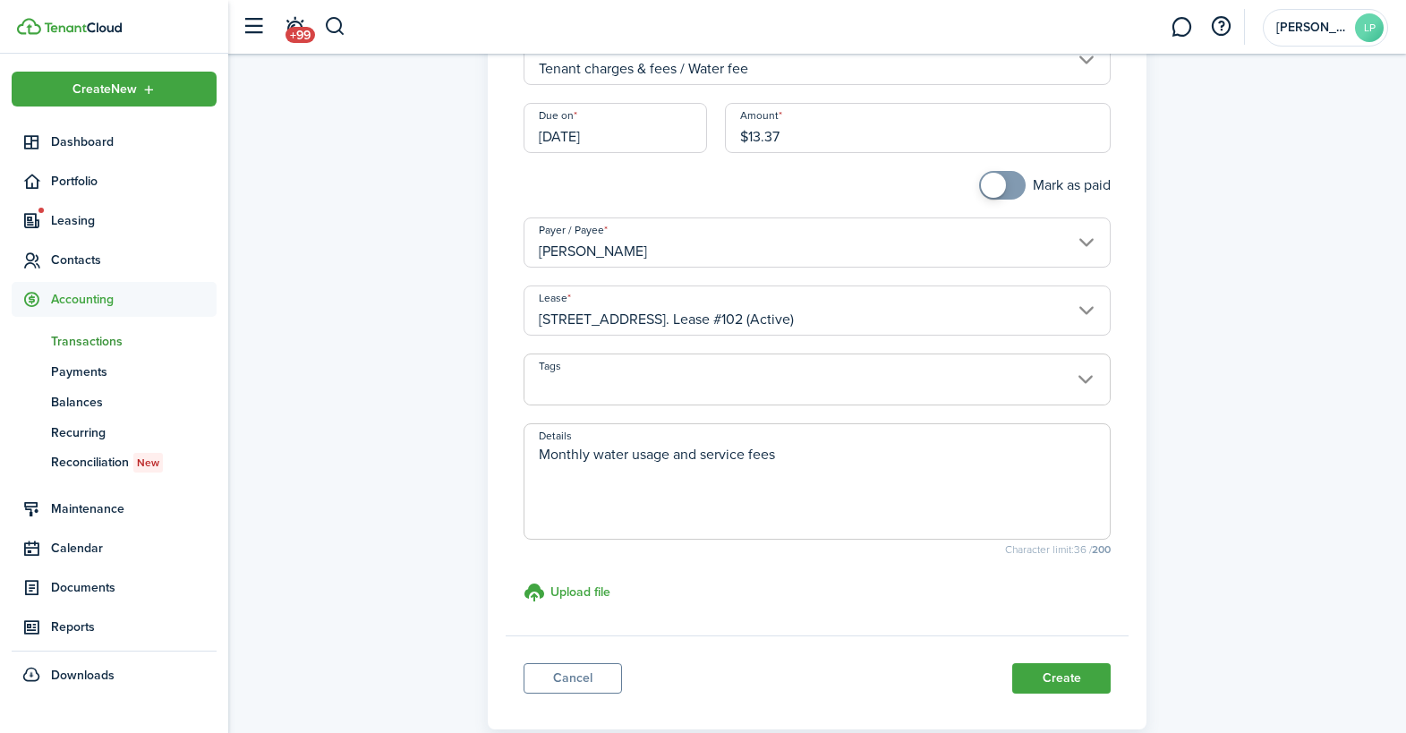
scroll to position [207, 0]
click at [1090, 671] on button "Create" at bounding box center [1061, 677] width 98 height 30
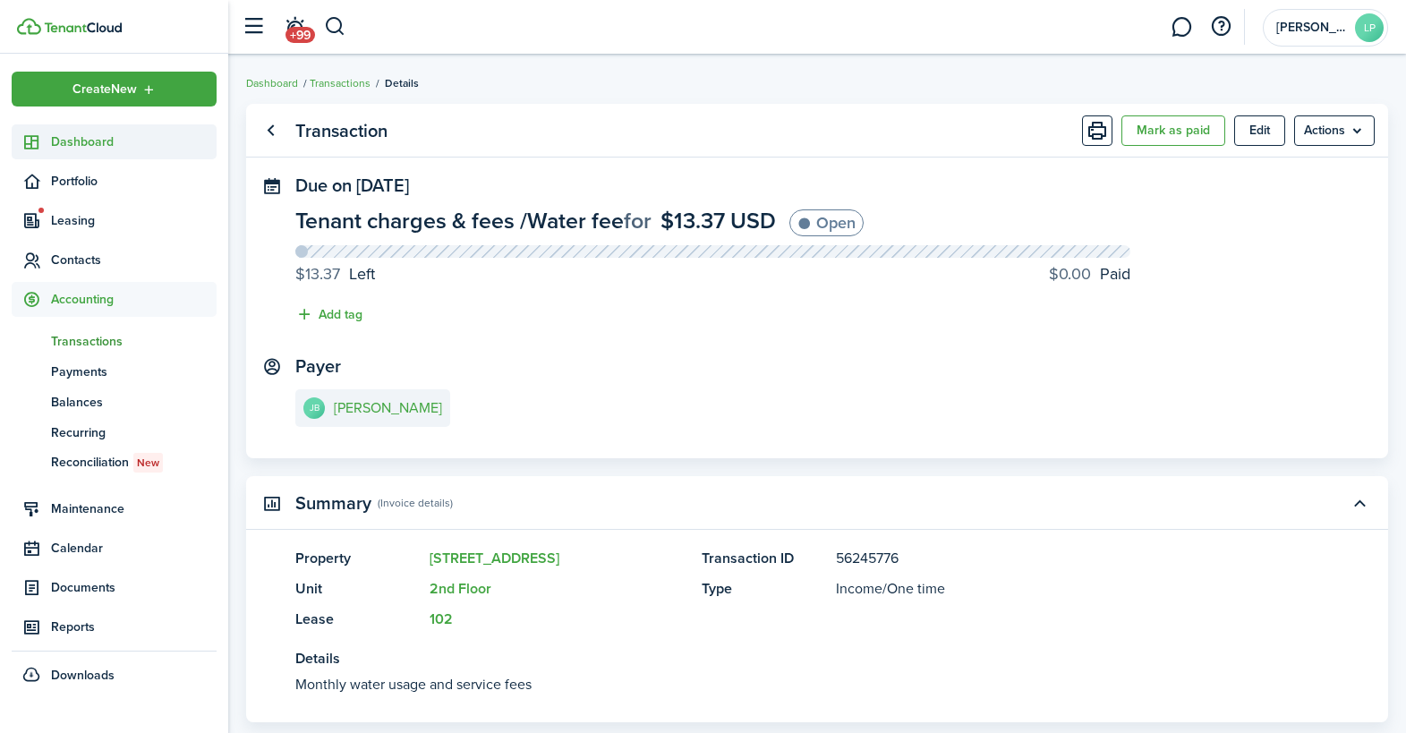
click at [89, 138] on span "Dashboard" at bounding box center [134, 141] width 166 height 19
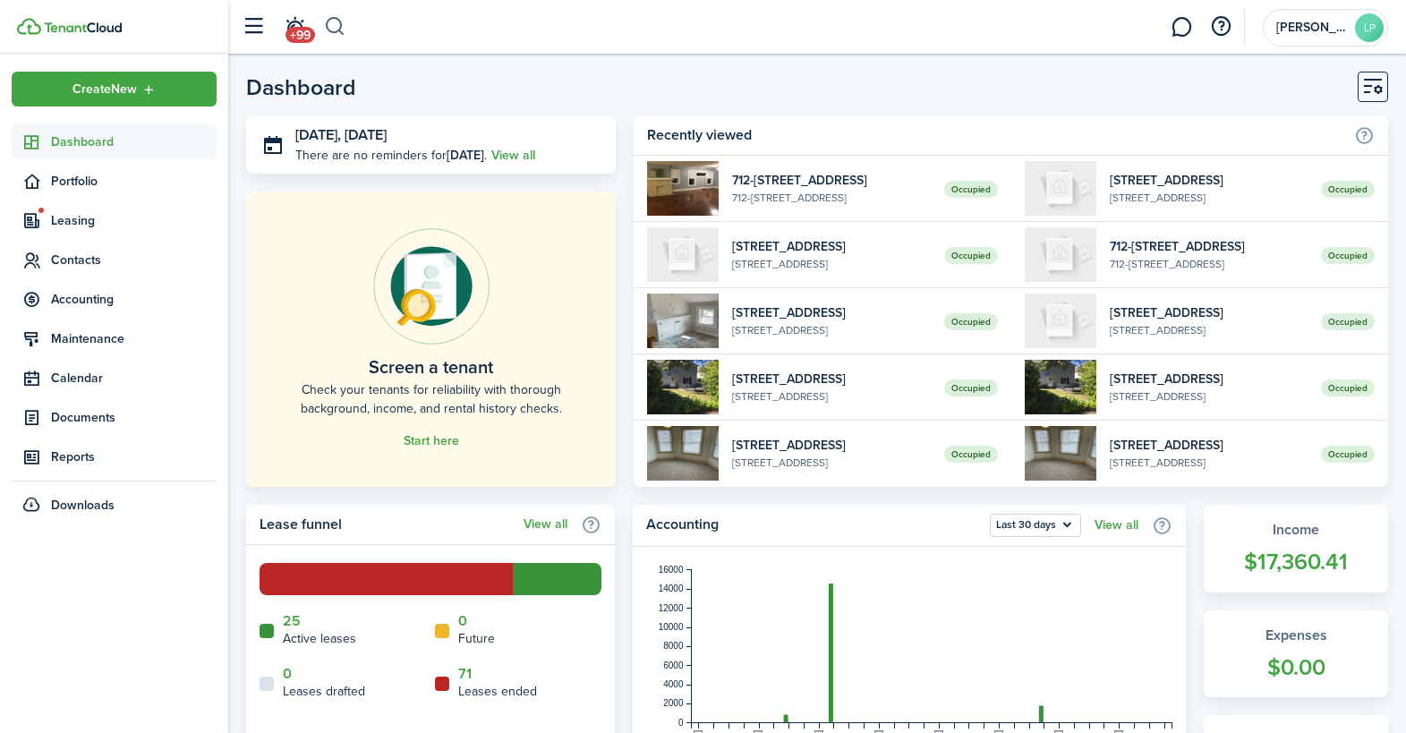
click at [334, 30] on button "button" at bounding box center [335, 27] width 22 height 30
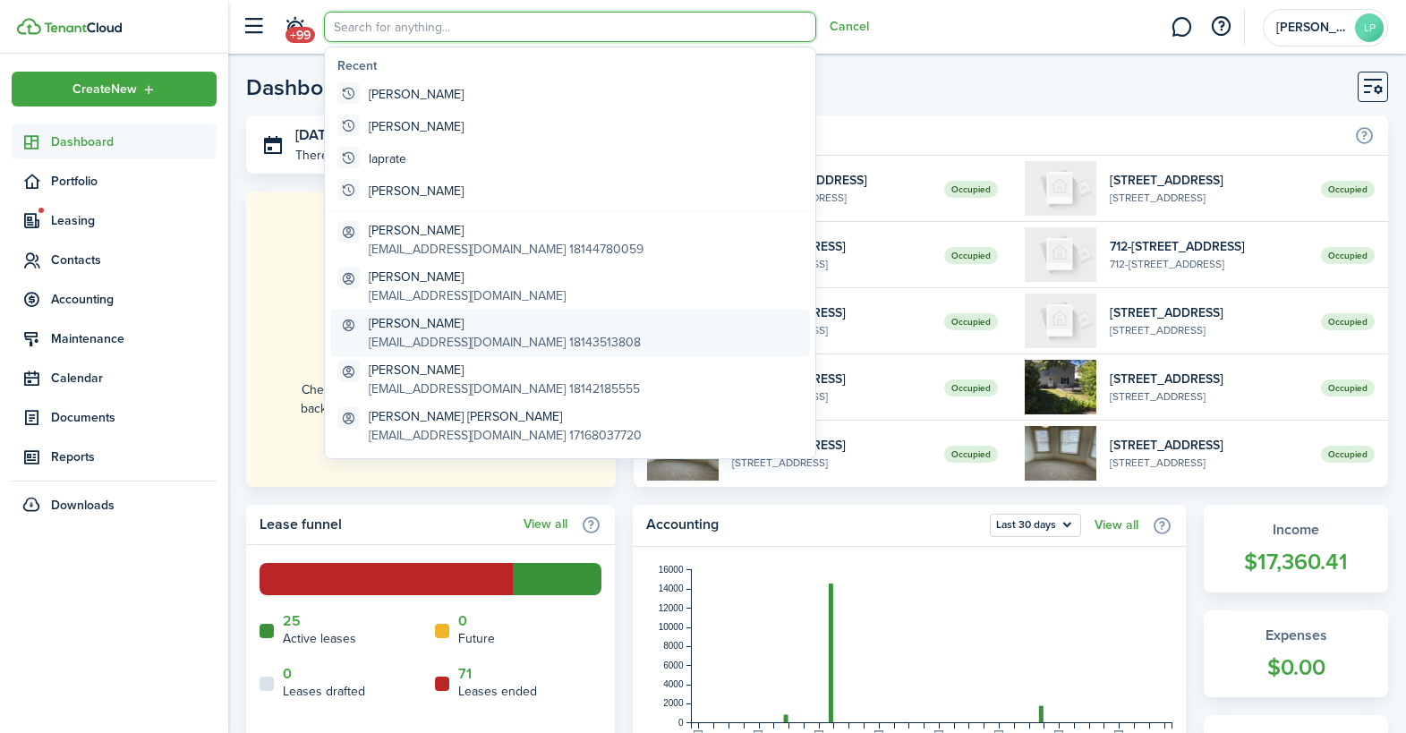
click at [428, 327] on global-search-item-title "[PERSON_NAME]" at bounding box center [505, 323] width 272 height 19
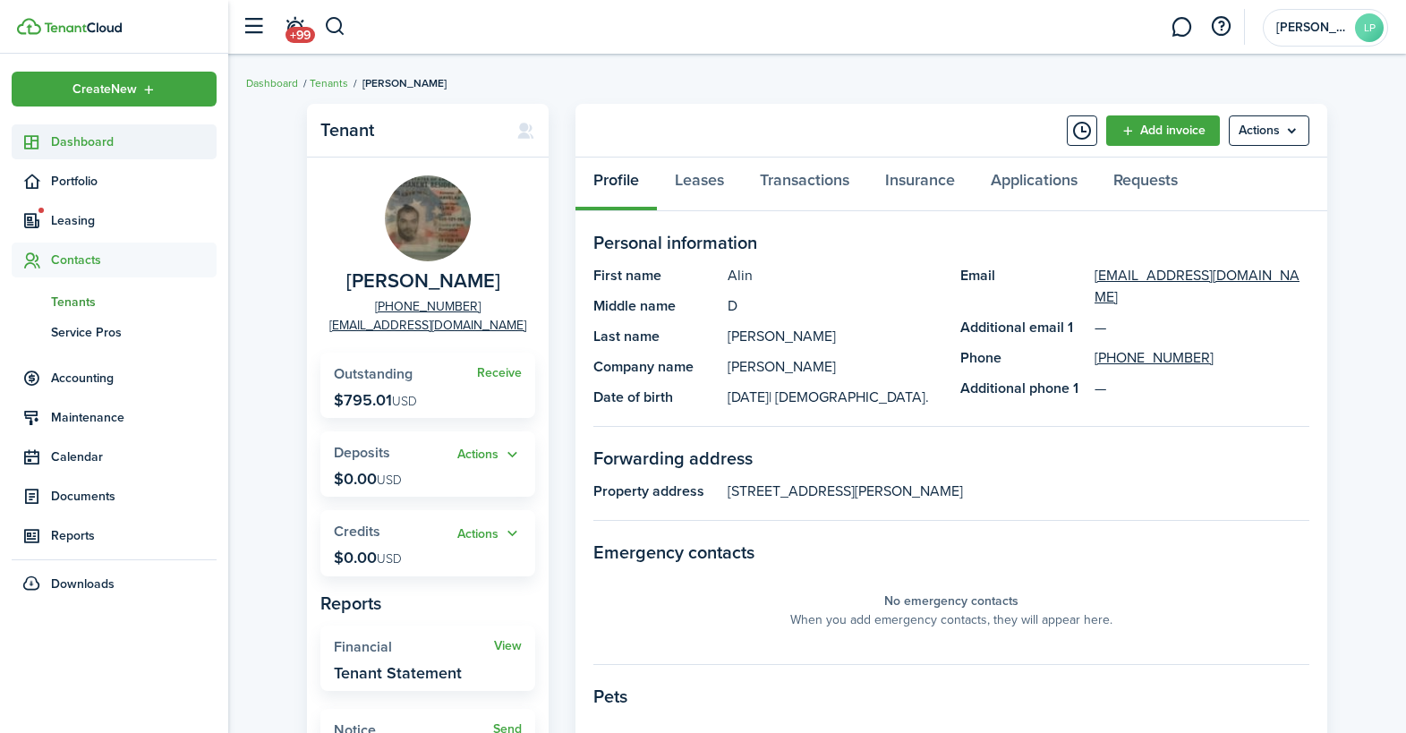
click at [91, 143] on span "Dashboard" at bounding box center [134, 141] width 166 height 19
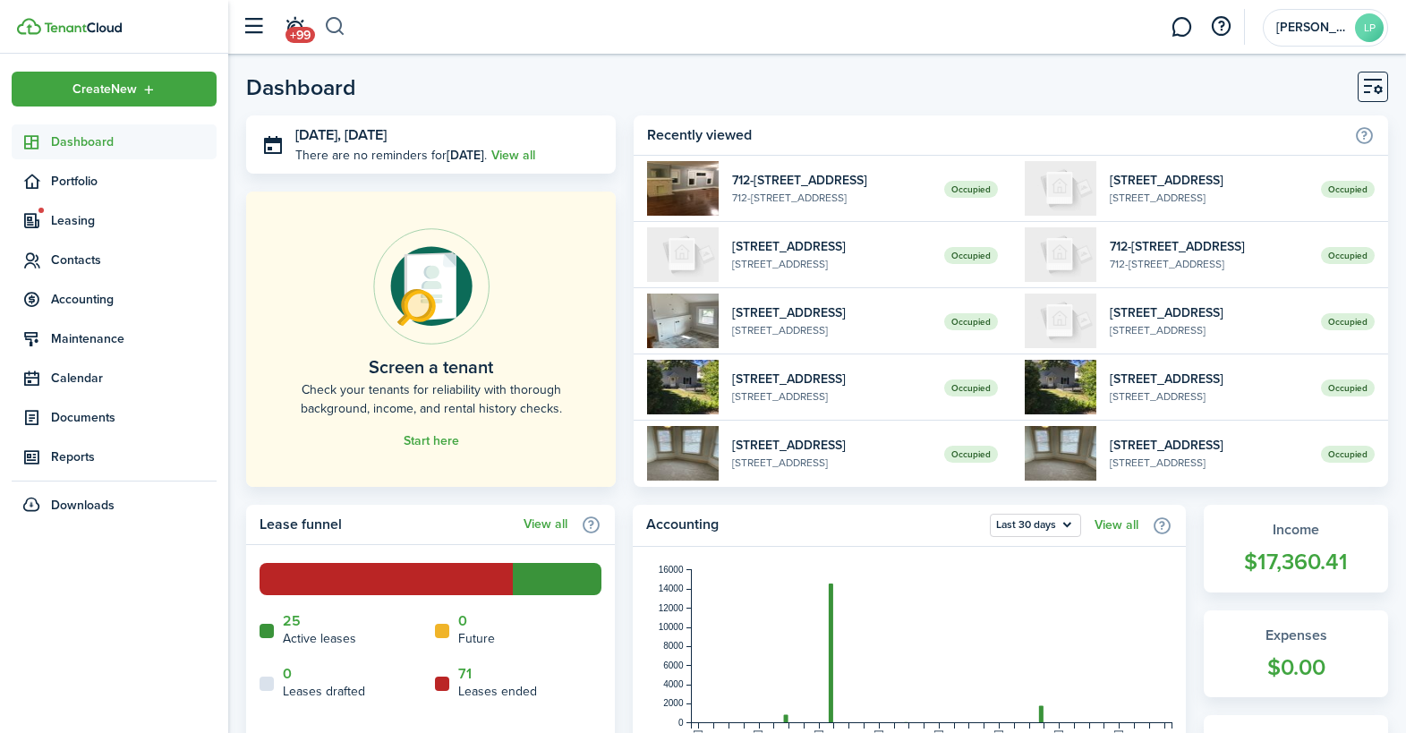
click at [344, 22] on button "button" at bounding box center [335, 27] width 22 height 30
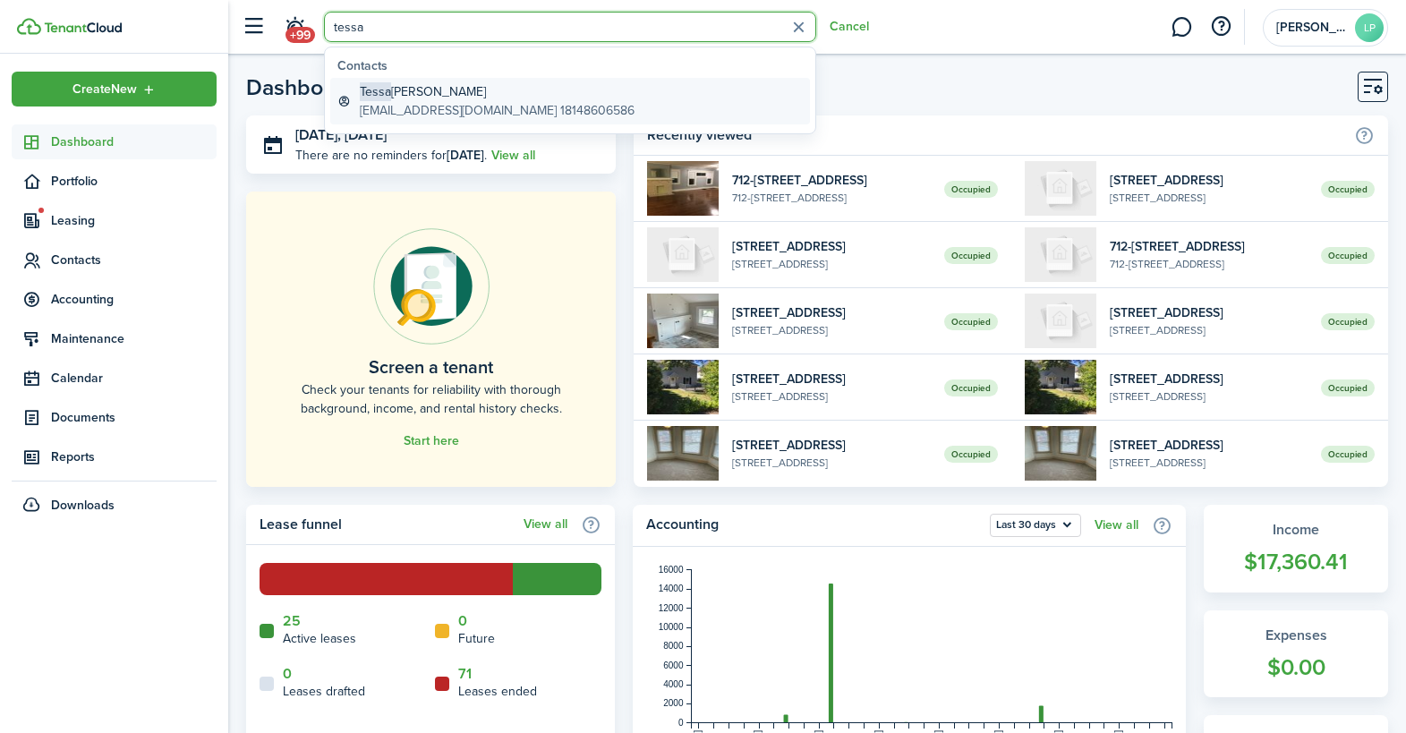
type input "tessa"
click at [416, 90] on global-search-item-title "[PERSON_NAME]" at bounding box center [497, 91] width 275 height 19
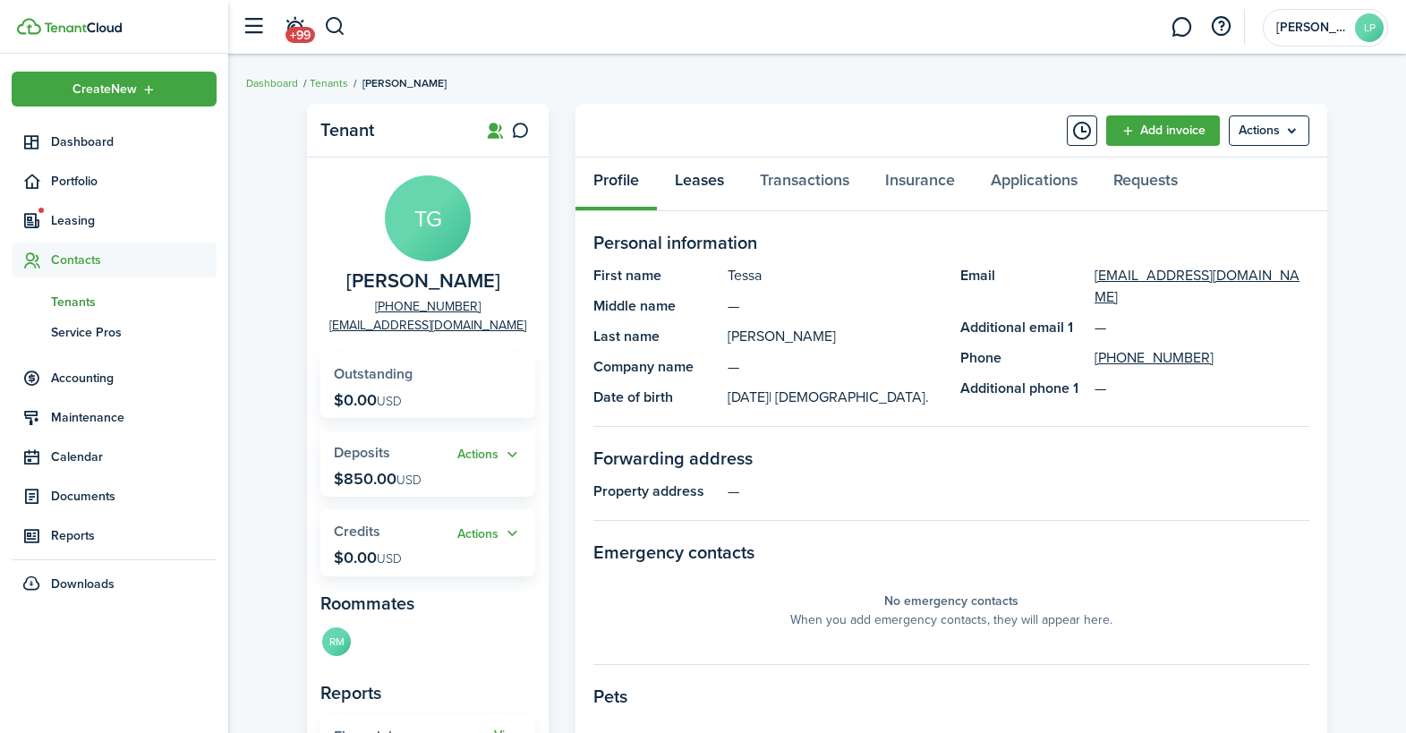
click at [693, 187] on link "Leases" at bounding box center [699, 184] width 85 height 54
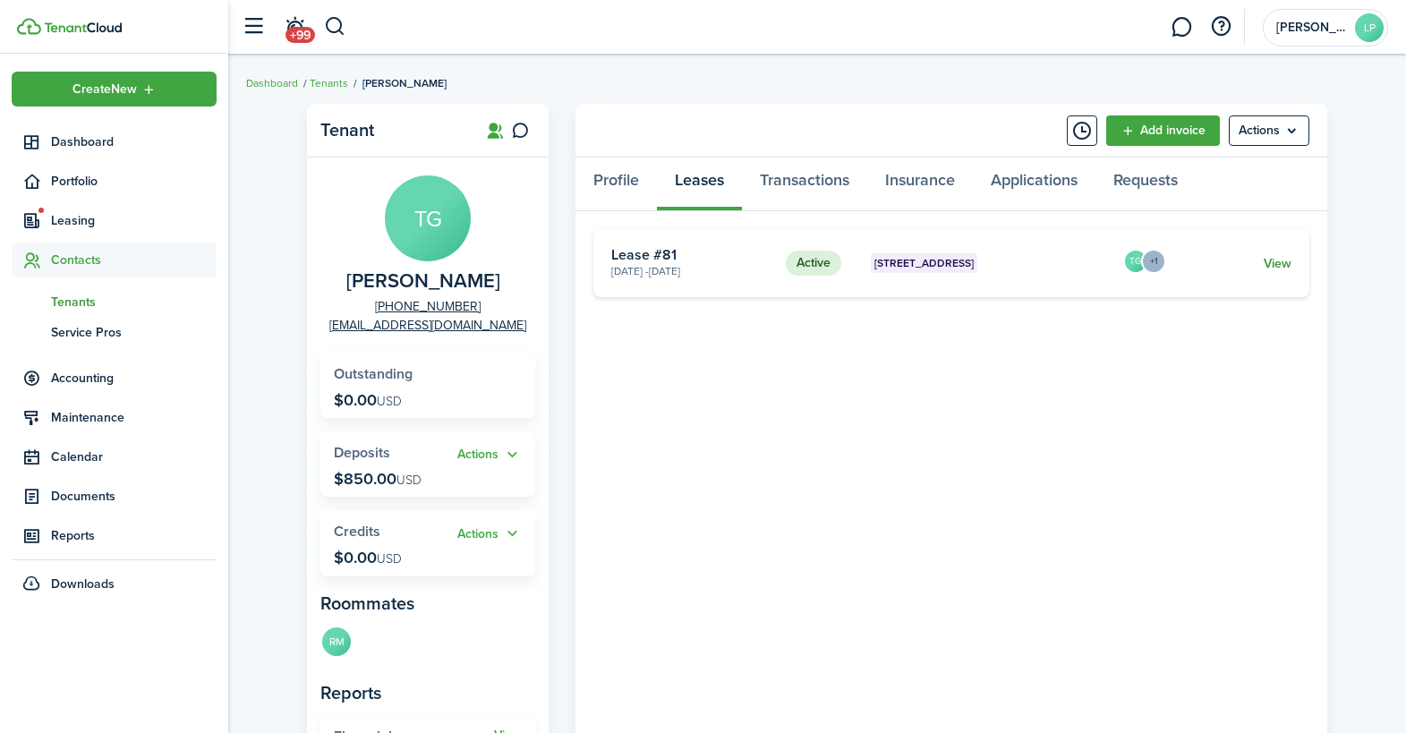
click at [1278, 268] on link "View" at bounding box center [1277, 263] width 28 height 19
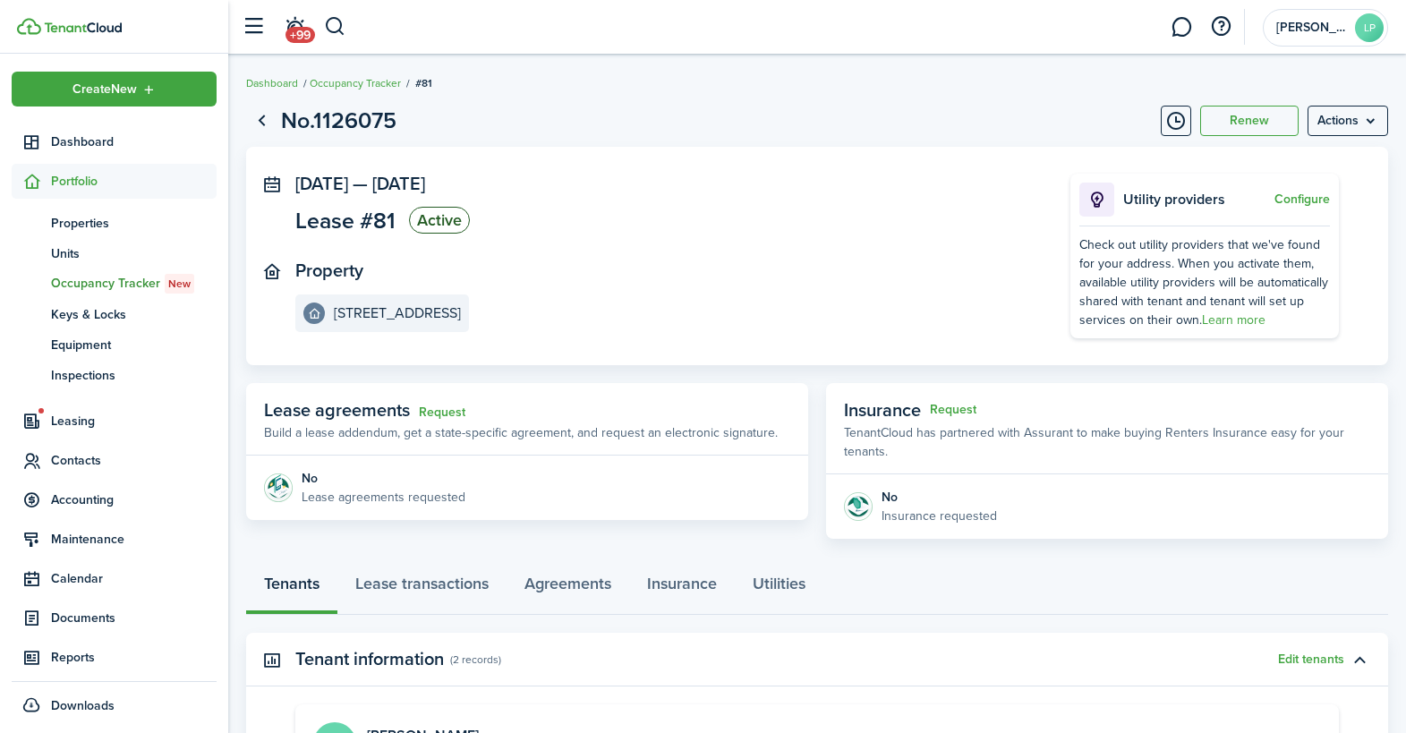
scroll to position [355, 0]
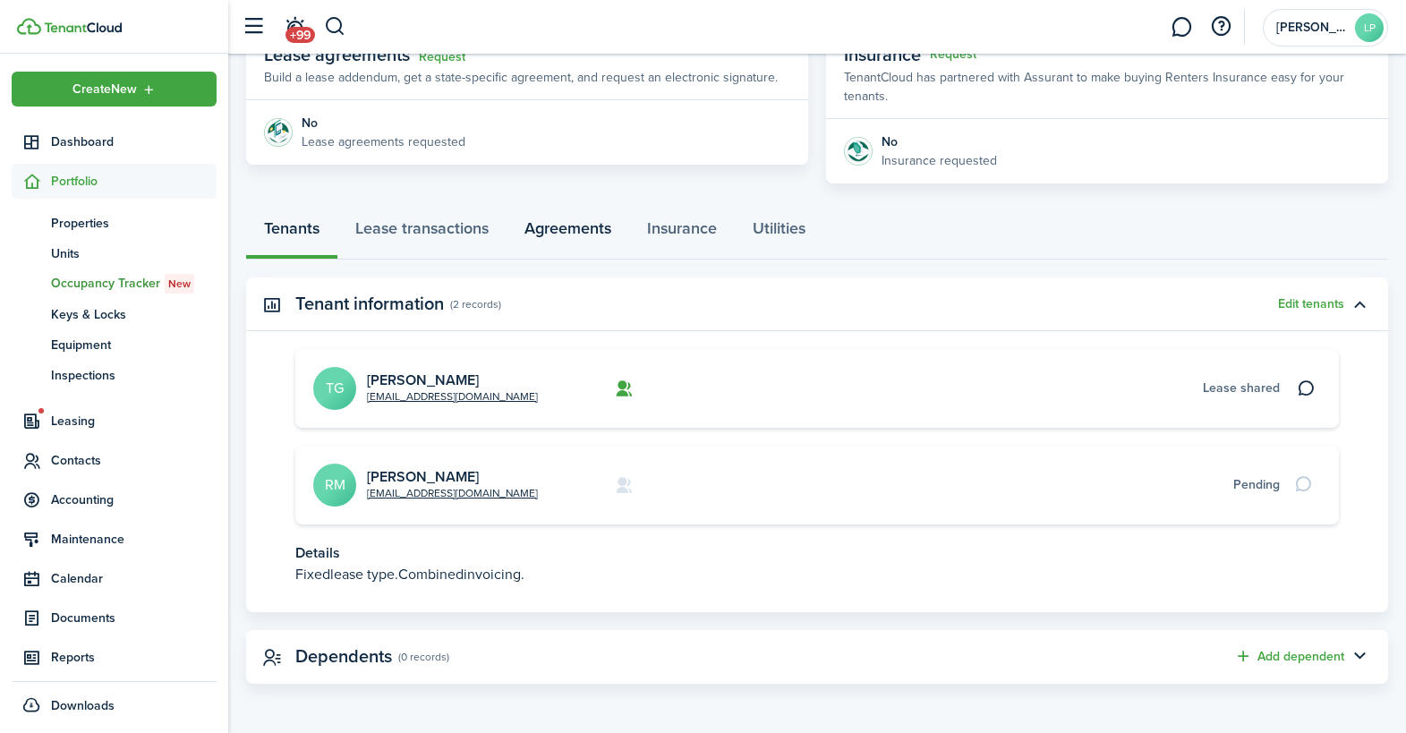
click at [575, 226] on link "Agreements" at bounding box center [567, 233] width 123 height 54
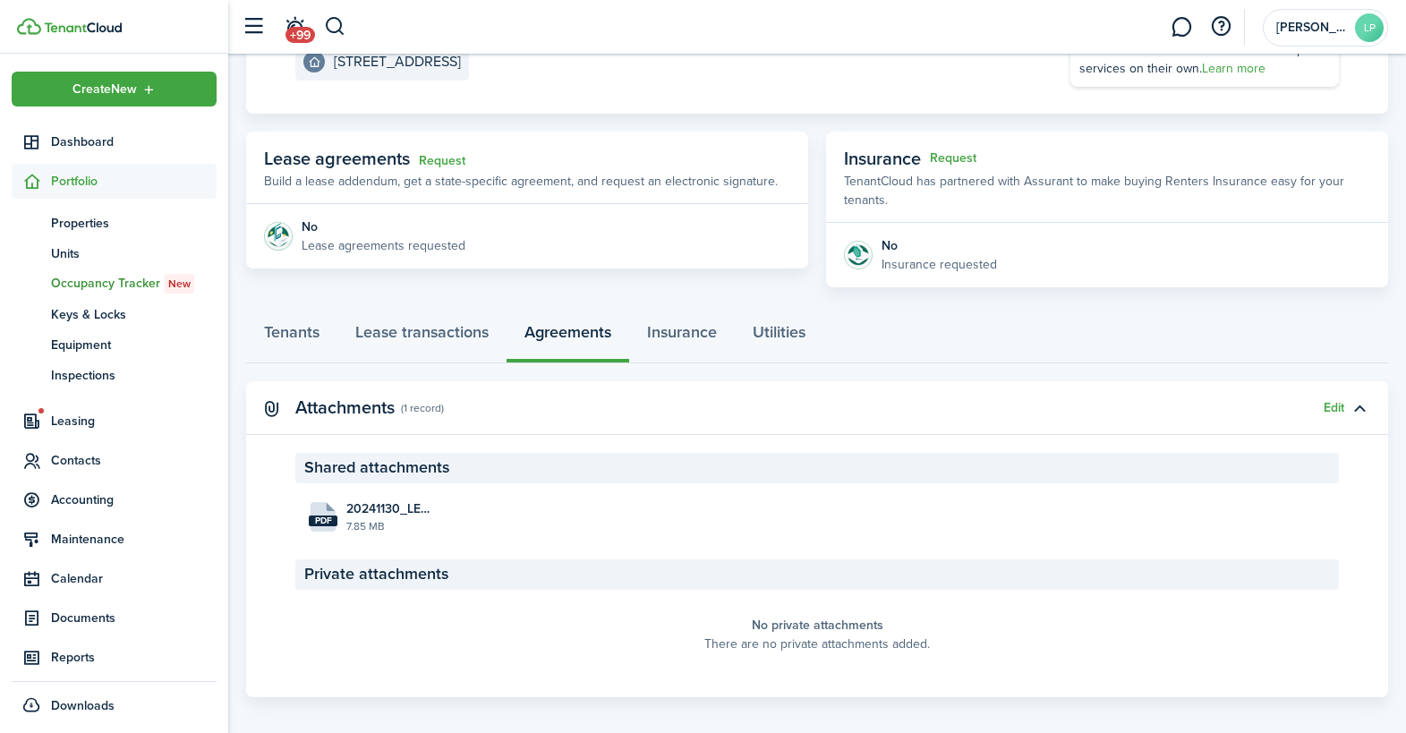
scroll to position [265, 0]
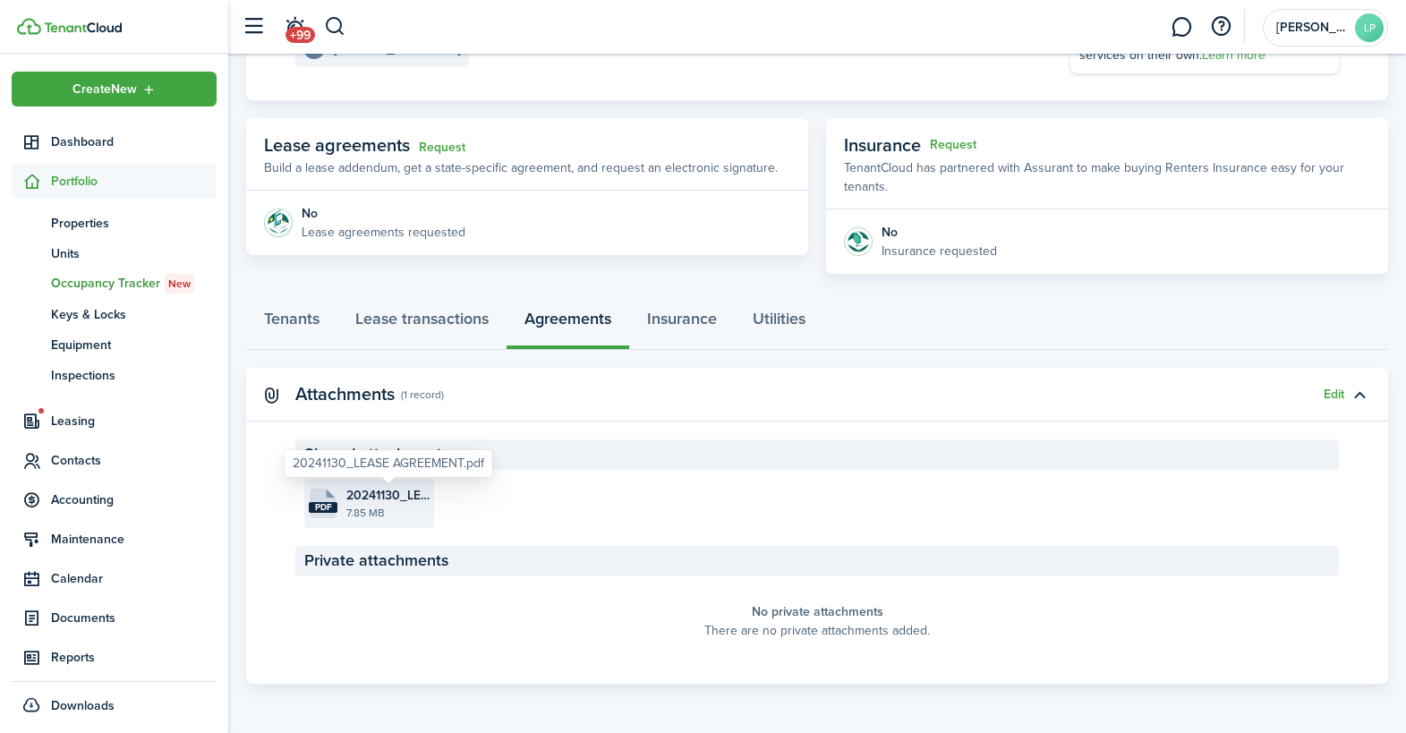
click at [375, 498] on span "20241130_LEASE AGREEMENT.pdf" at bounding box center [387, 495] width 83 height 19
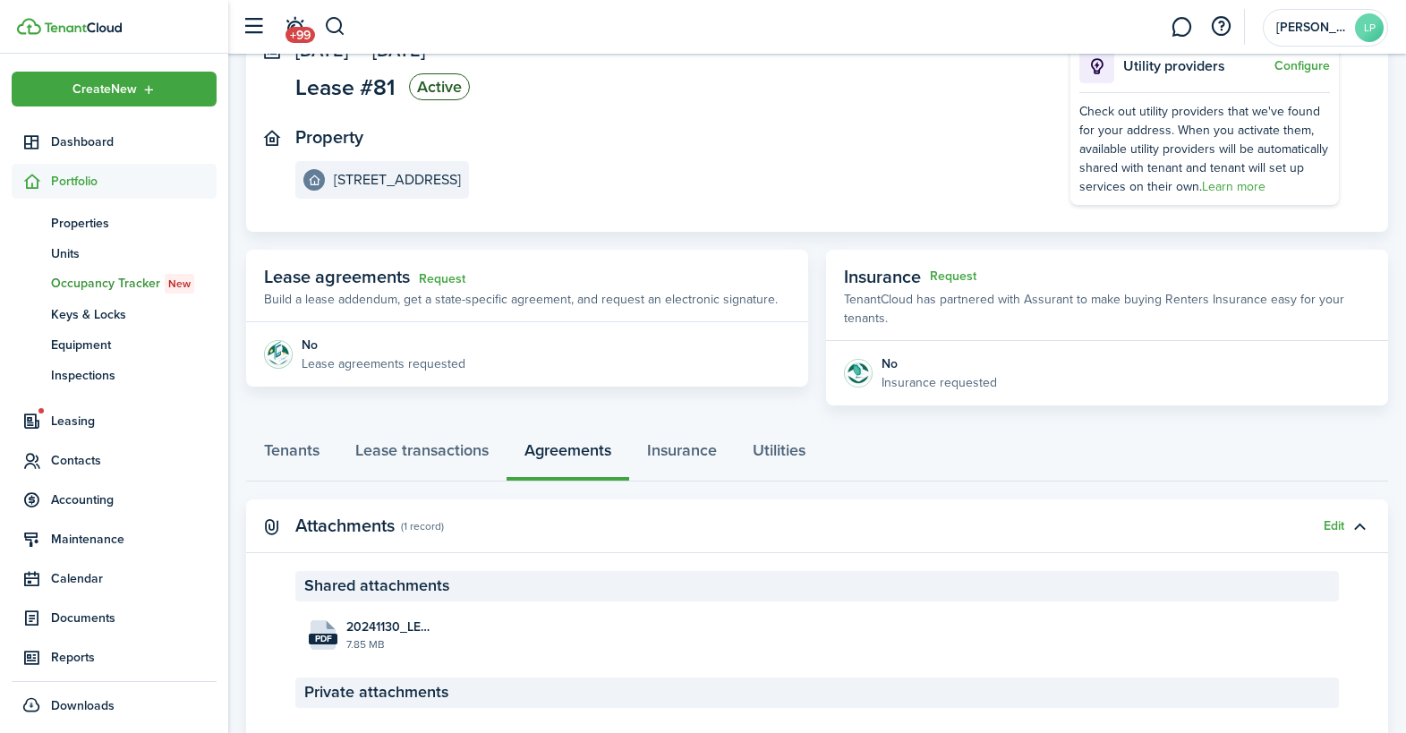
scroll to position [0, 0]
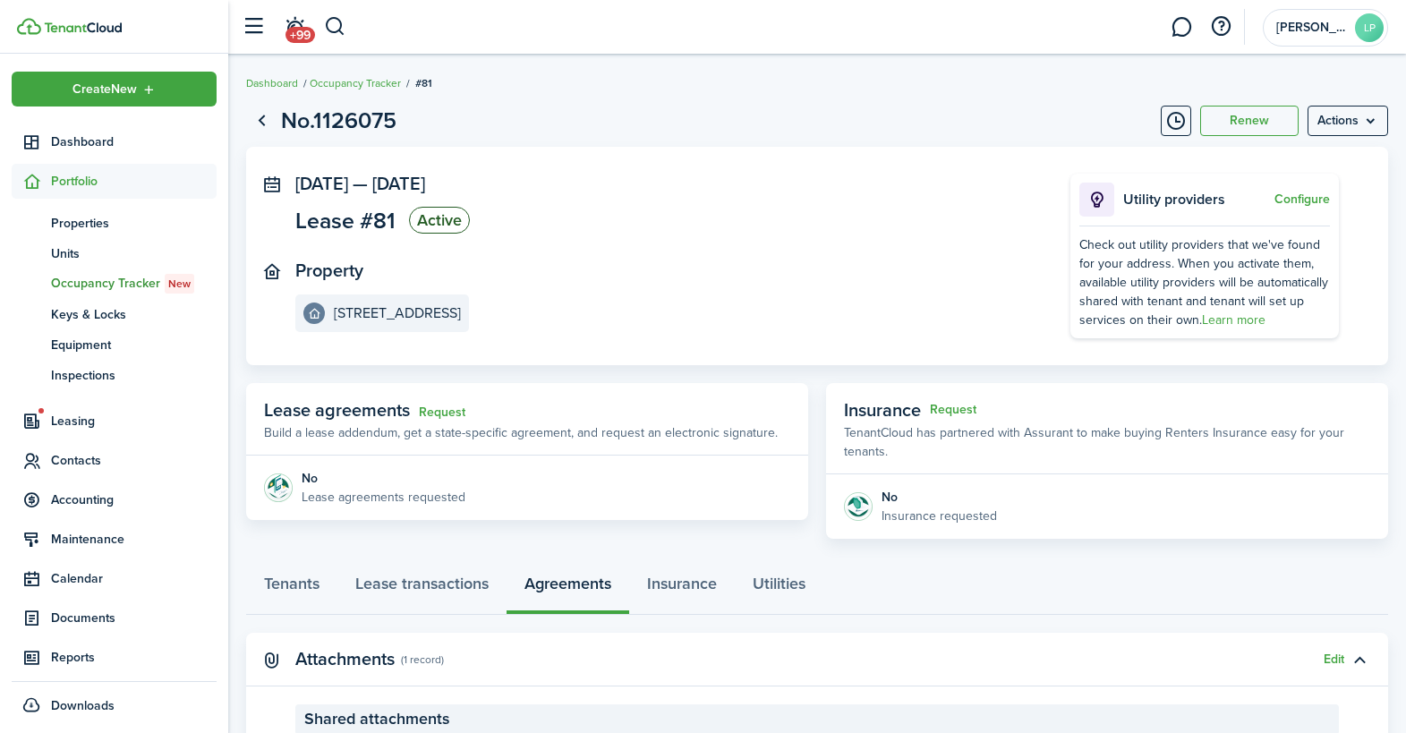
scroll to position [265, 0]
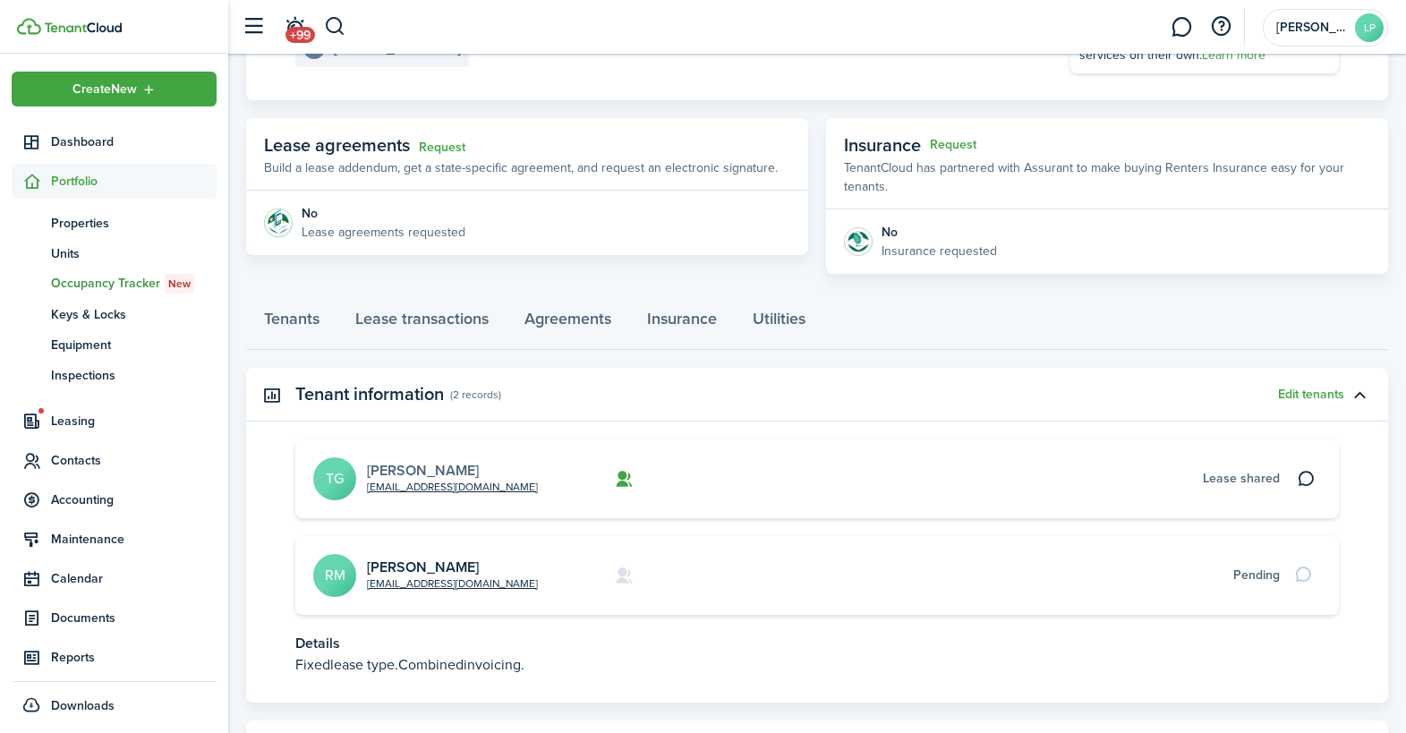
click at [436, 467] on link "[PERSON_NAME]" at bounding box center [423, 470] width 112 height 21
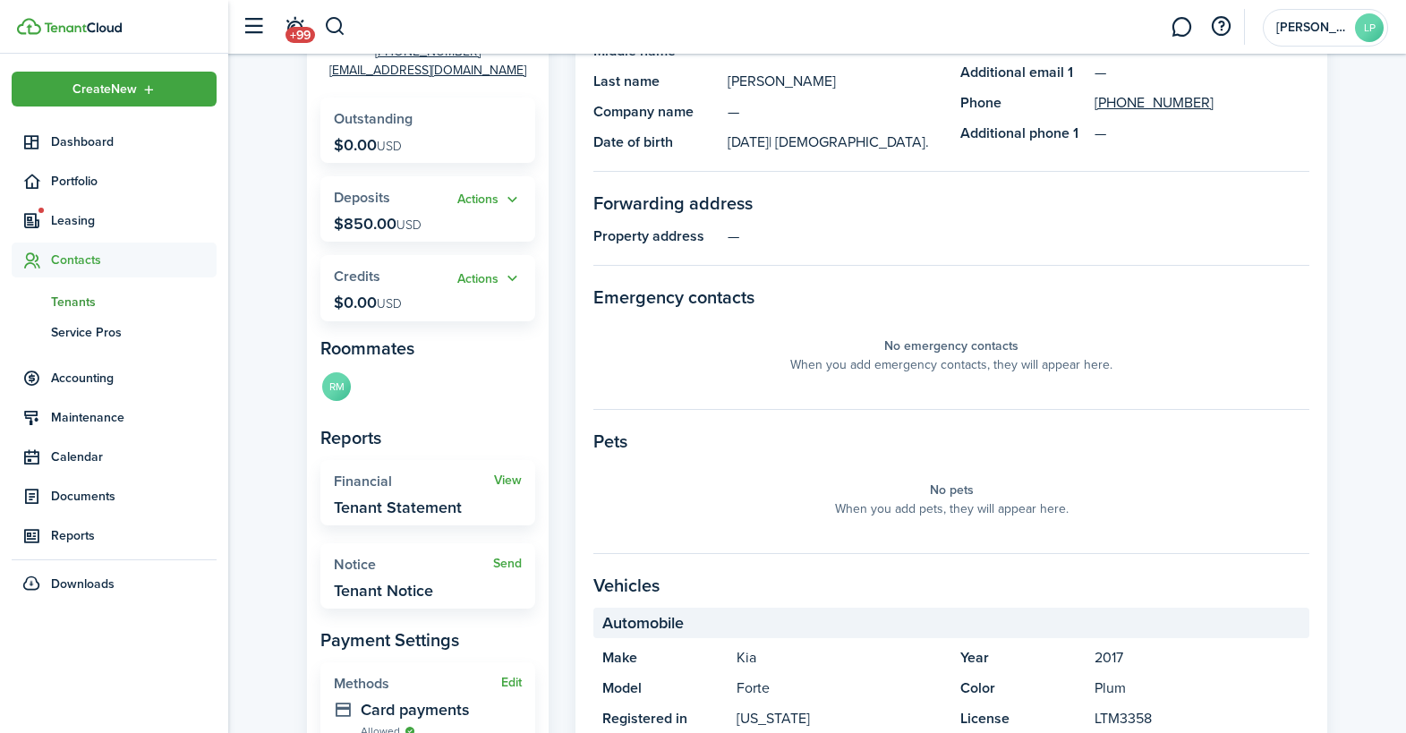
scroll to position [332, 0]
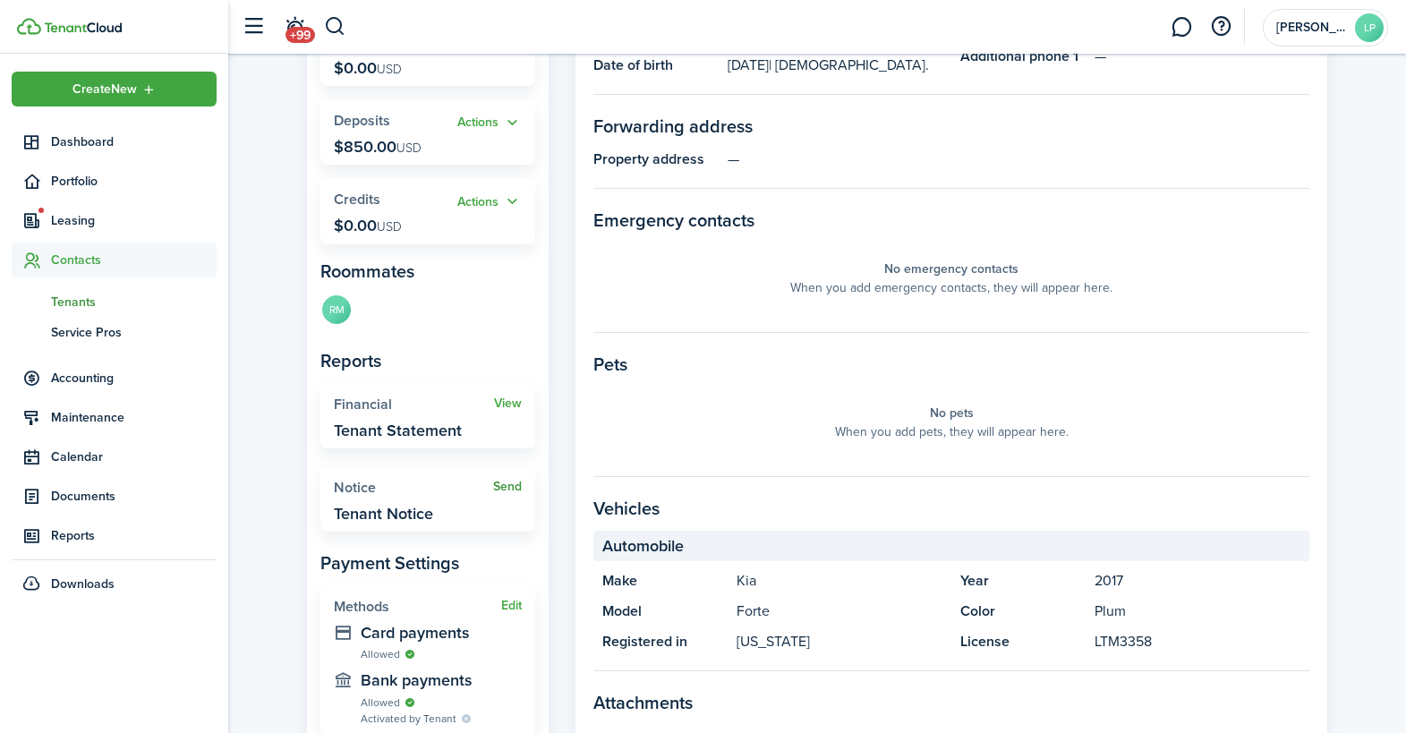
click at [506, 487] on link "Send" at bounding box center [507, 487] width 29 height 14
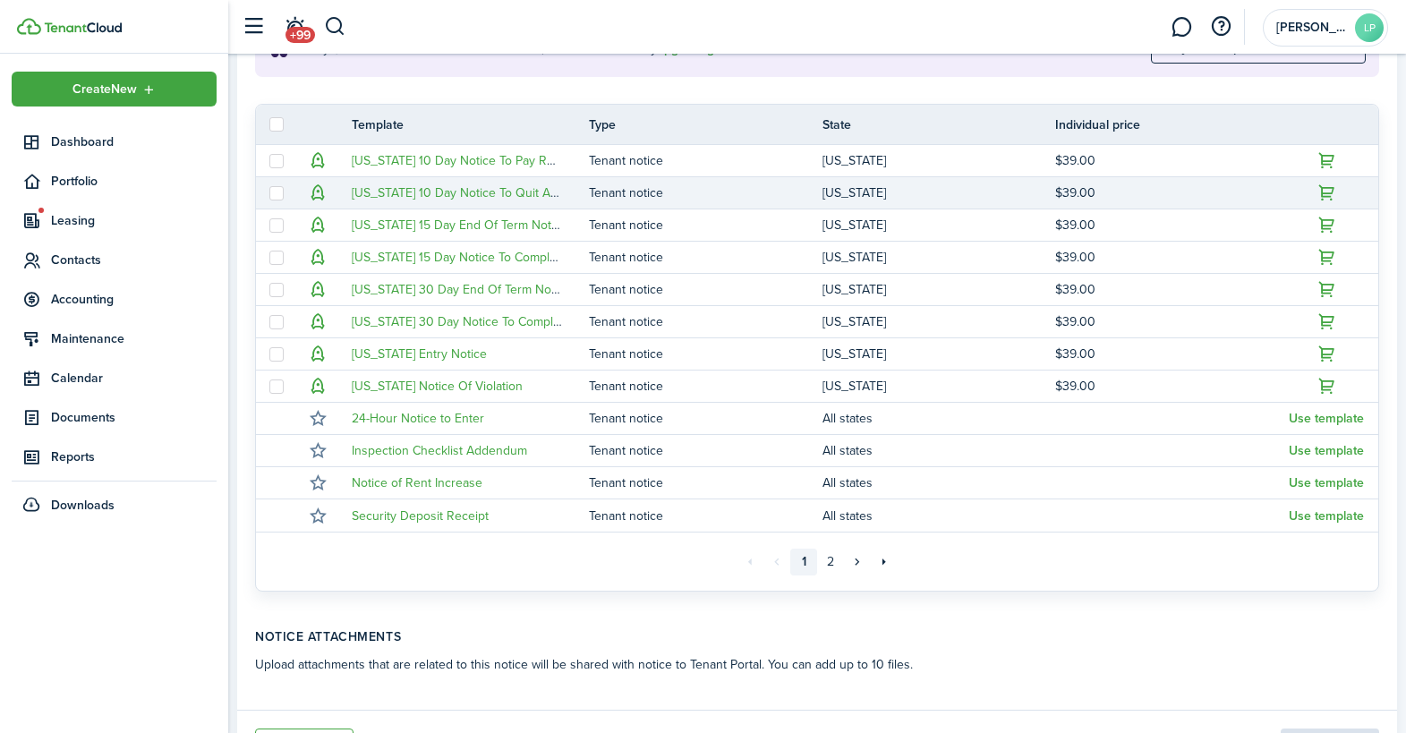
scroll to position [430, 0]
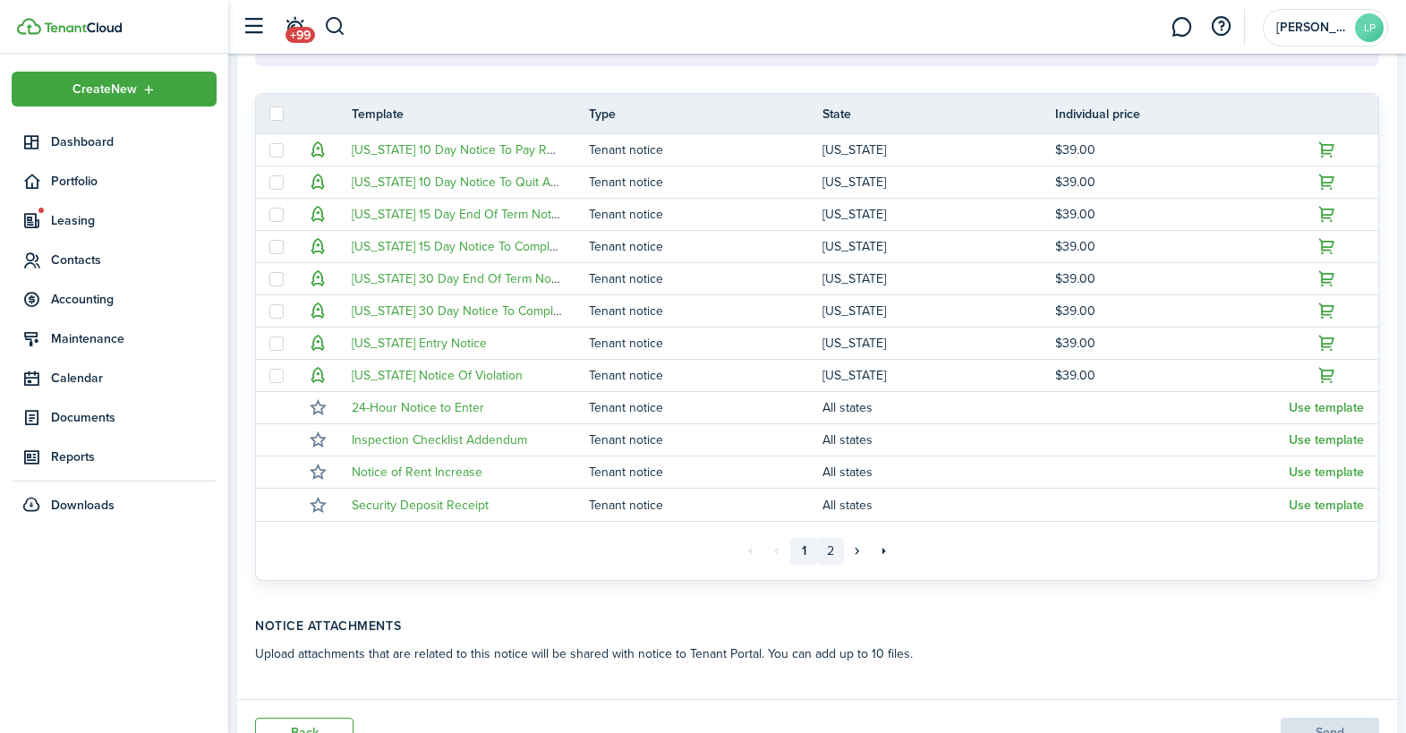
click at [834, 554] on link "2" at bounding box center [830, 551] width 27 height 27
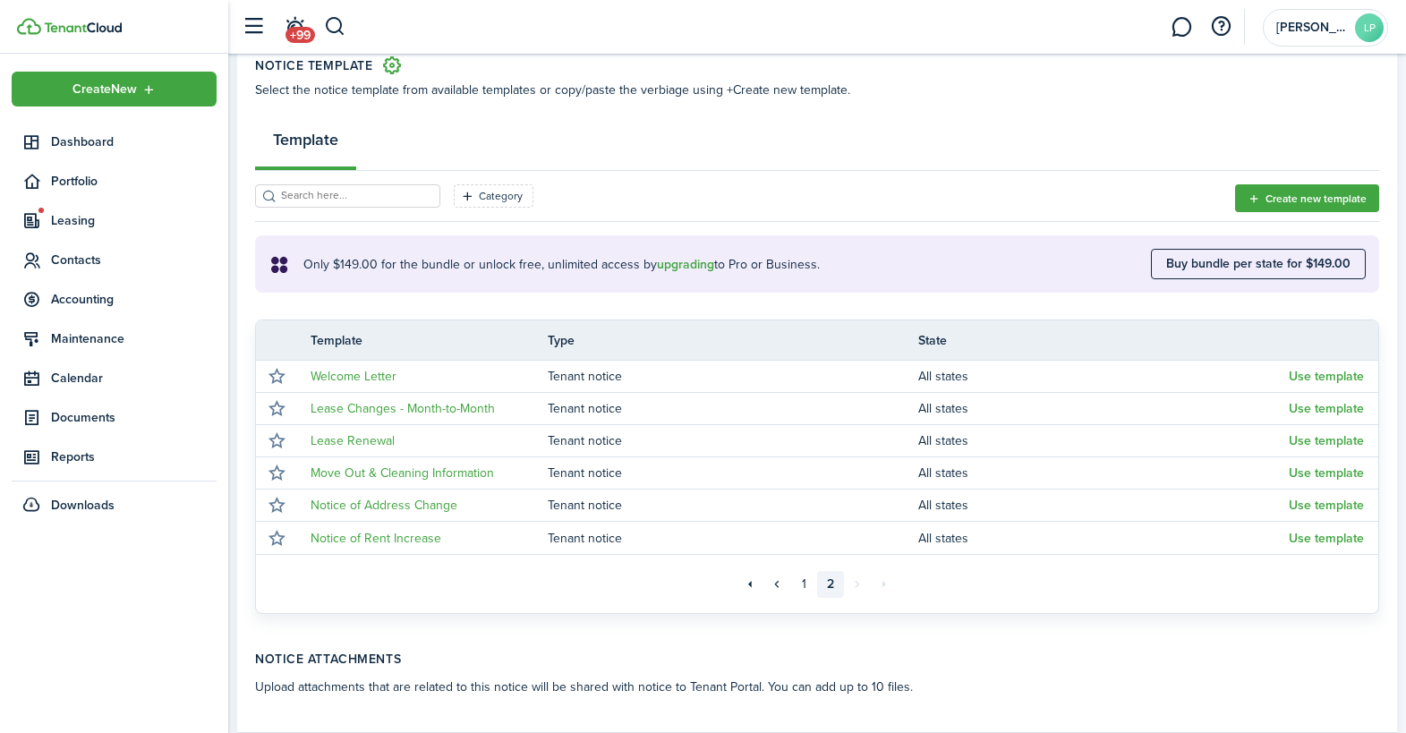
scroll to position [242, 0]
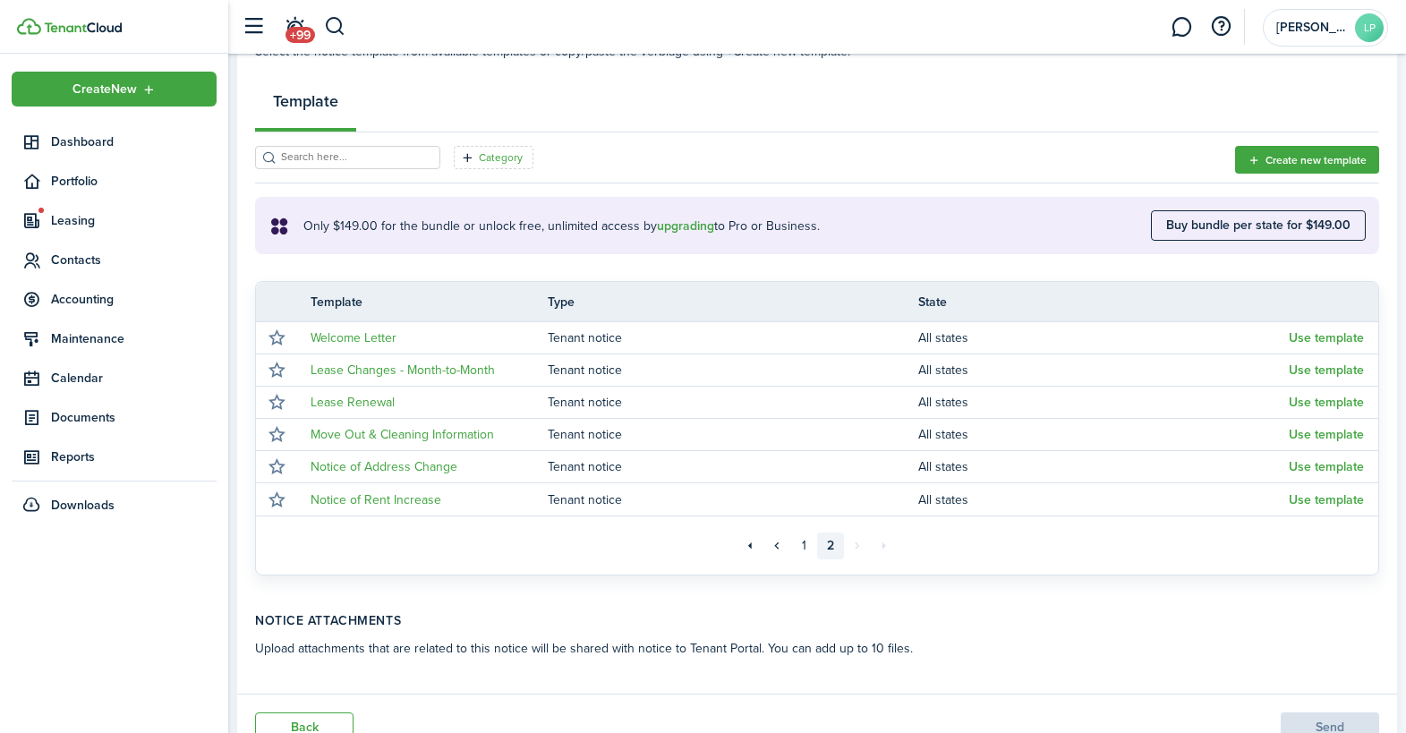
click at [477, 147] on filter-tag "Category" at bounding box center [494, 157] width 80 height 23
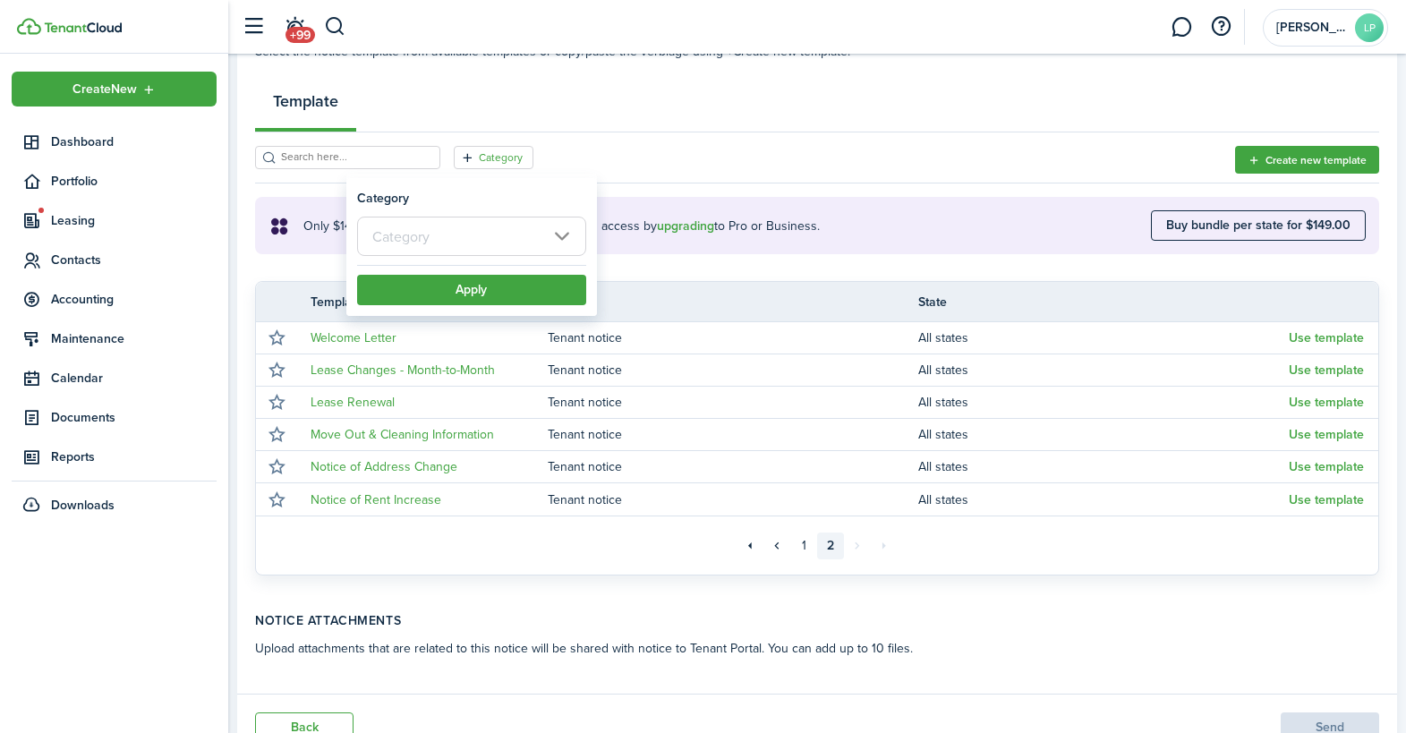
click at [523, 249] on input "text" at bounding box center [471, 236] width 229 height 39
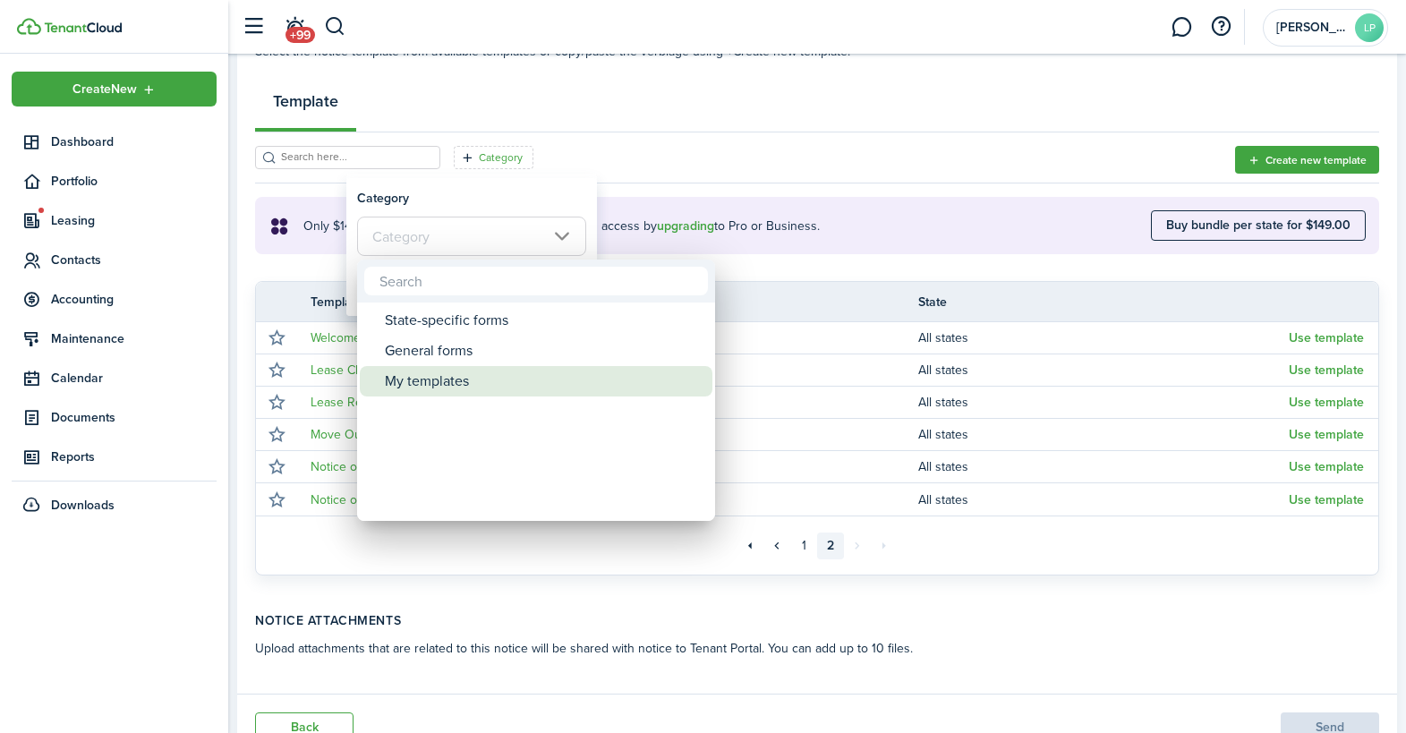
click at [432, 373] on div "My templates" at bounding box center [543, 381] width 317 height 30
type input "My templates"
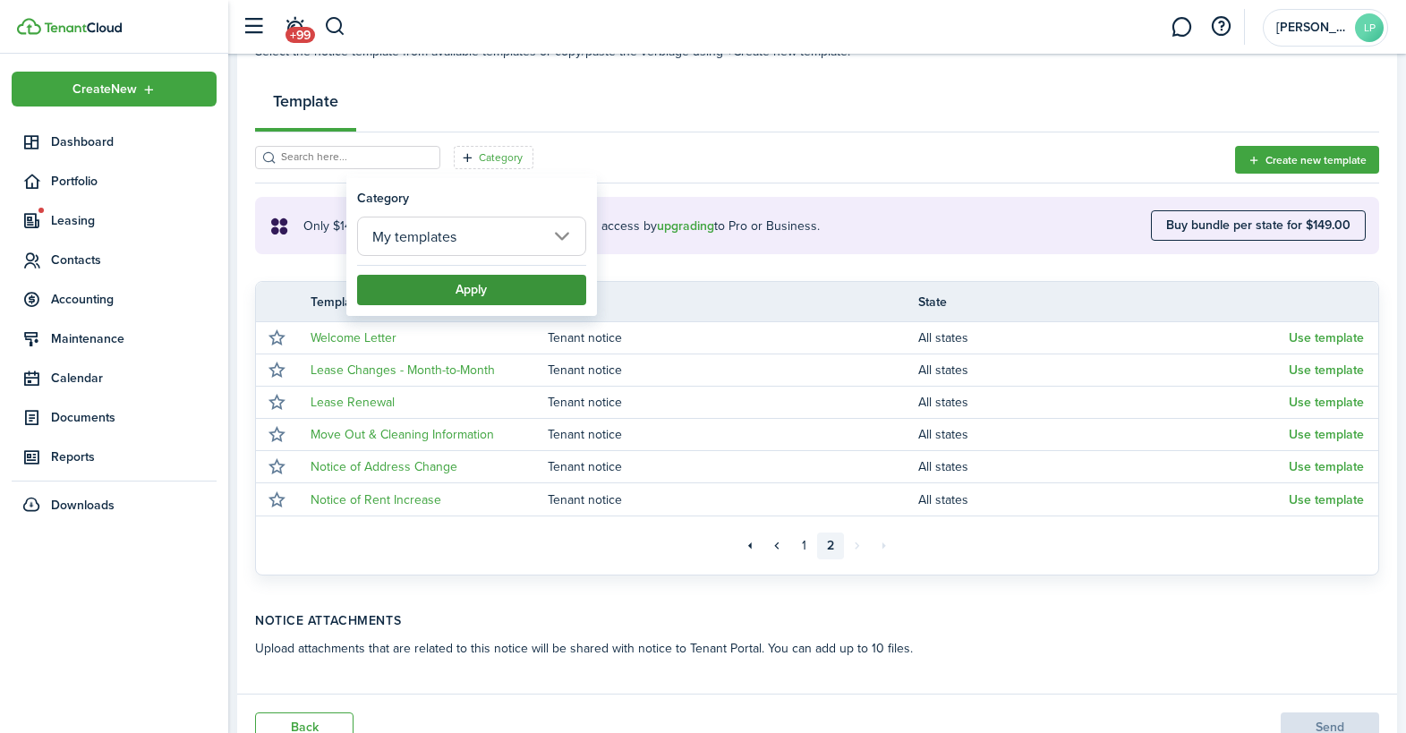
click at [485, 288] on button "Apply" at bounding box center [471, 290] width 229 height 30
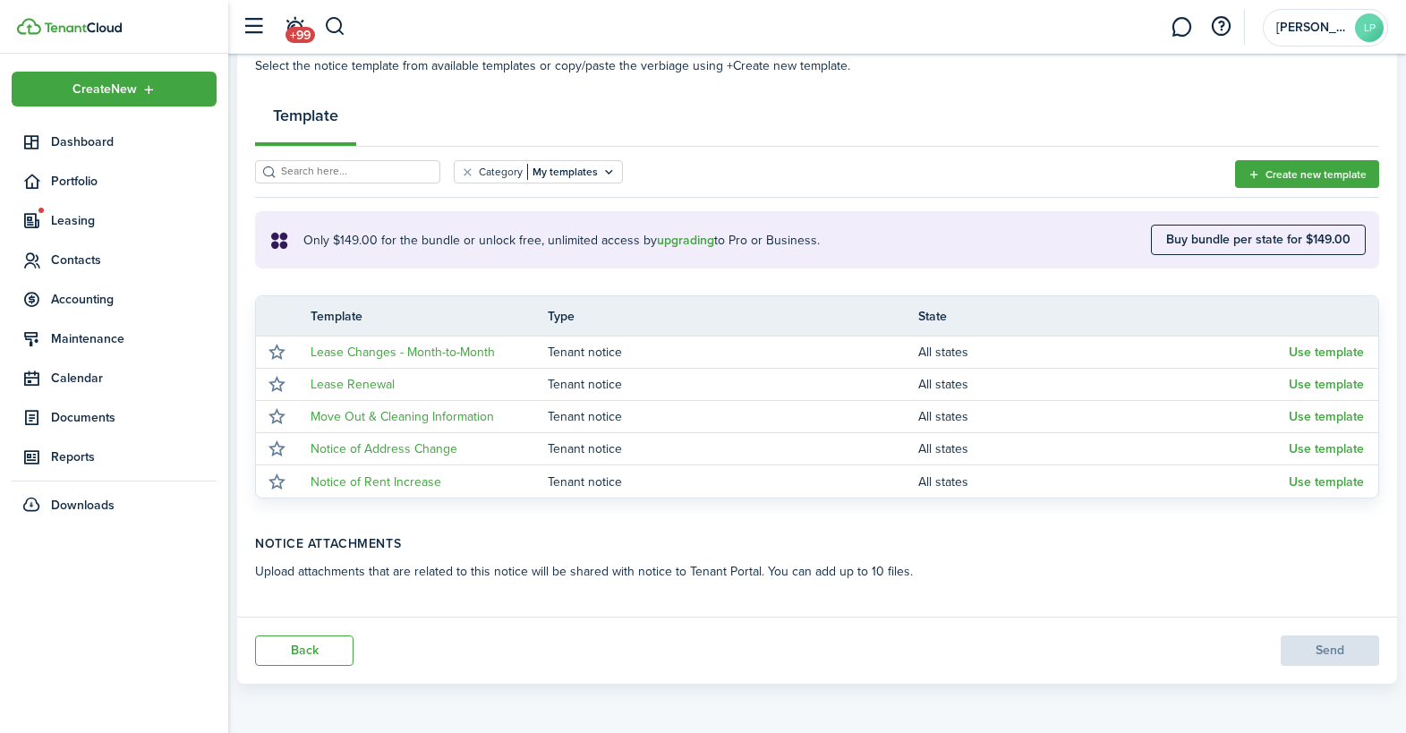
scroll to position [228, 0]
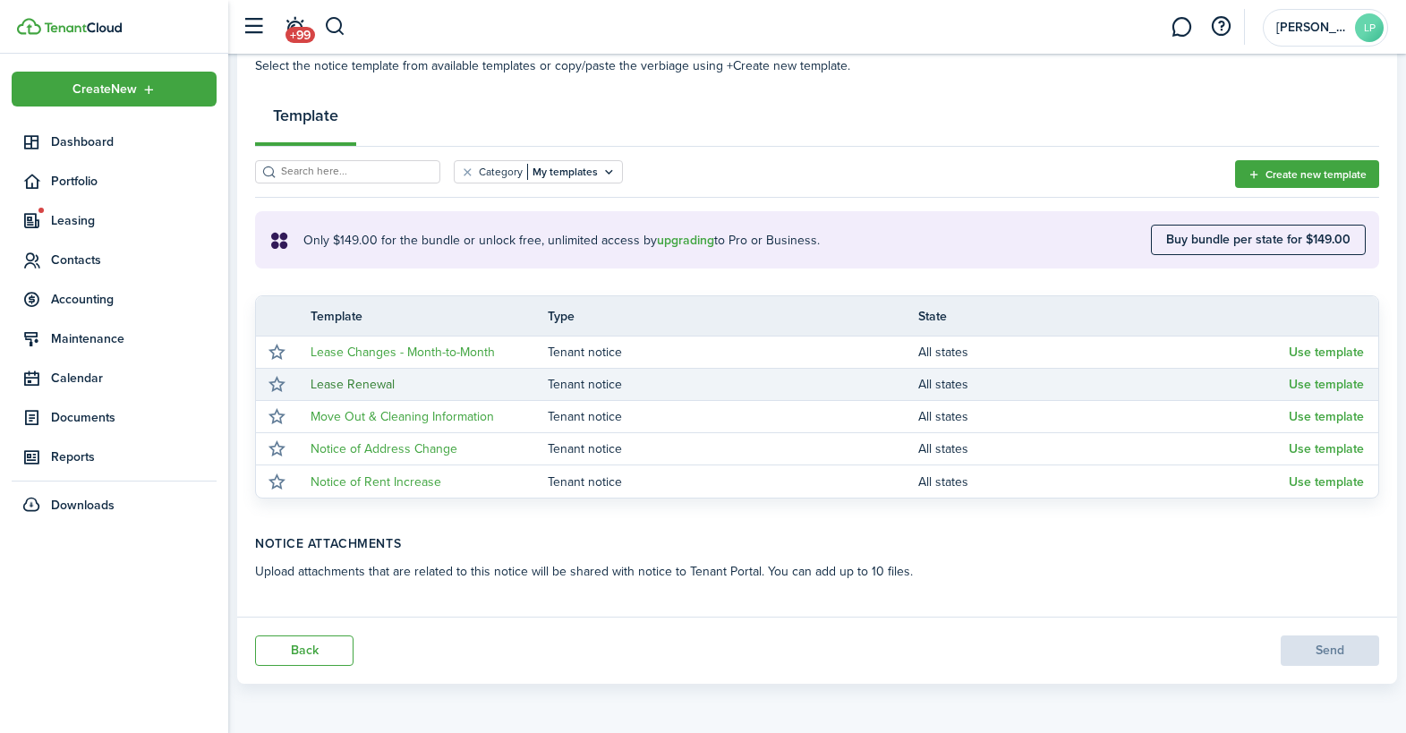
click at [355, 382] on link "Lease Renewal" at bounding box center [352, 384] width 84 height 19
